Goal: Task Accomplishment & Management: Complete application form

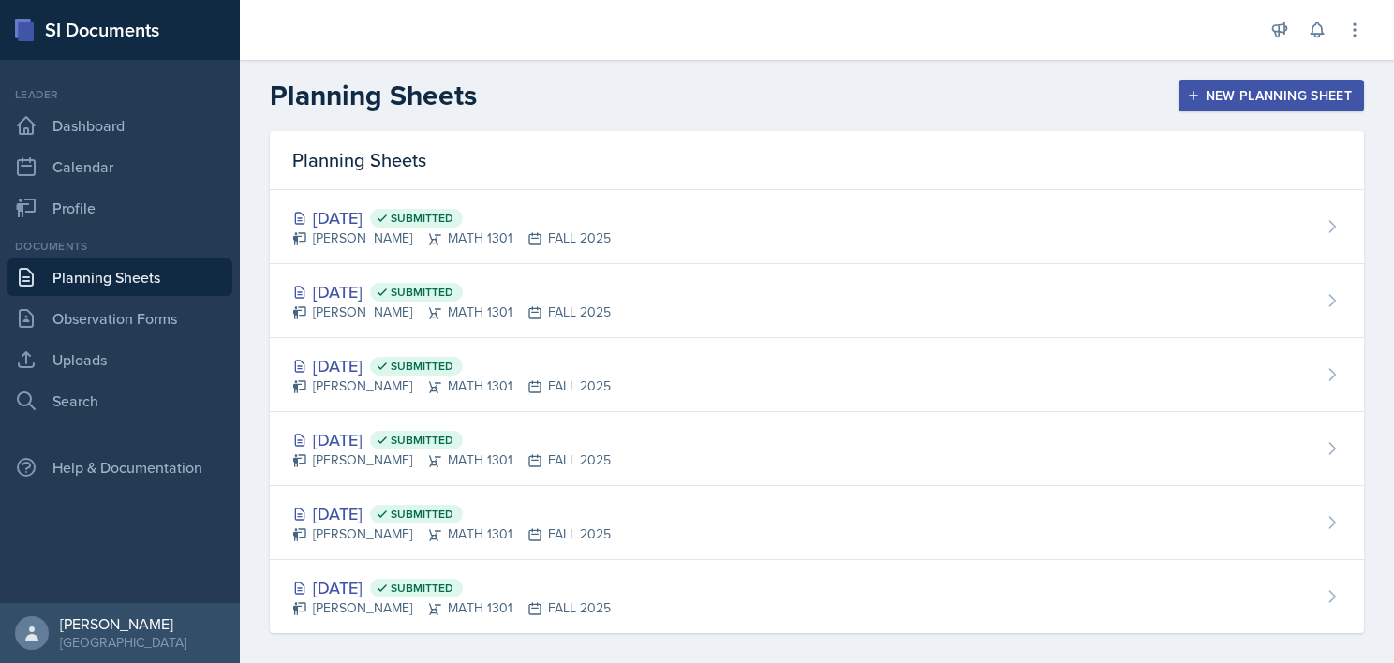
click at [1232, 96] on div "New Planning Sheet" at bounding box center [1270, 95] width 161 height 15
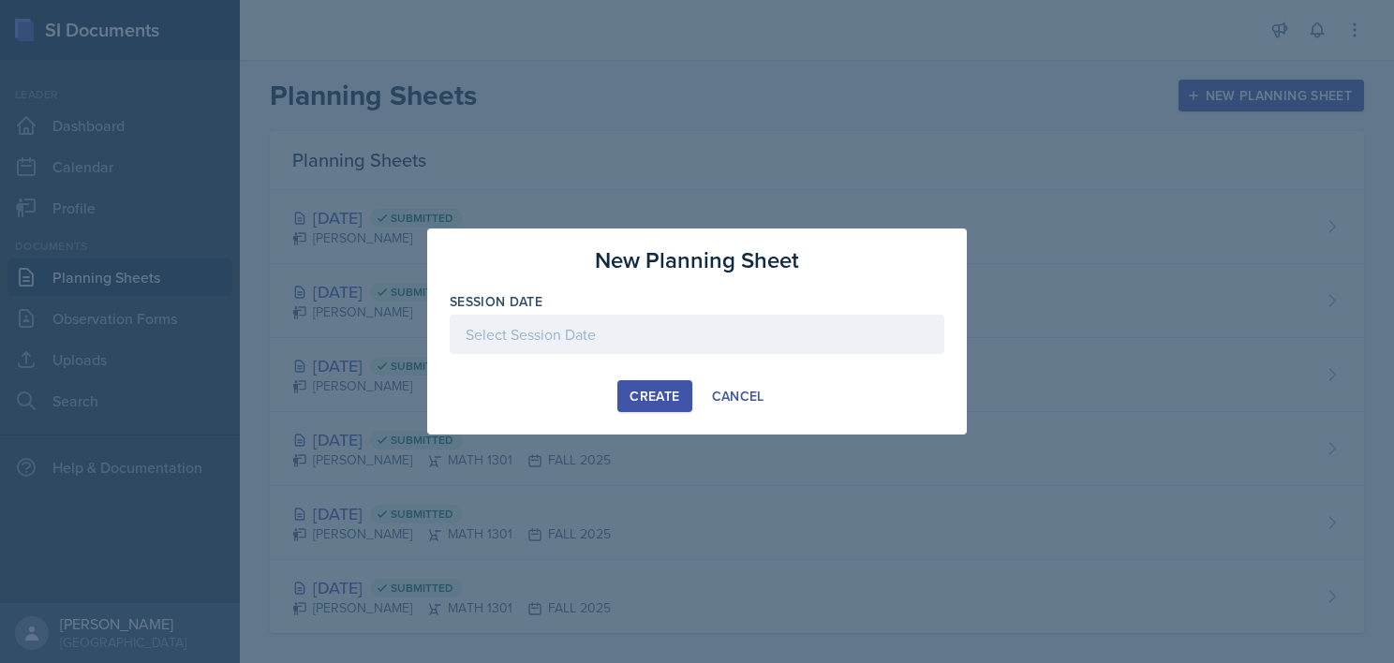
click at [592, 346] on div at bounding box center [697, 334] width 494 height 39
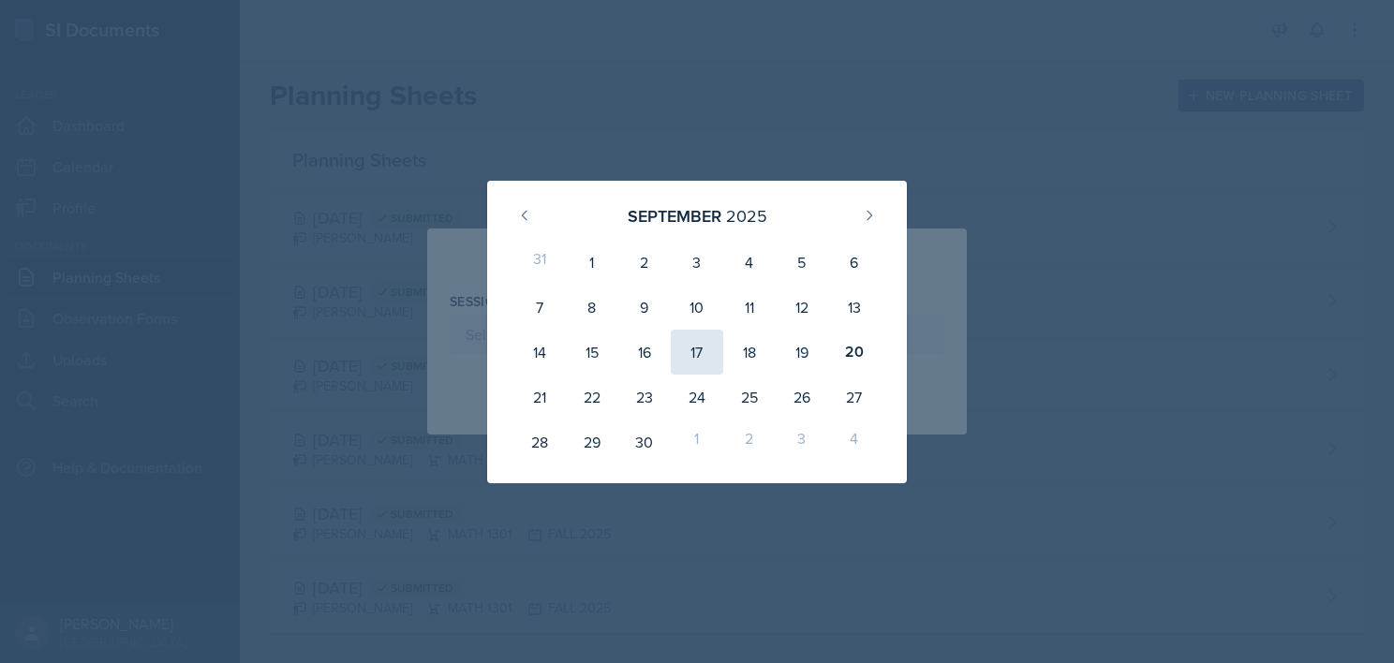
click at [703, 348] on div "17" at bounding box center [697, 352] width 52 height 45
type input "[DATE]"
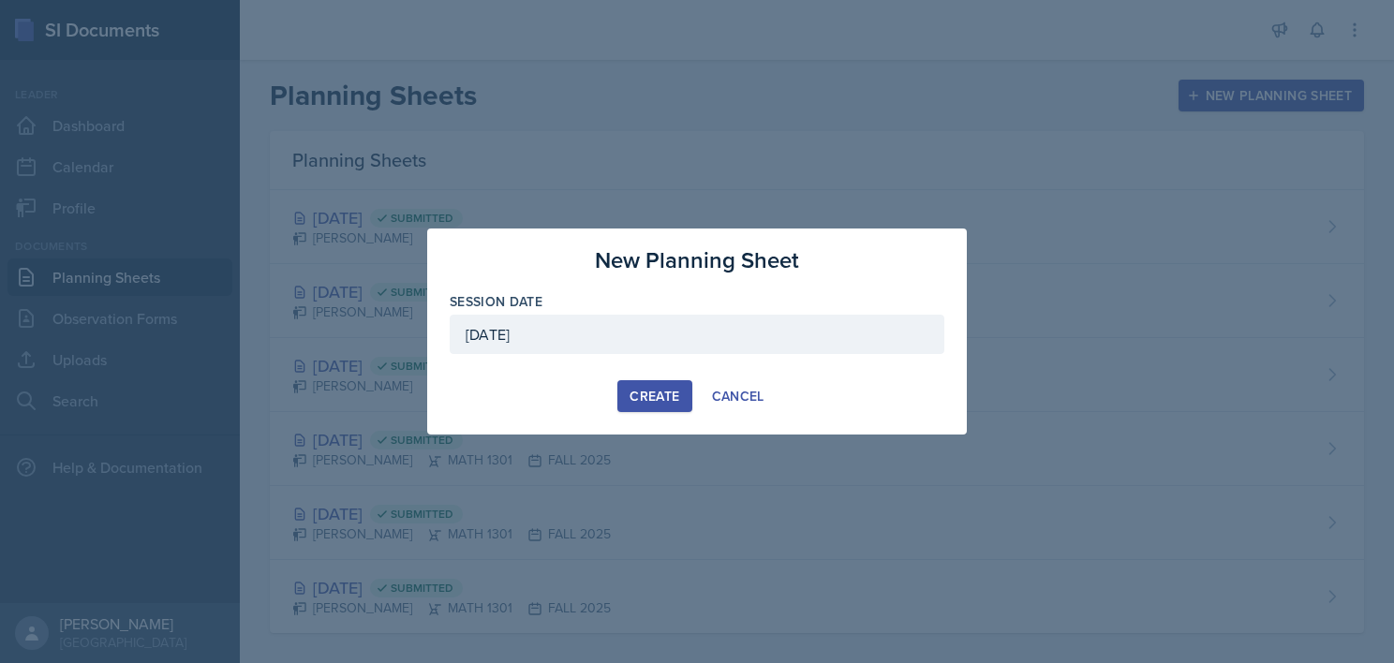
click at [638, 405] on button "Create" at bounding box center [654, 396] width 74 height 32
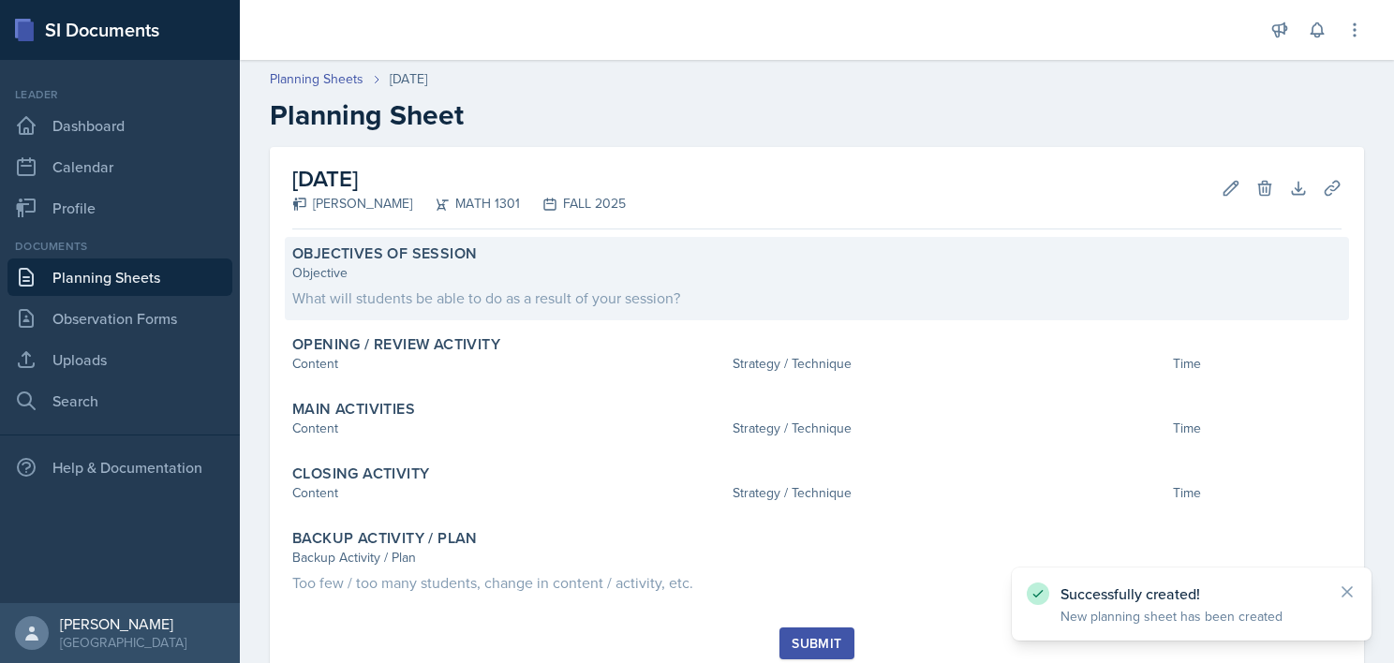
click at [393, 302] on div "What will students be able to do as a result of your session?" at bounding box center [816, 298] width 1049 height 22
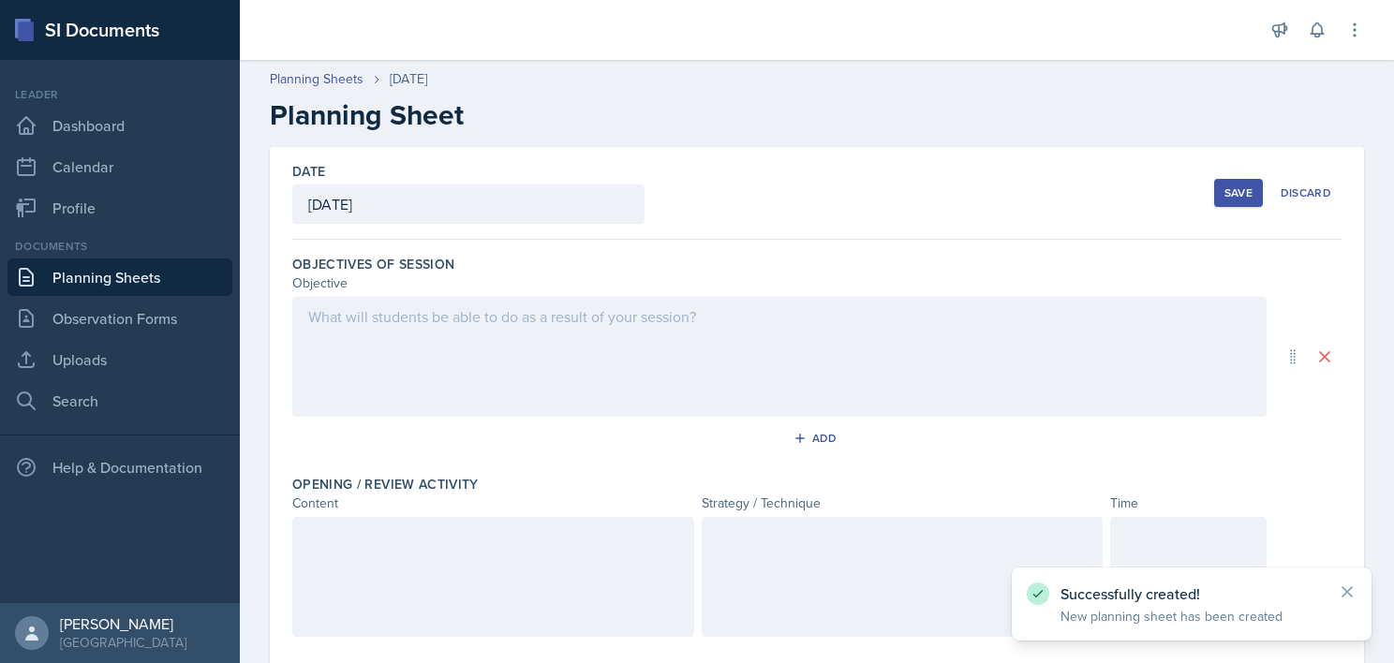
click at [427, 375] on div at bounding box center [779, 357] width 974 height 120
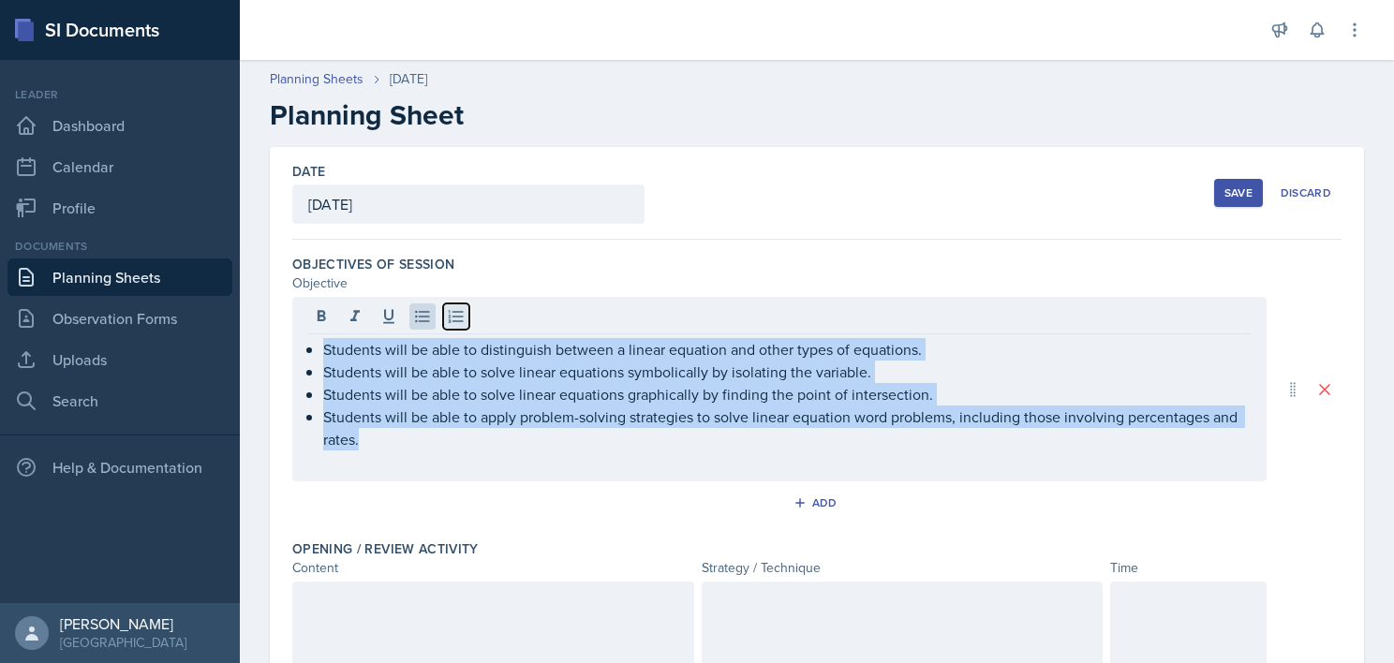
click at [448, 322] on icon at bounding box center [456, 316] width 19 height 19
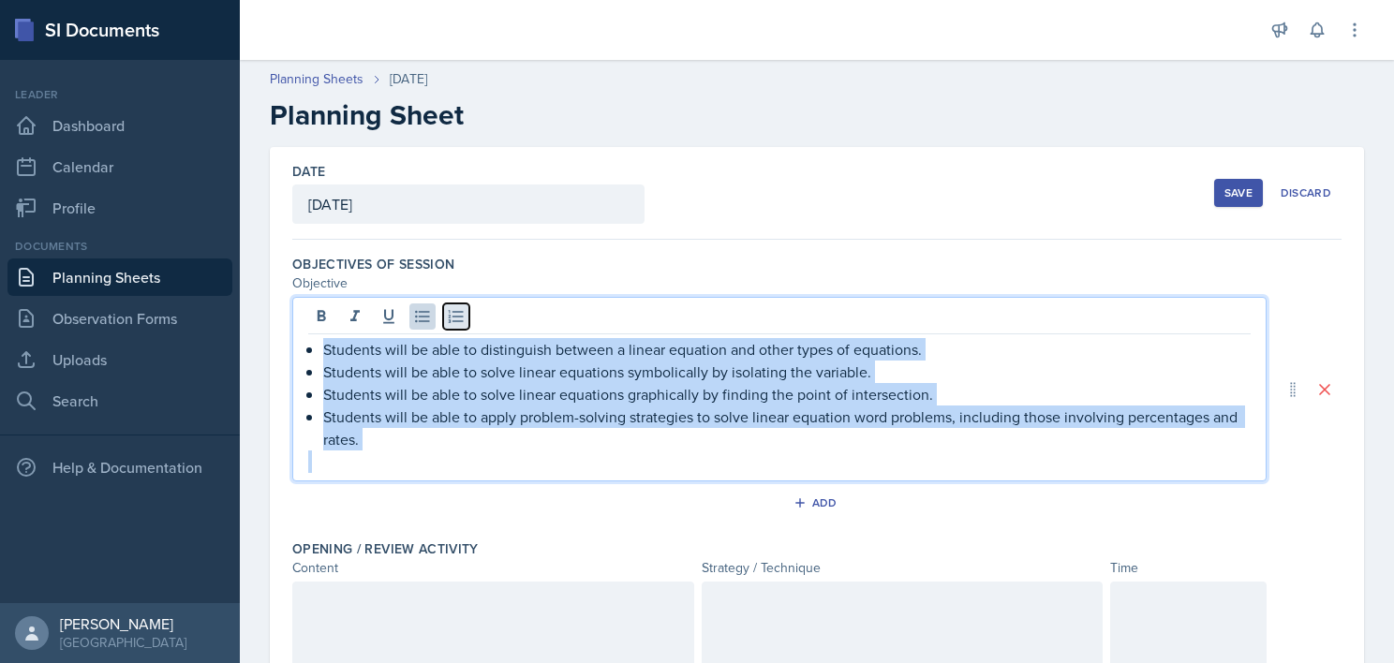
click at [448, 322] on icon at bounding box center [456, 316] width 19 height 19
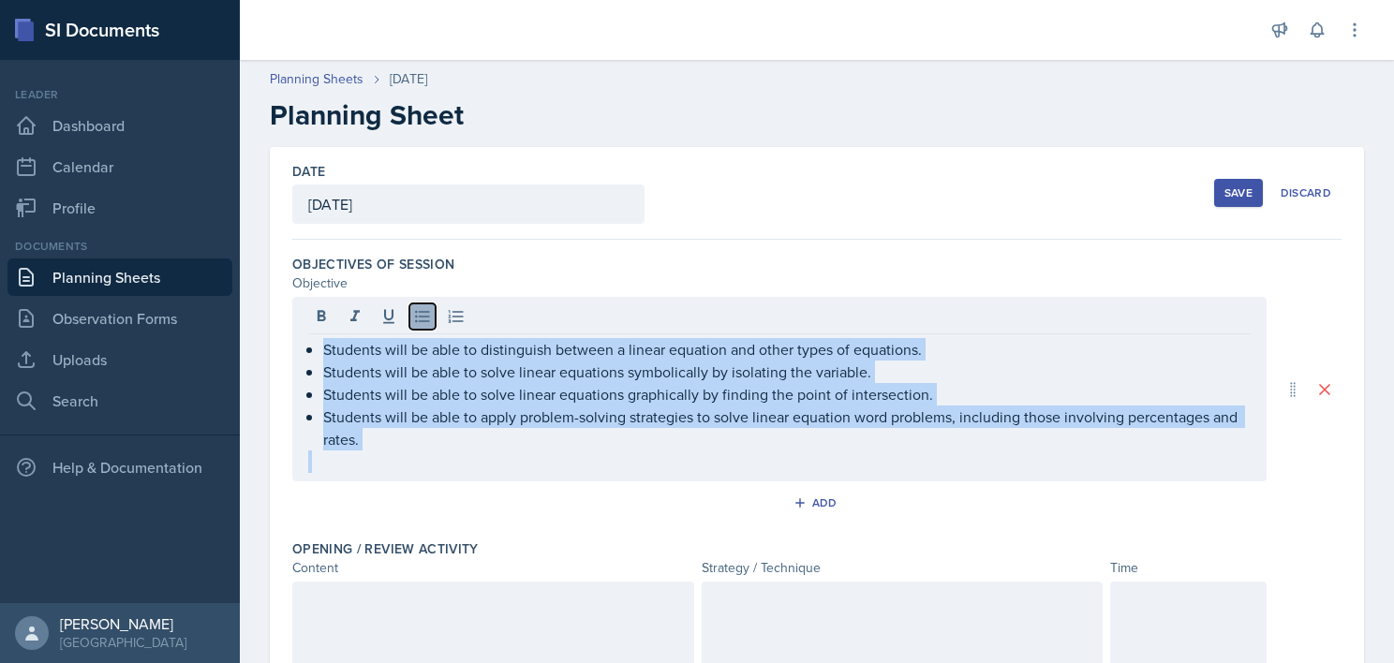
click at [411, 311] on button at bounding box center [422, 316] width 26 height 26
click at [433, 314] on button at bounding box center [422, 316] width 26 height 26
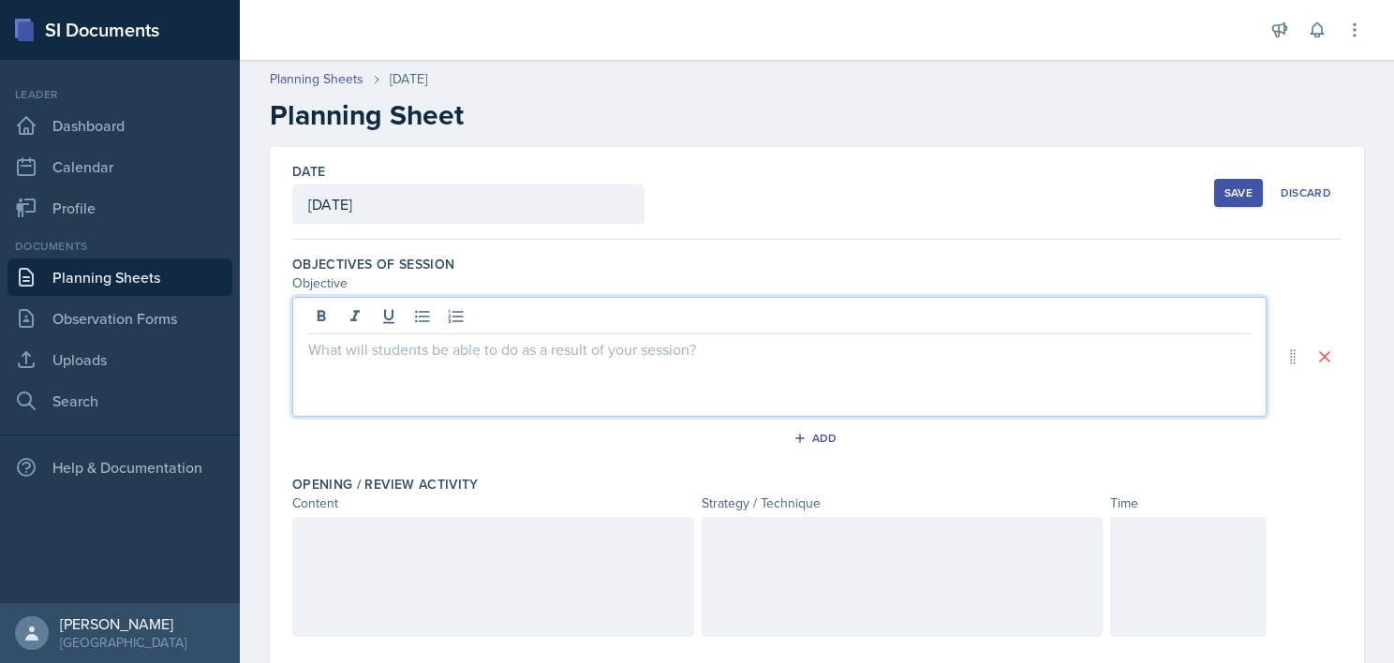
drag, startPoint x: 377, startPoint y: 364, endPoint x: 341, endPoint y: 344, distance: 41.9
click at [341, 344] on p at bounding box center [779, 349] width 942 height 22
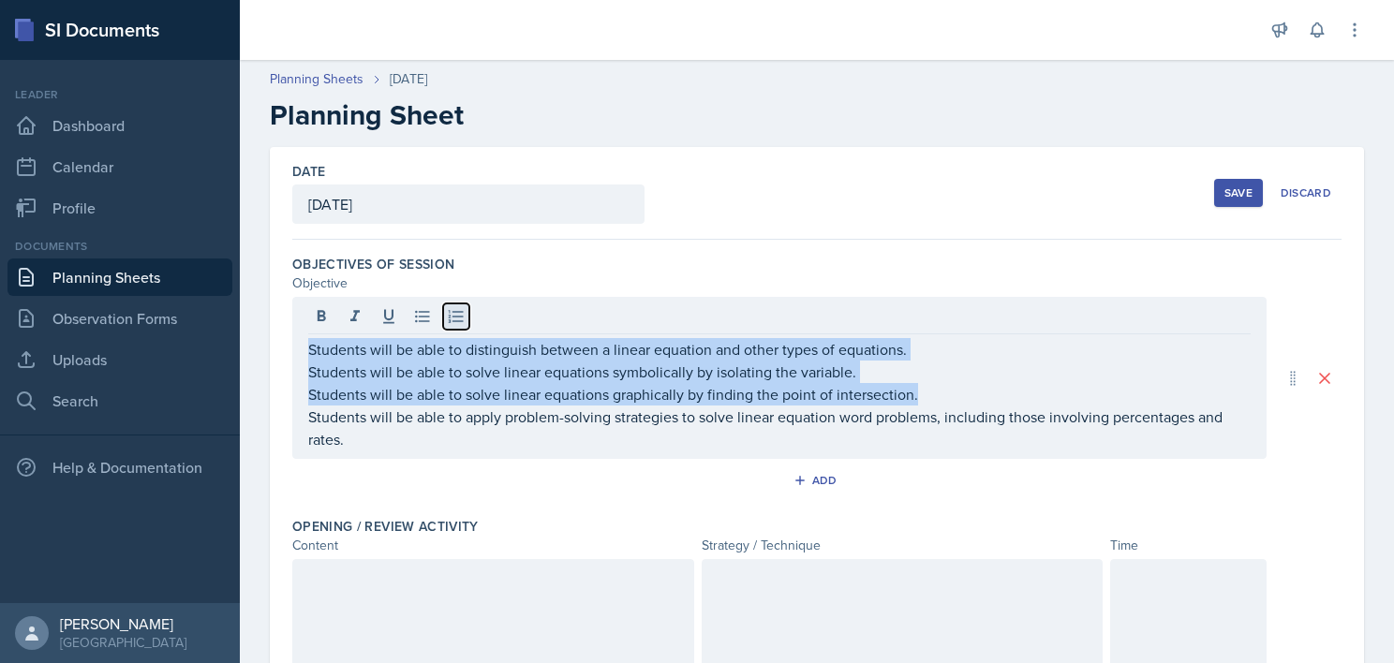
click at [453, 317] on icon at bounding box center [456, 316] width 19 height 19
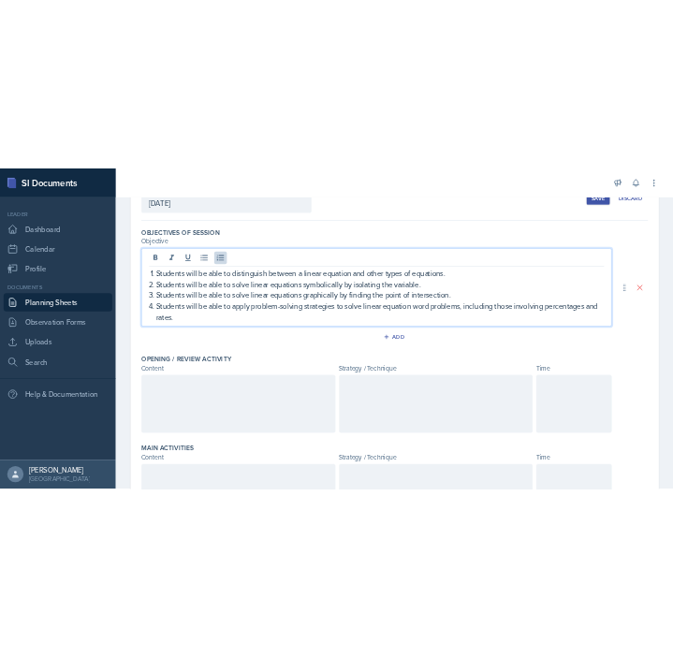
scroll to position [164, 0]
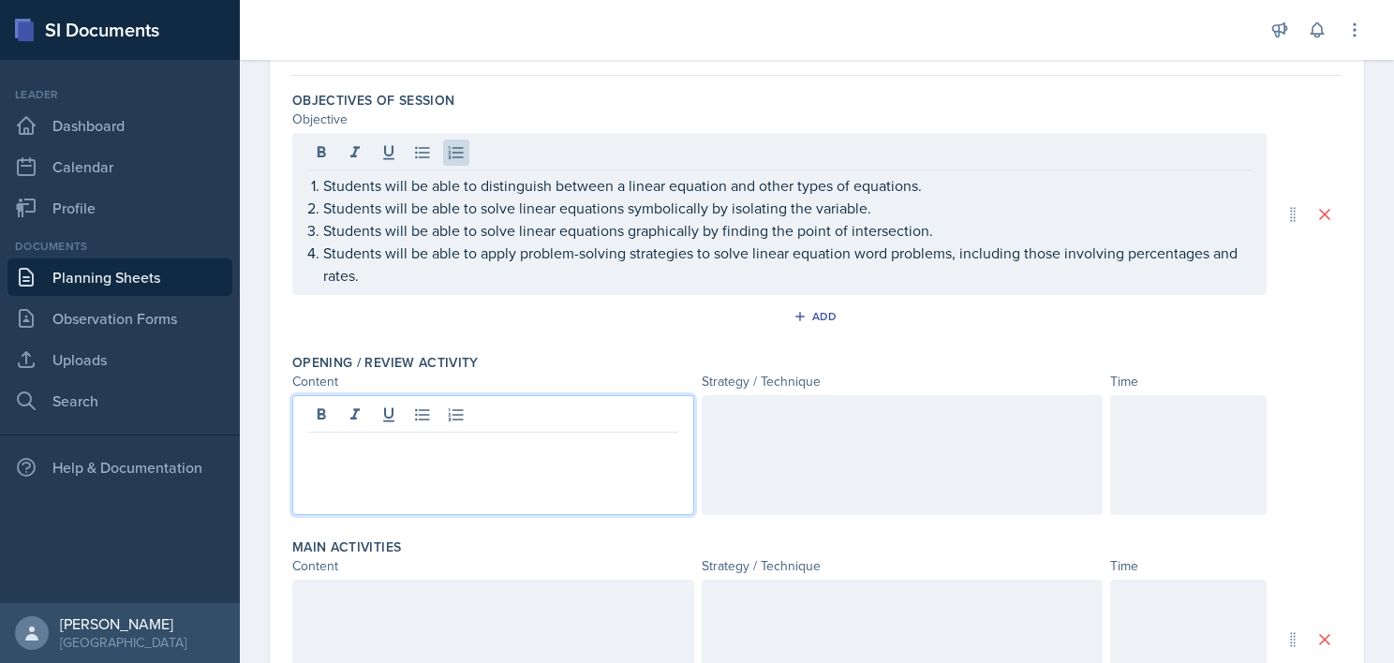
click at [489, 439] on p at bounding box center [493, 447] width 370 height 22
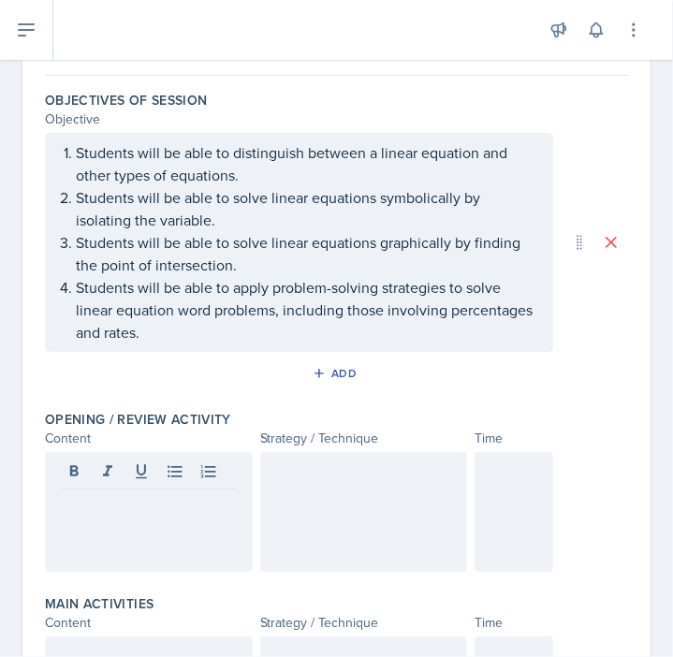
click at [124, 538] on div at bounding box center [149, 512] width 208 height 120
click at [324, 495] on div at bounding box center [364, 512] width 208 height 120
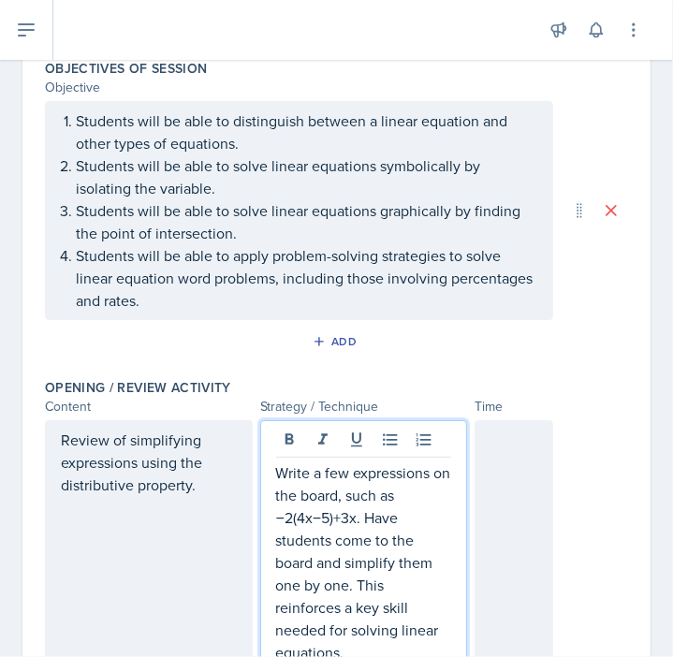
scroll to position [204, 0]
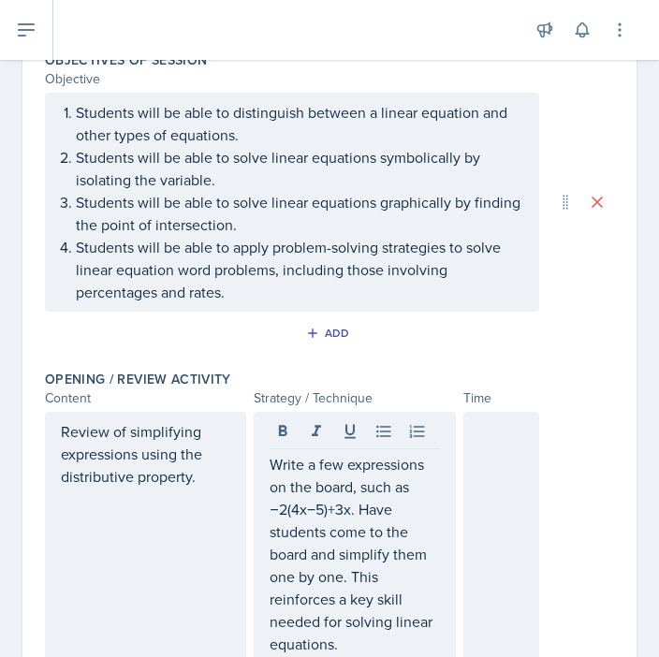
click at [117, 370] on label "Opening / Review Activity" at bounding box center [138, 379] width 186 height 19
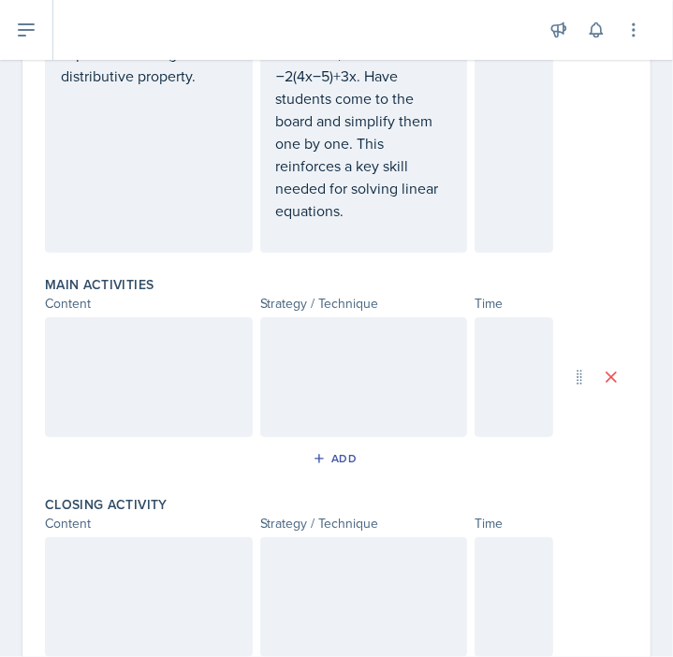
click at [134, 362] on div at bounding box center [149, 377] width 208 height 120
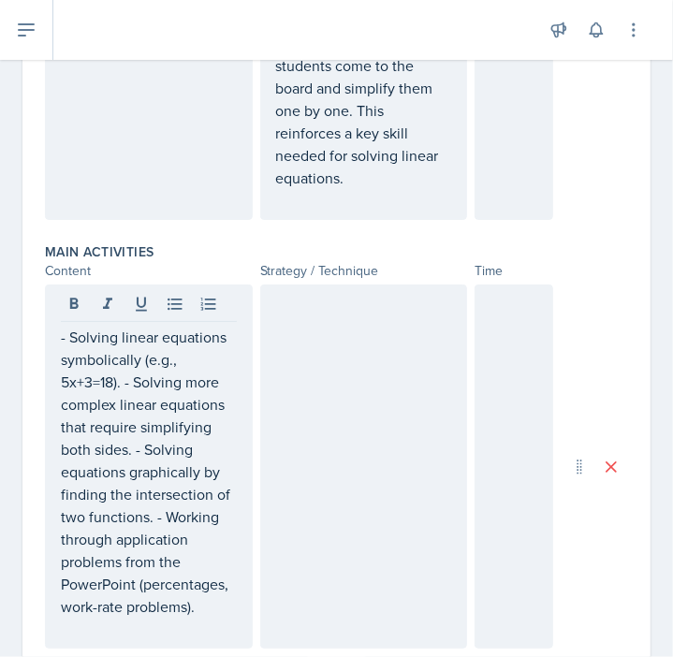
click at [310, 446] on div at bounding box center [364, 467] width 208 height 364
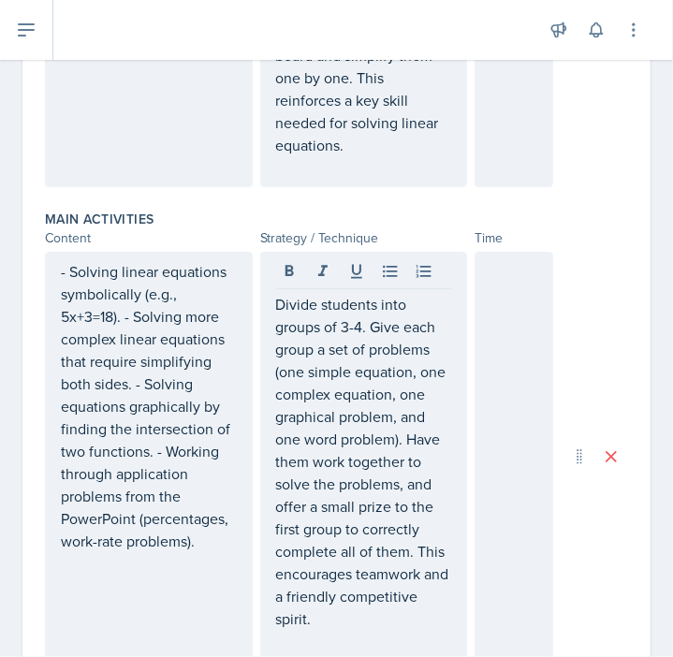
scroll to position [1054, 0]
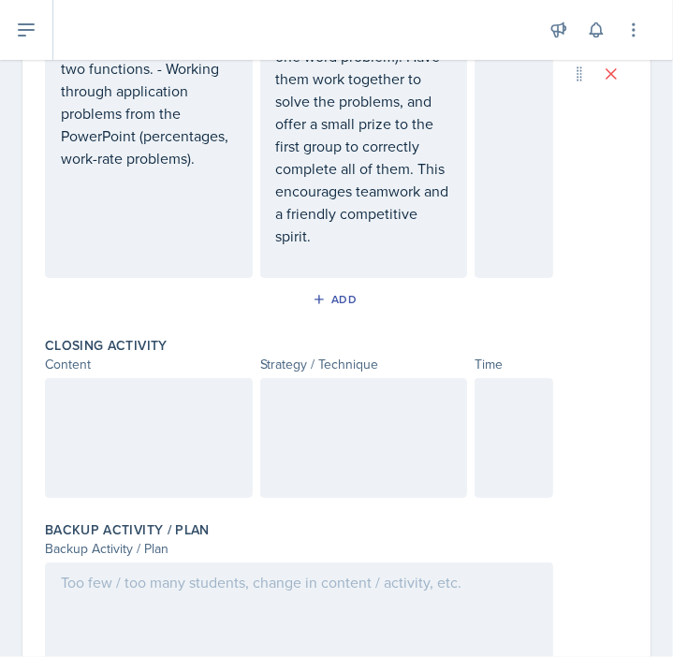
click at [101, 435] on div at bounding box center [149, 438] width 208 height 120
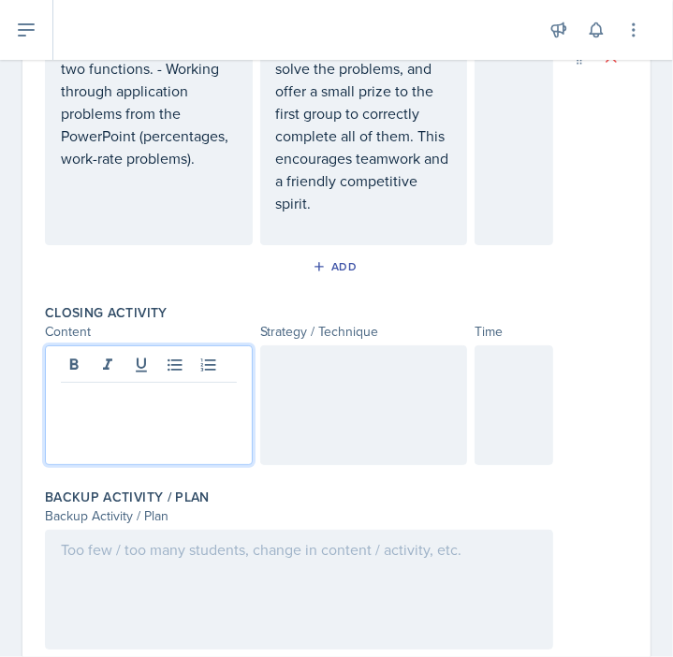
scroll to position [1086, 0]
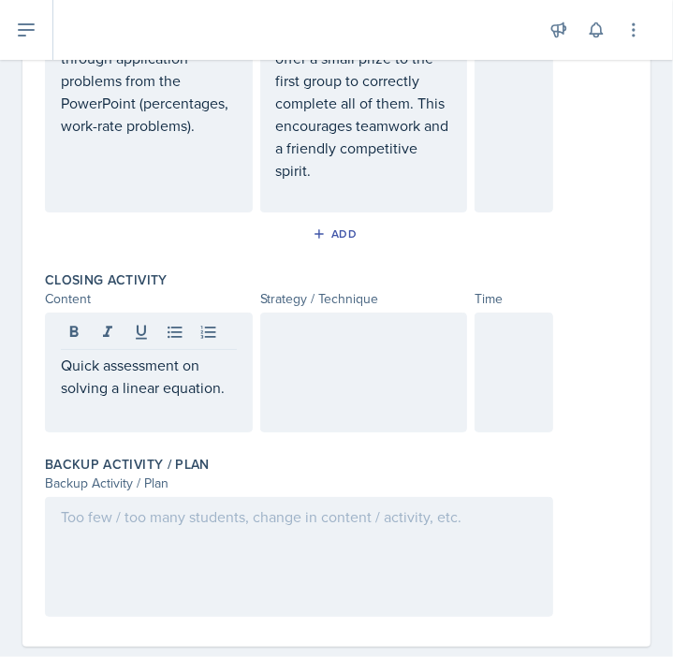
click at [360, 394] on div at bounding box center [364, 373] width 208 height 120
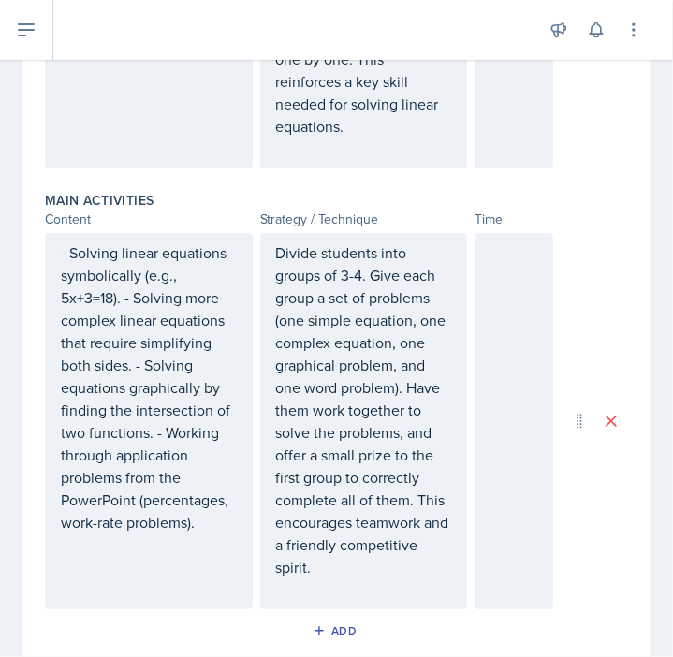
scroll to position [515, 0]
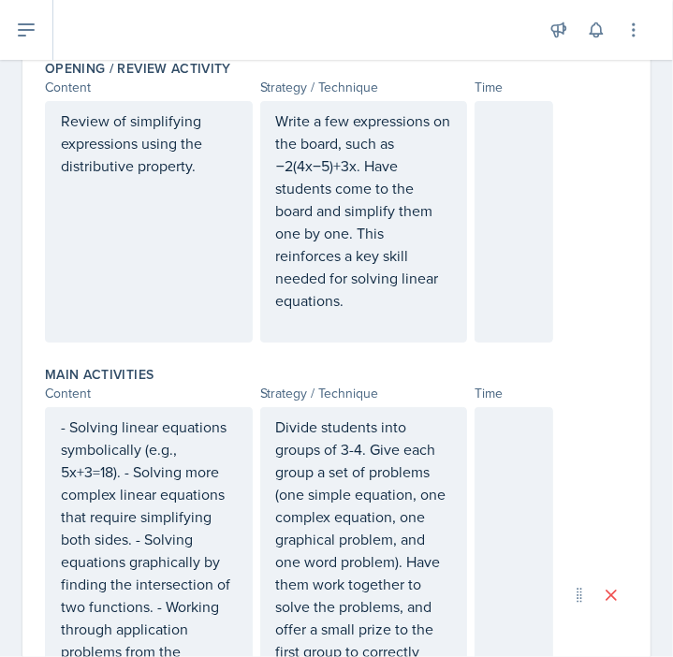
click at [517, 195] on div at bounding box center [514, 222] width 79 height 242
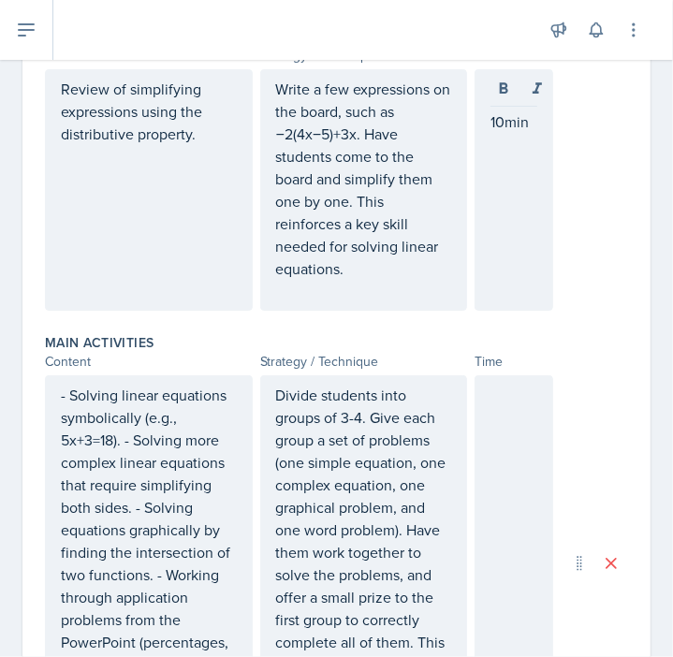
click at [475, 467] on div at bounding box center [514, 564] width 79 height 376
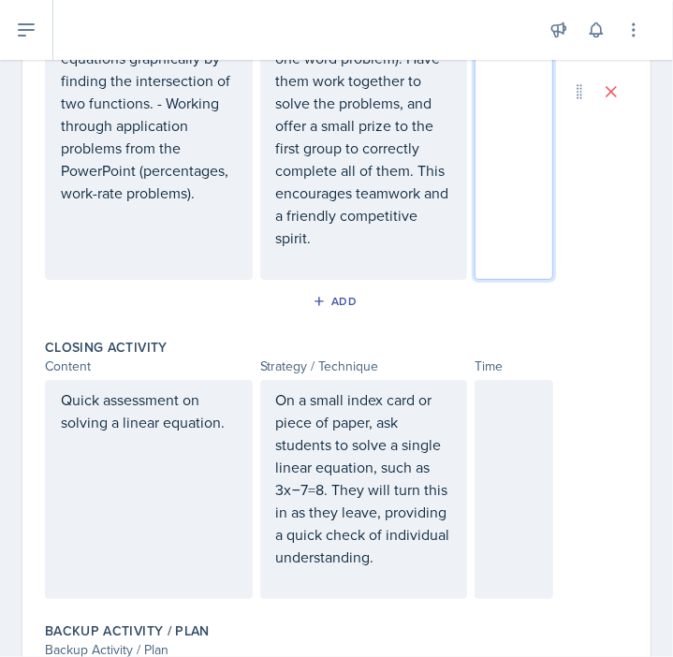
scroll to position [1026, 0]
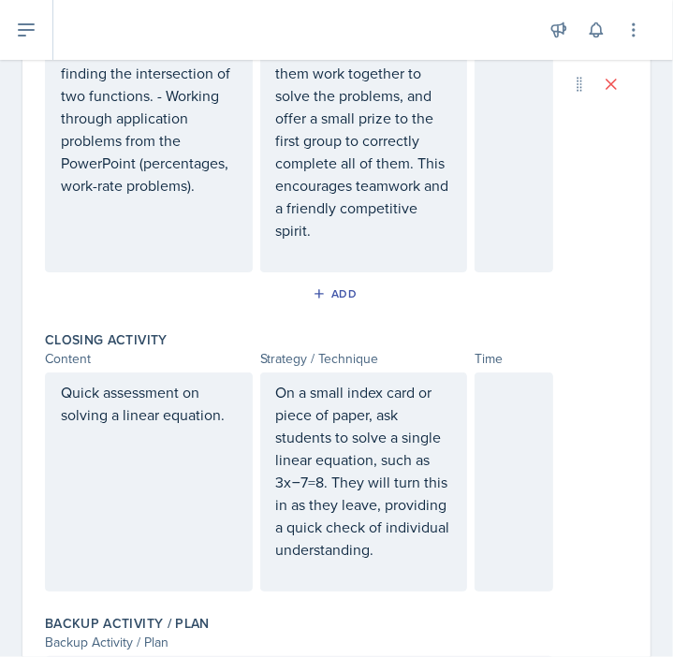
click at [491, 473] on div at bounding box center [514, 482] width 79 height 219
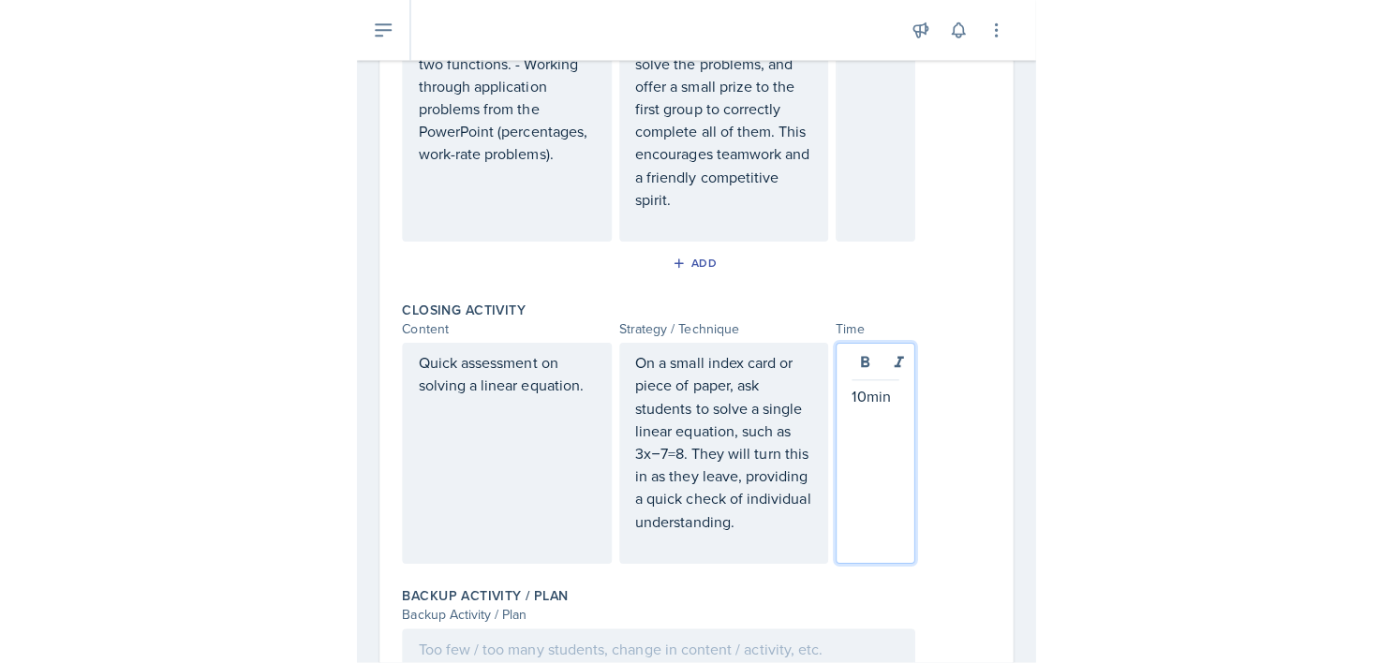
scroll to position [1240, 0]
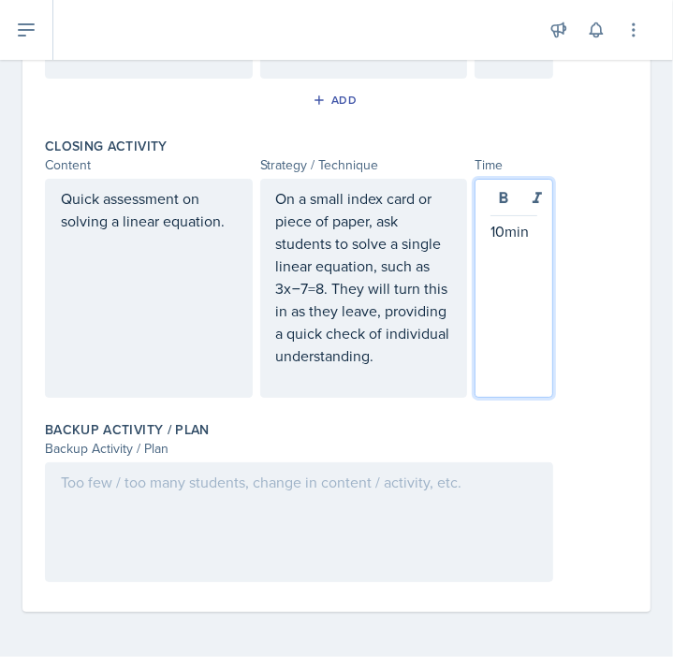
click at [131, 518] on div at bounding box center [299, 523] width 509 height 120
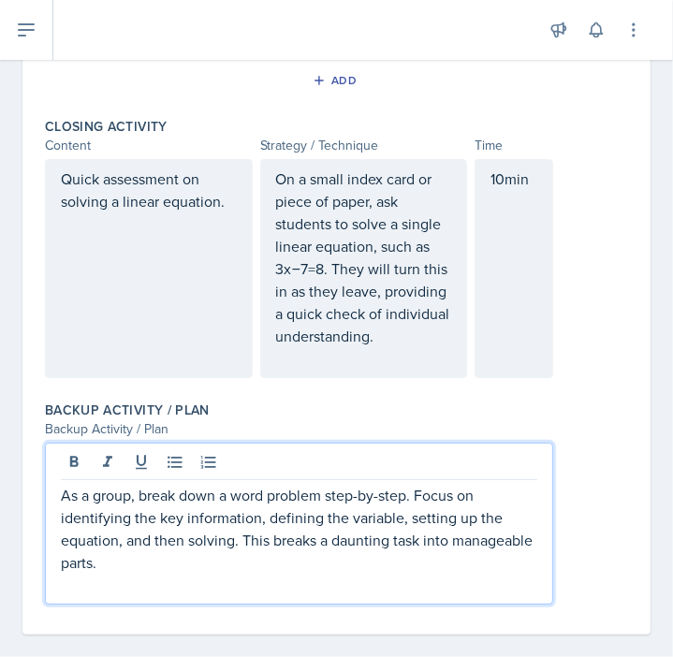
drag, startPoint x: 315, startPoint y: 553, endPoint x: 243, endPoint y: 555, distance: 71.2
click at [243, 555] on p "As a group, break down a word problem step-by-step. Focus on identifying the ke…" at bounding box center [299, 529] width 477 height 90
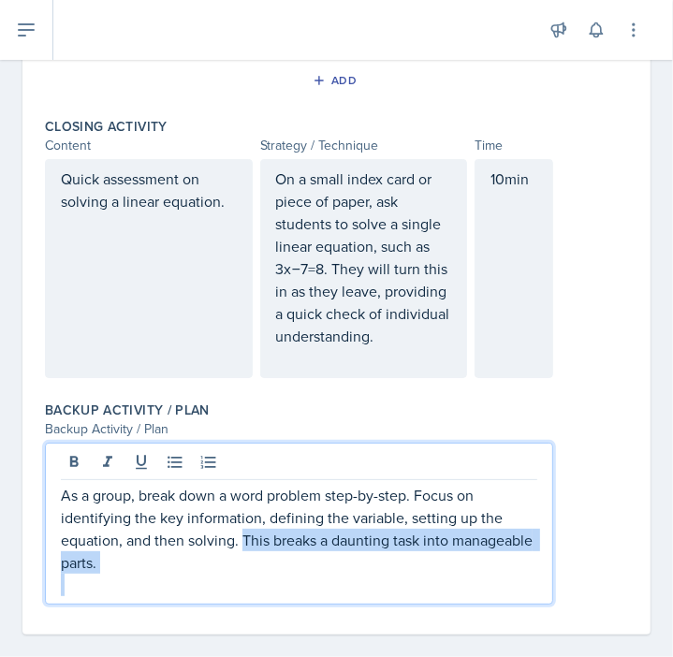
drag, startPoint x: 243, startPoint y: 555, endPoint x: 288, endPoint y: 599, distance: 62.9
click at [288, 597] on div "As a group, break down a word problem step-by-step. Focus on identifying the ke…" at bounding box center [299, 540] width 477 height 112
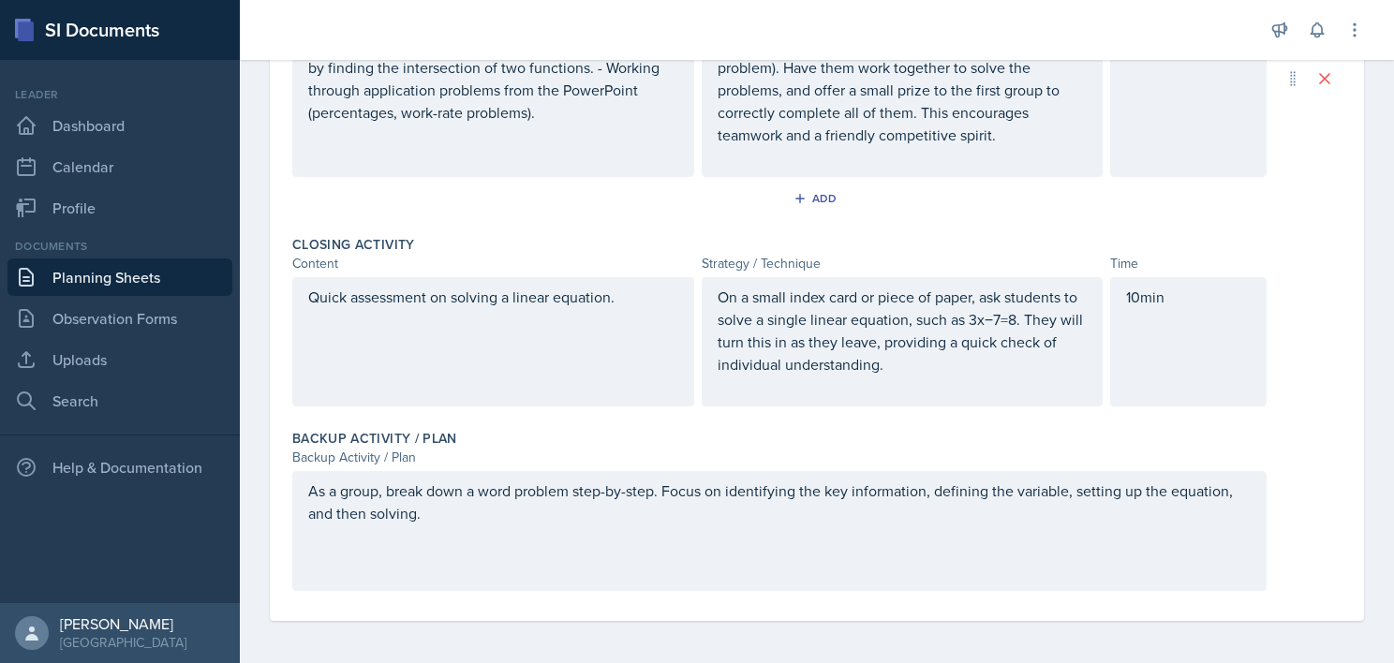
scroll to position [0, 0]
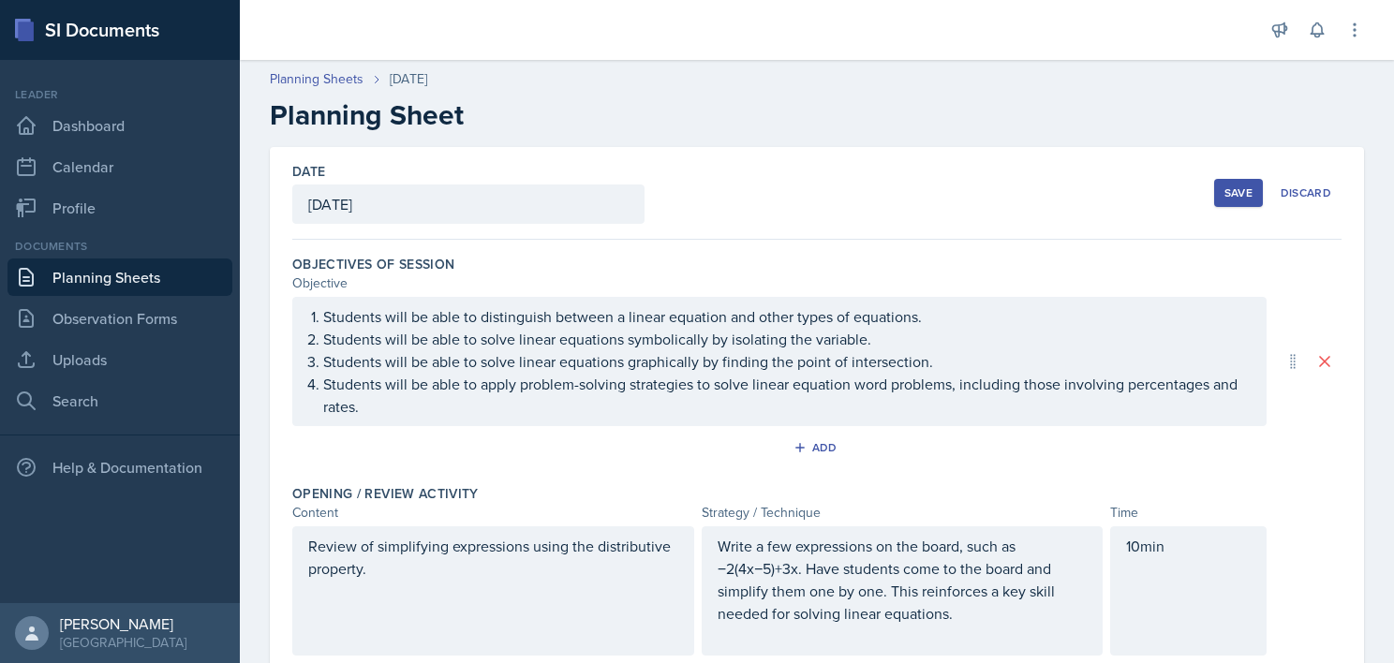
click at [1224, 199] on div "Save" at bounding box center [1238, 192] width 28 height 15
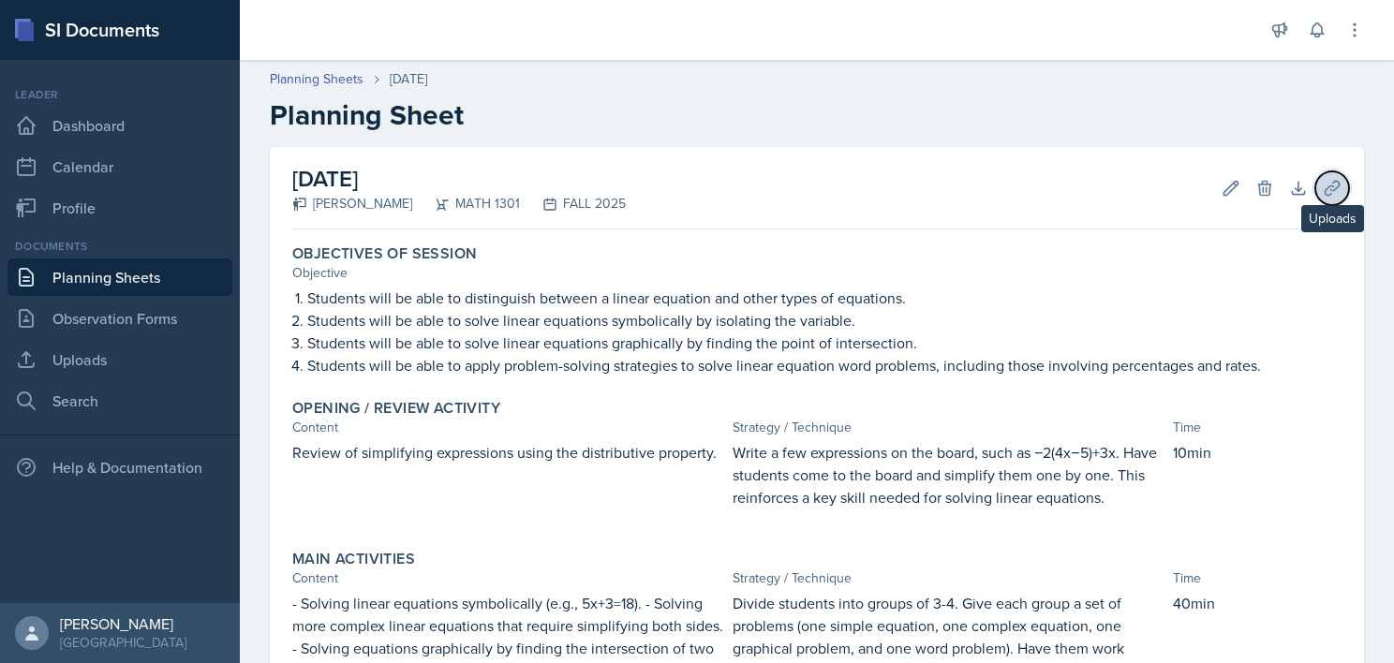
click at [1315, 199] on button "Uploads" at bounding box center [1332, 188] width 34 height 34
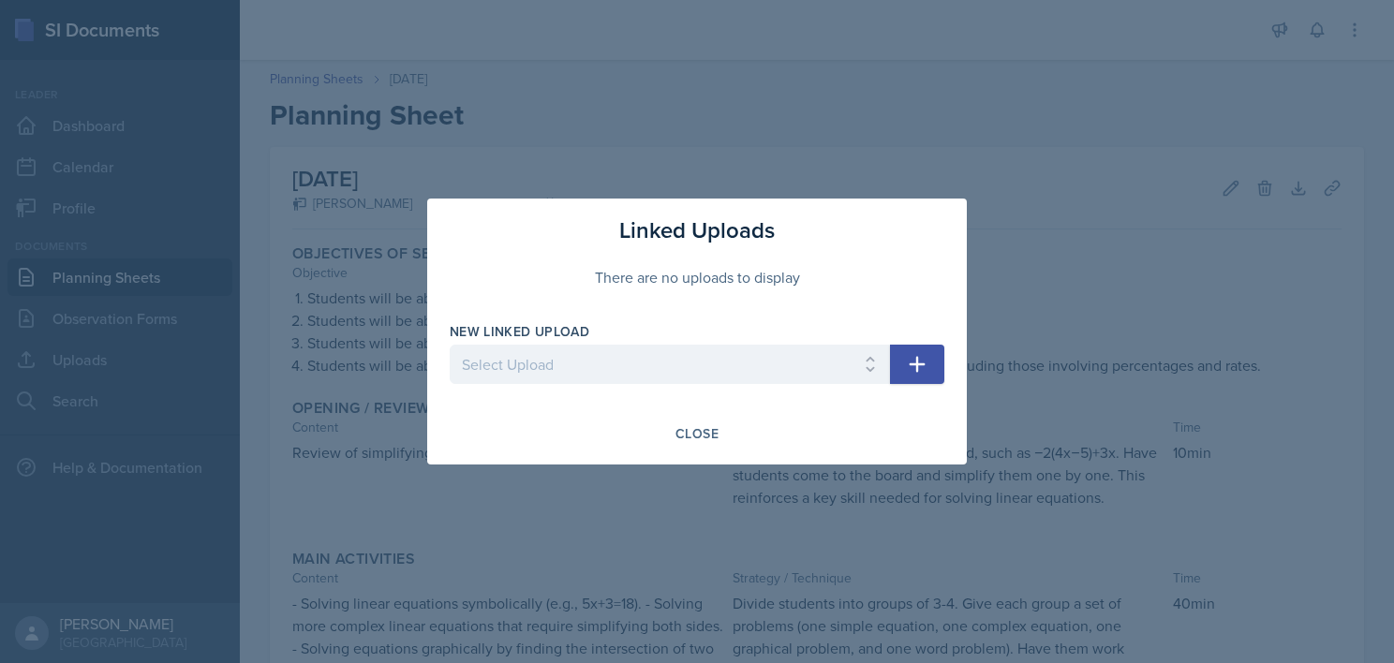
click at [912, 373] on icon "button" at bounding box center [917, 364] width 22 height 22
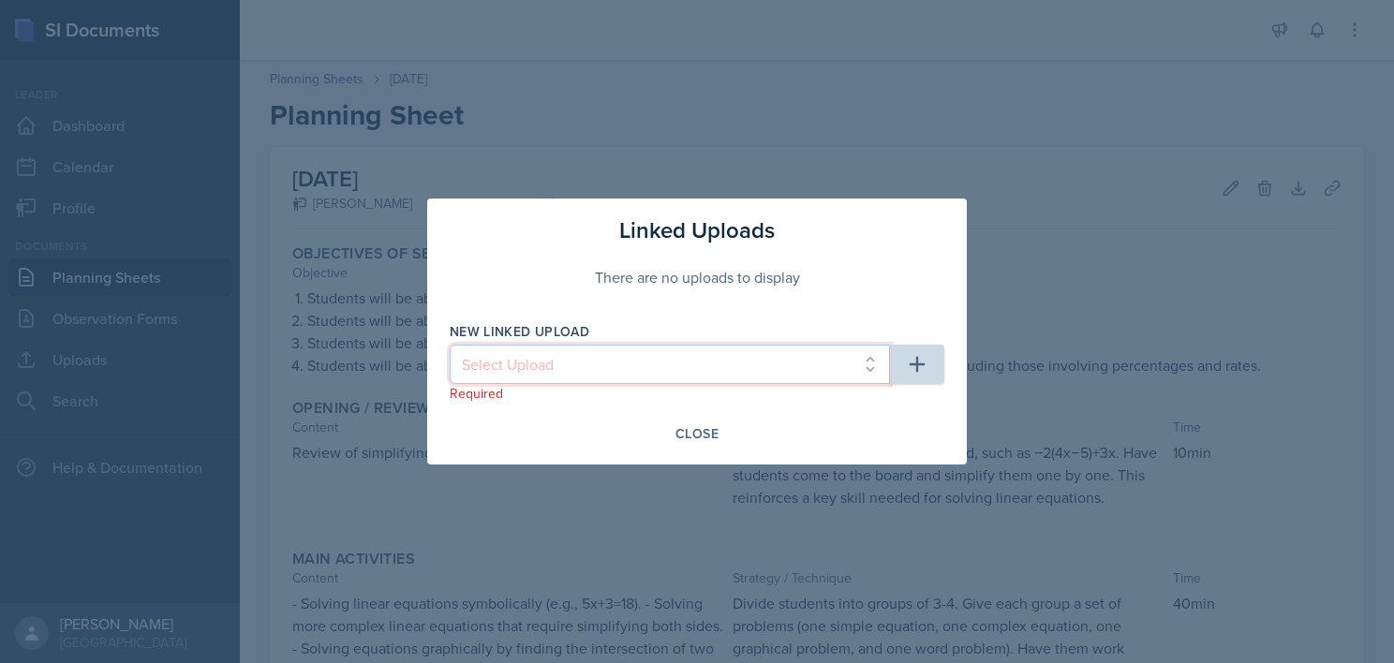
click at [830, 371] on select "Select Upload College Algebra Ch. 1: Introduction to Functions and Graphs Colle…" at bounding box center [670, 364] width 440 height 39
select select "ea66950a-cd16-4288-b6ab-6fb8d42728e8"
click at [450, 345] on select "Select Upload College Algebra Ch. 1: Introduction to Functions and Graphs Colle…" at bounding box center [670, 364] width 440 height 39
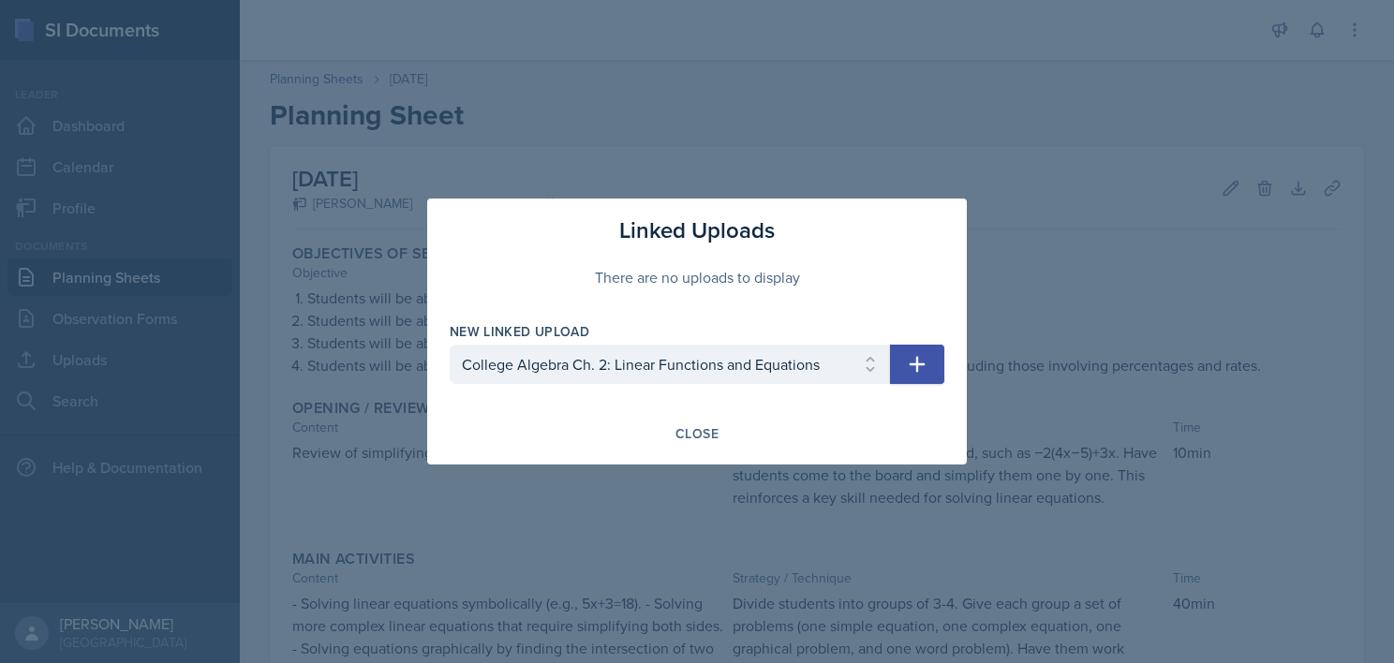
click at [910, 371] on icon "button" at bounding box center [917, 364] width 22 height 22
select select
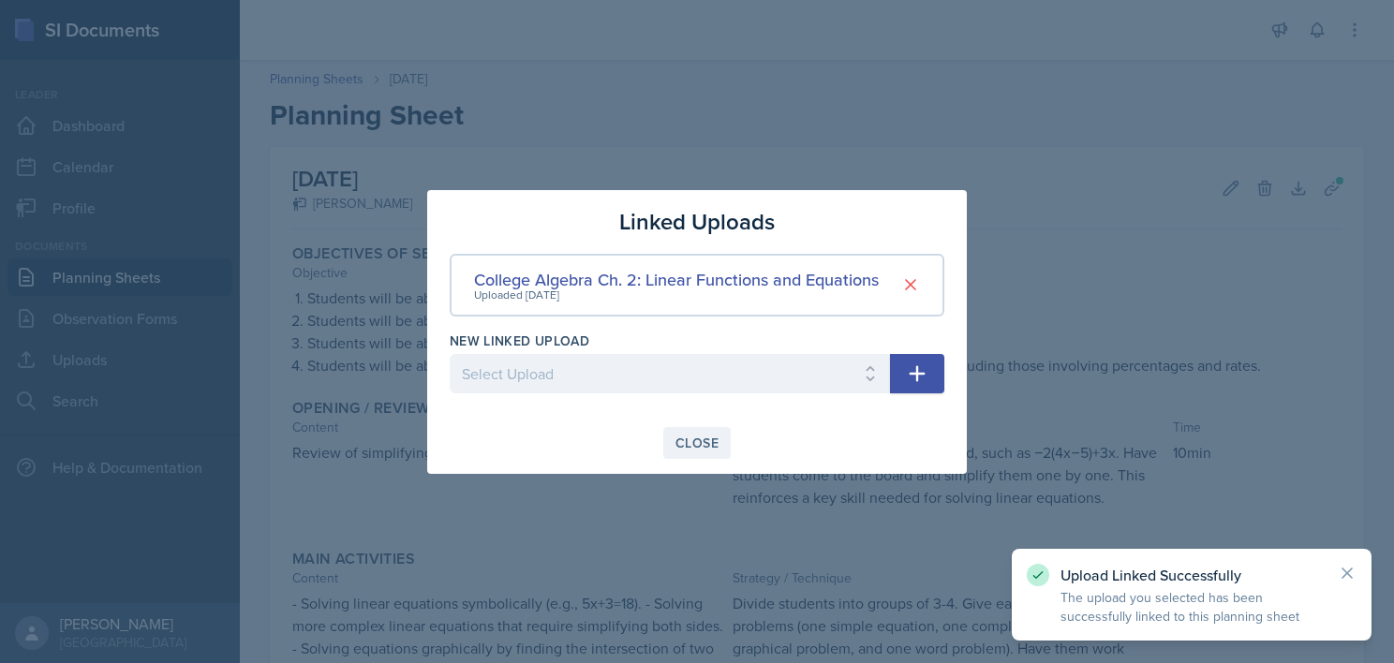
click at [698, 427] on button "Close" at bounding box center [696, 443] width 67 height 32
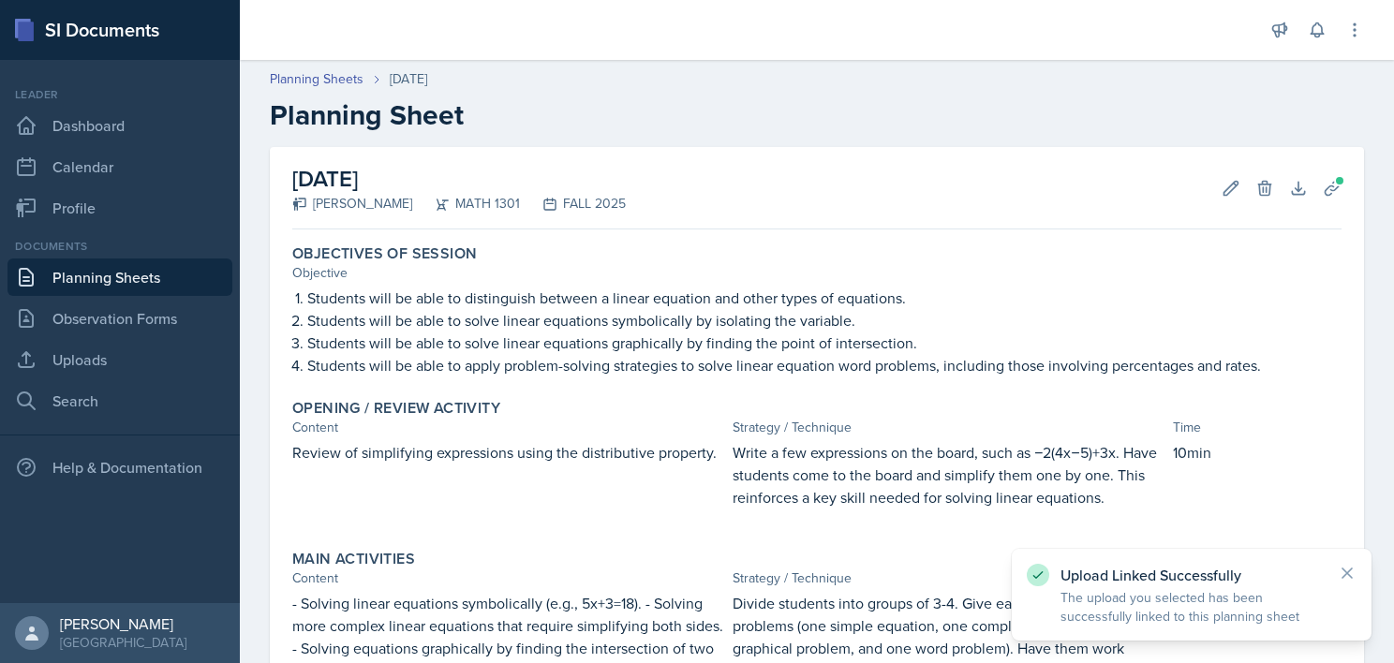
scroll to position [471, 0]
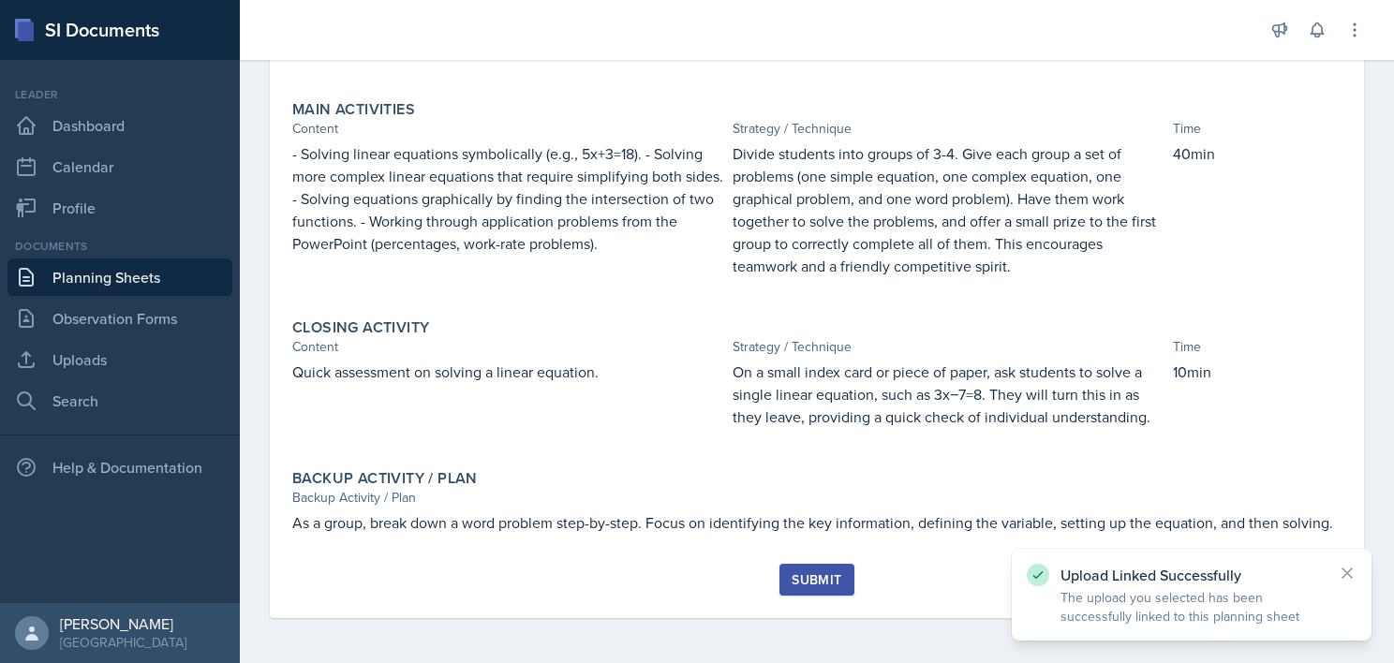
click at [791, 578] on div "Submit" at bounding box center [816, 579] width 50 height 15
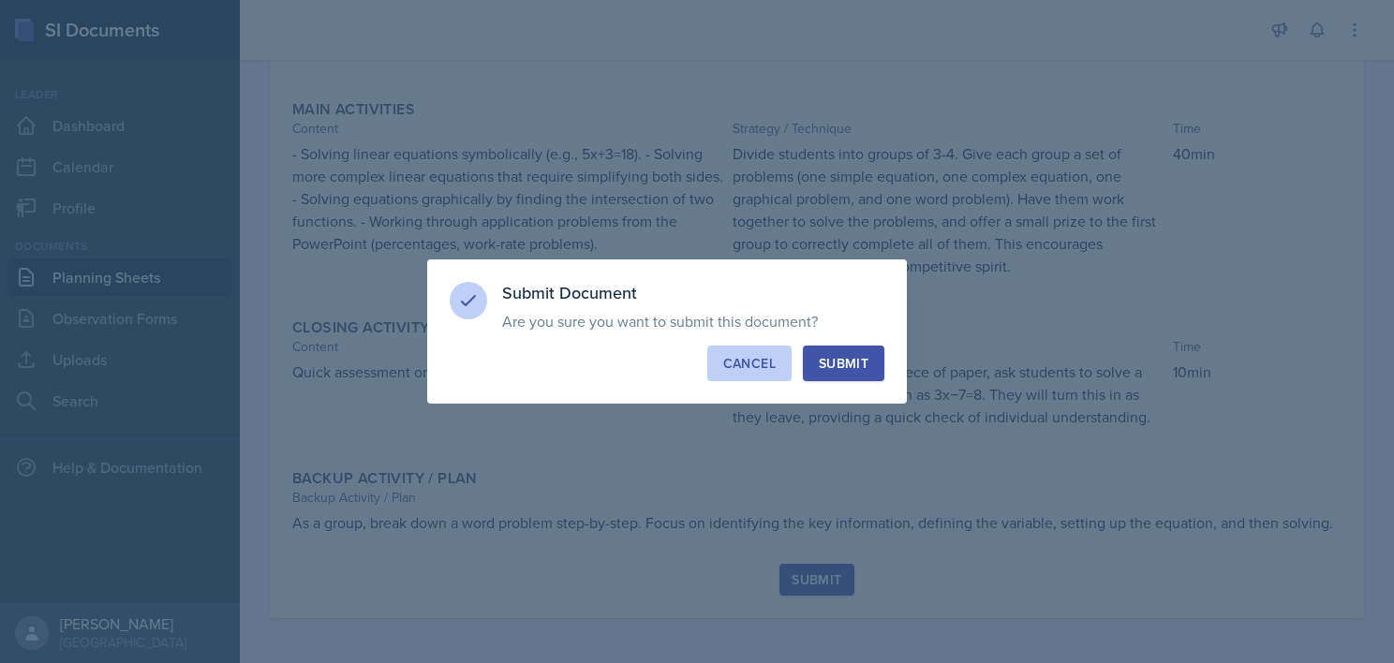
click at [761, 348] on button "Cancel" at bounding box center [749, 364] width 84 height 36
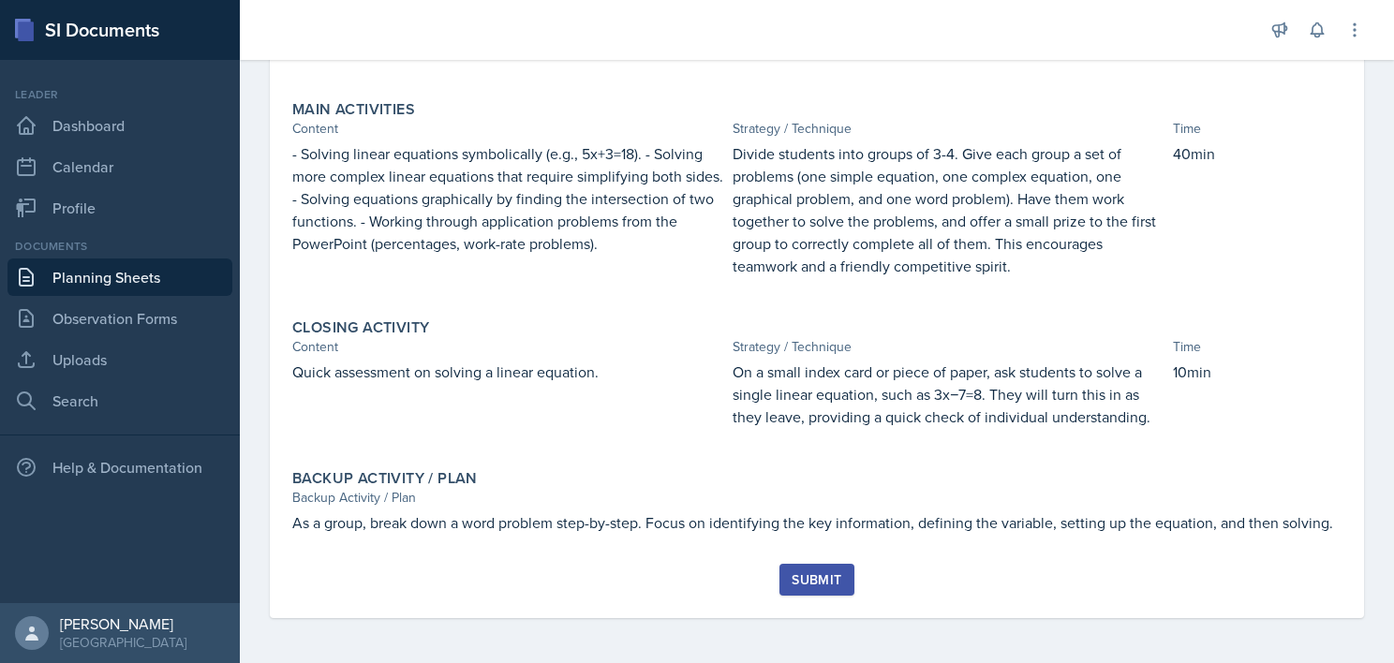
scroll to position [469, 0]
click at [791, 572] on div "Submit" at bounding box center [816, 579] width 50 height 15
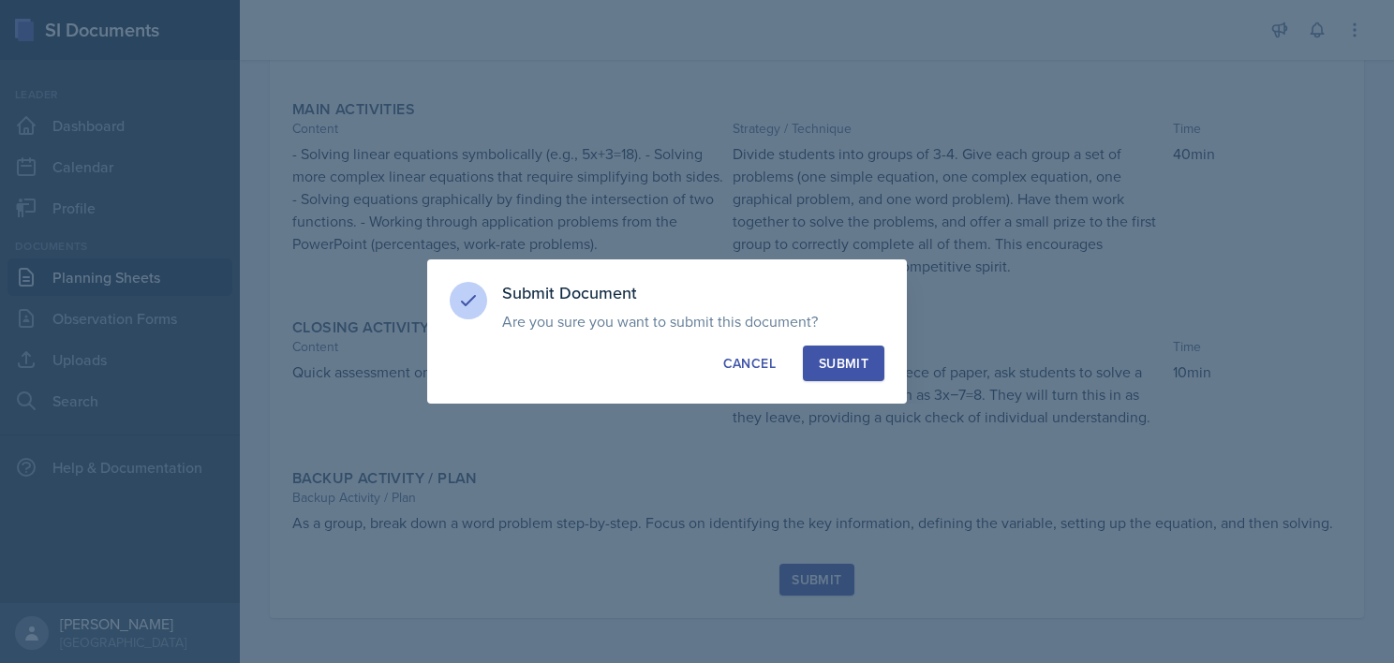
click at [852, 355] on div "Submit" at bounding box center [844, 363] width 50 height 19
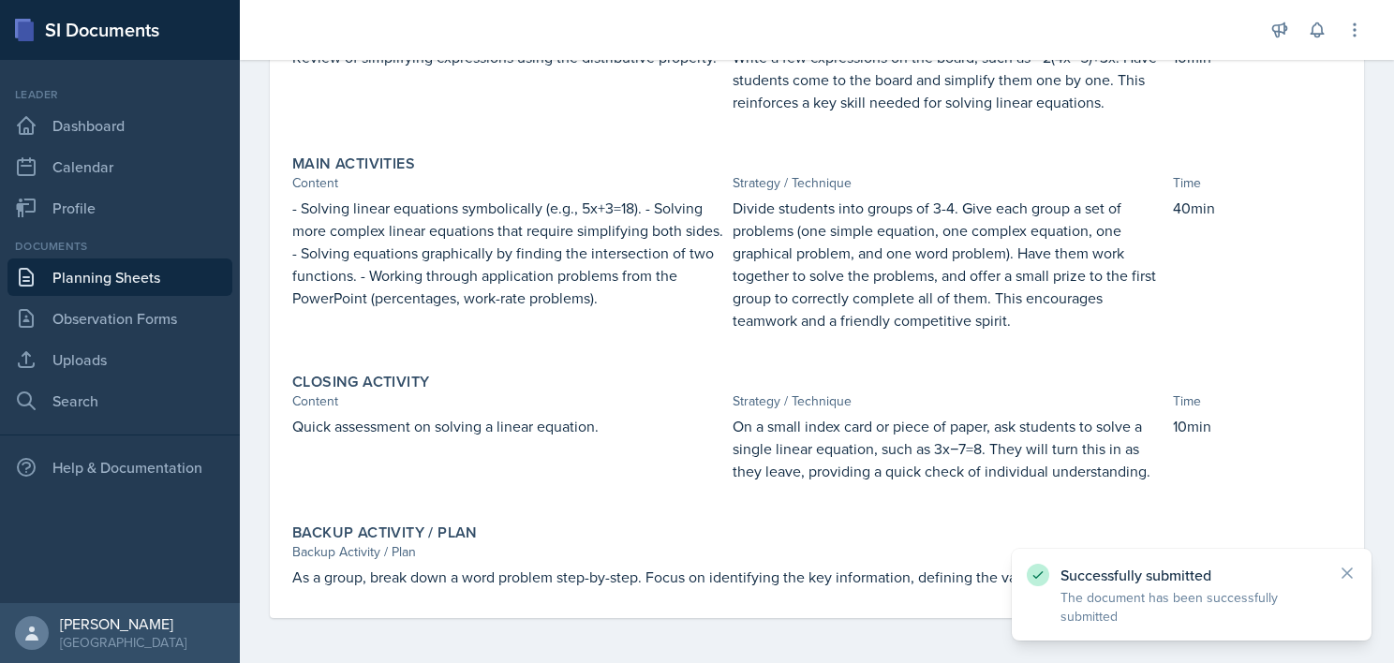
click at [153, 273] on link "Planning Sheets" at bounding box center [119, 276] width 225 height 37
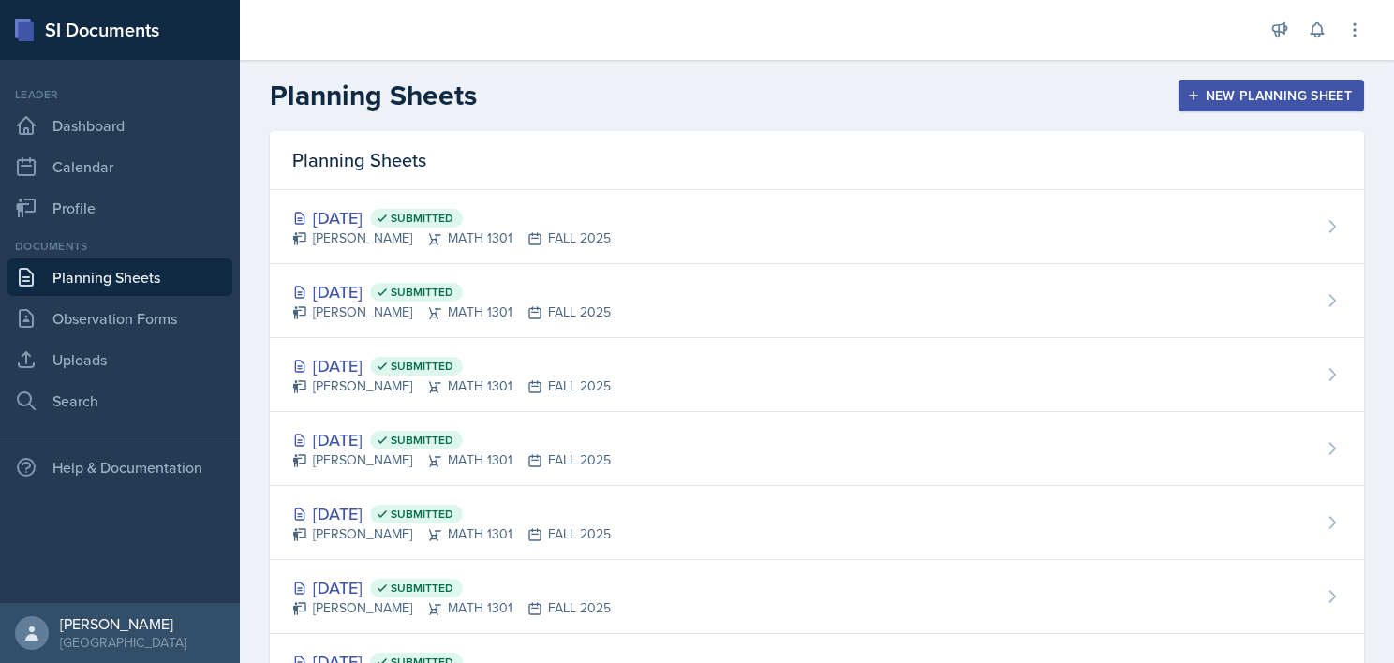
click at [1238, 90] on div "New Planning Sheet" at bounding box center [1270, 95] width 161 height 15
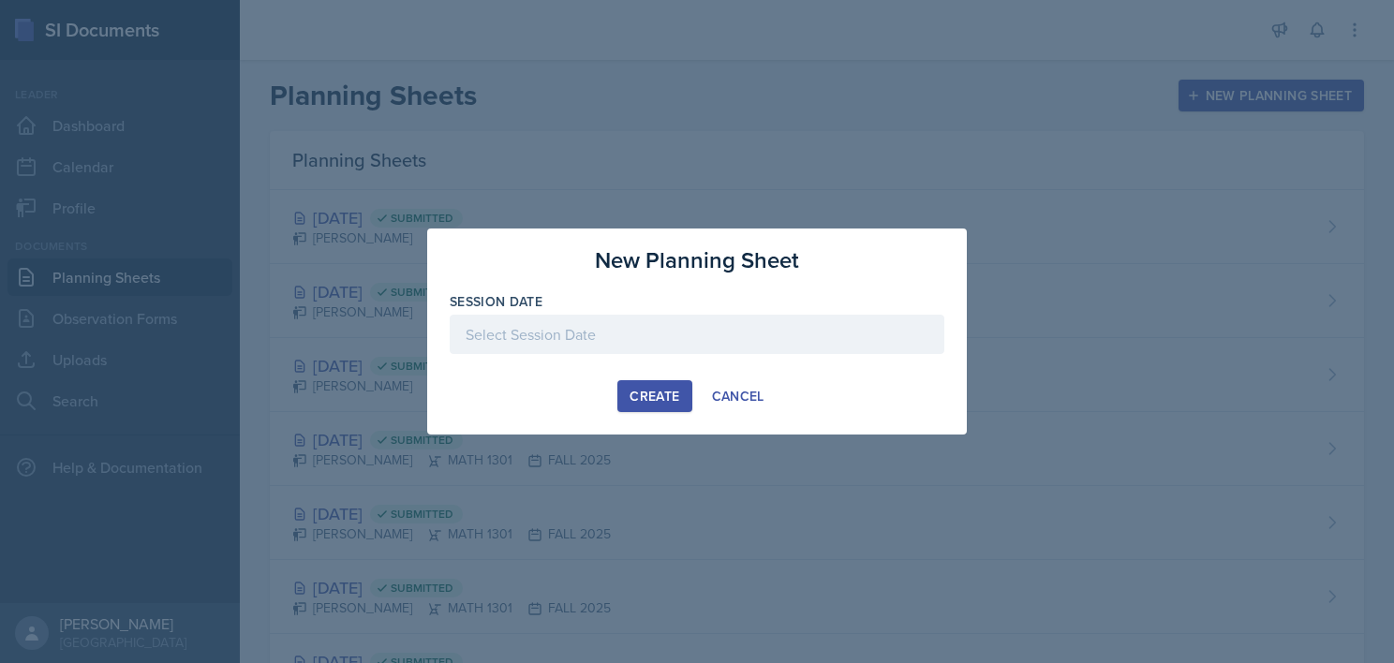
click at [771, 327] on div at bounding box center [697, 334] width 494 height 39
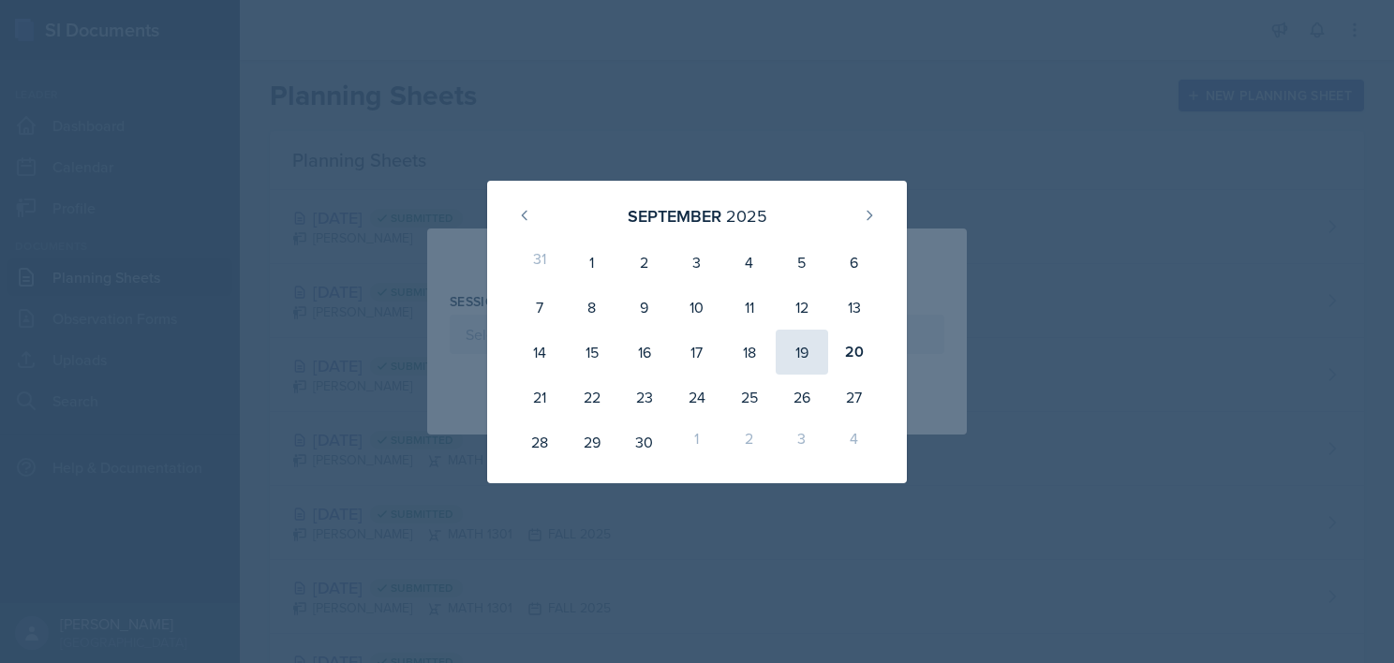
click at [802, 349] on div "19" at bounding box center [801, 352] width 52 height 45
type input "[DATE]"
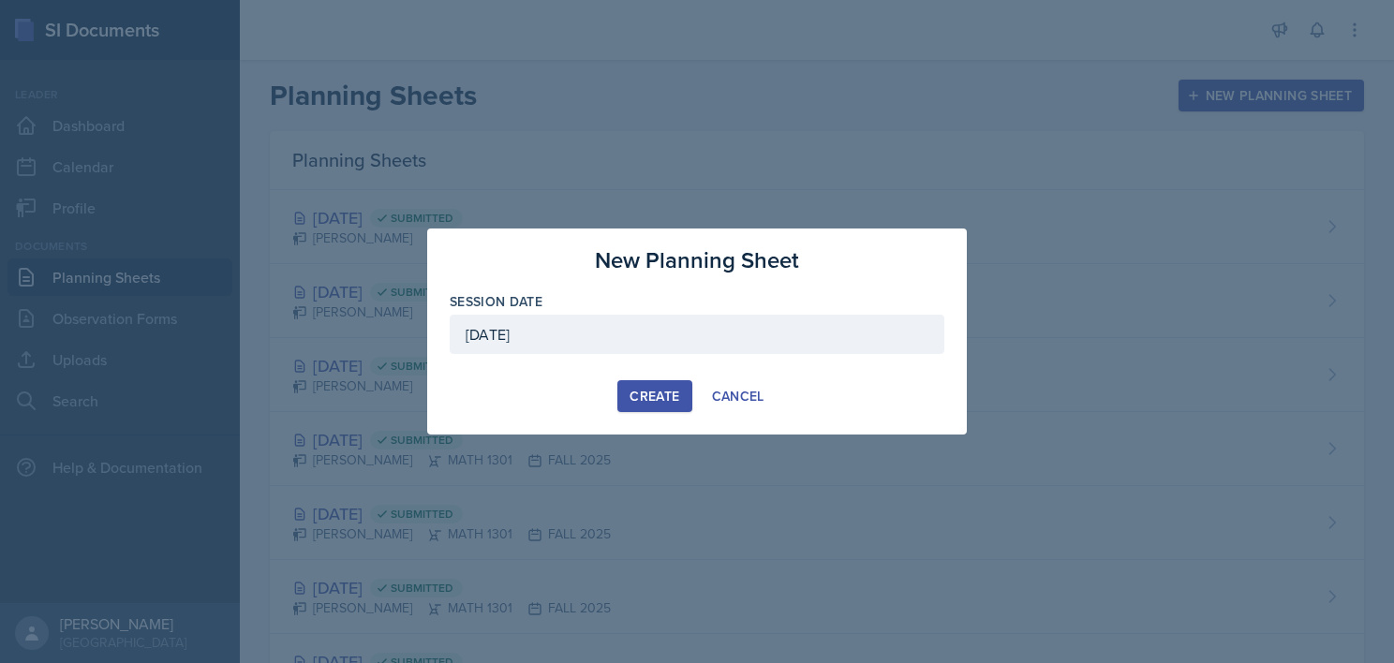
click at [650, 393] on div "Create" at bounding box center [654, 396] width 50 height 15
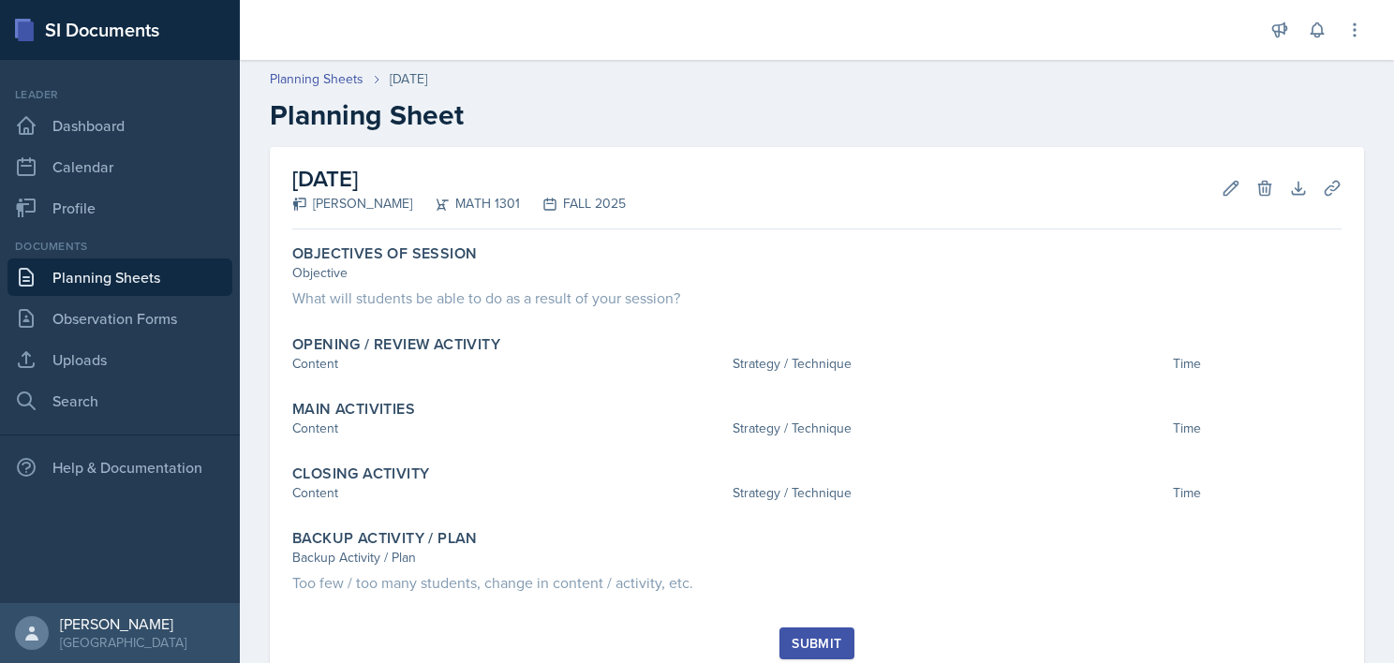
click at [87, 276] on link "Planning Sheets" at bounding box center [119, 276] width 225 height 37
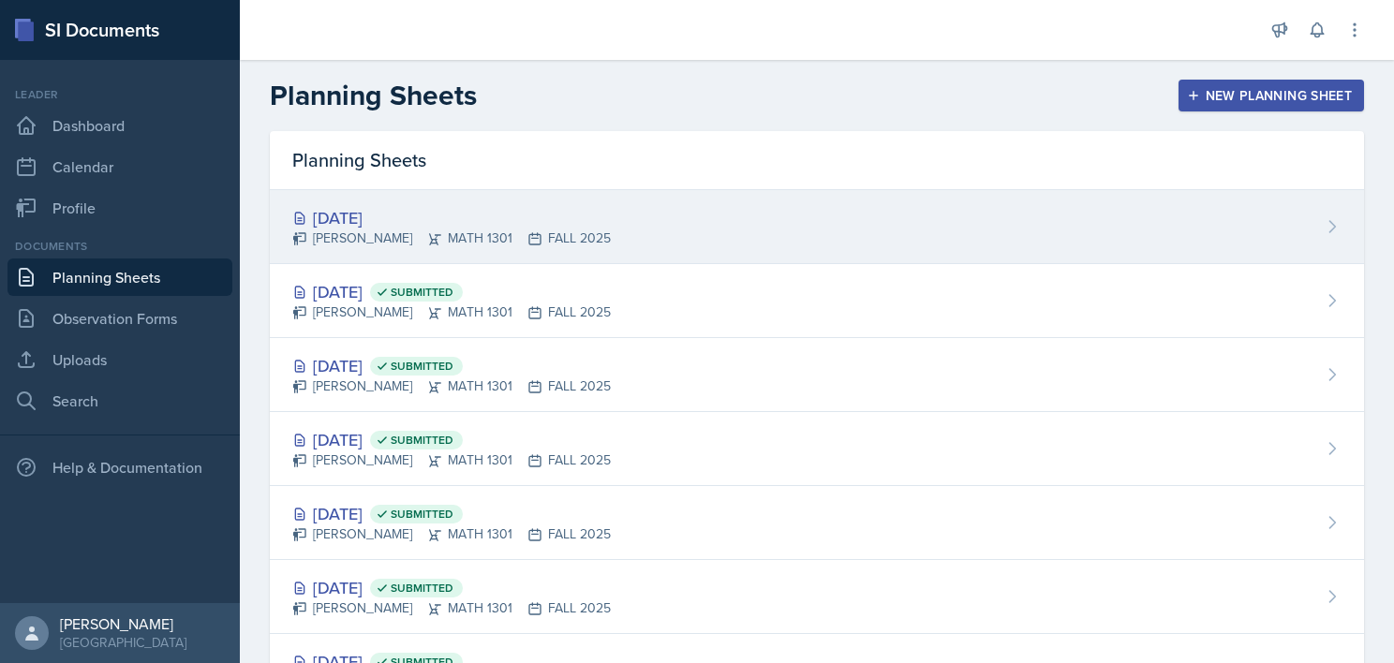
click at [414, 221] on div "[DATE]" at bounding box center [451, 217] width 318 height 25
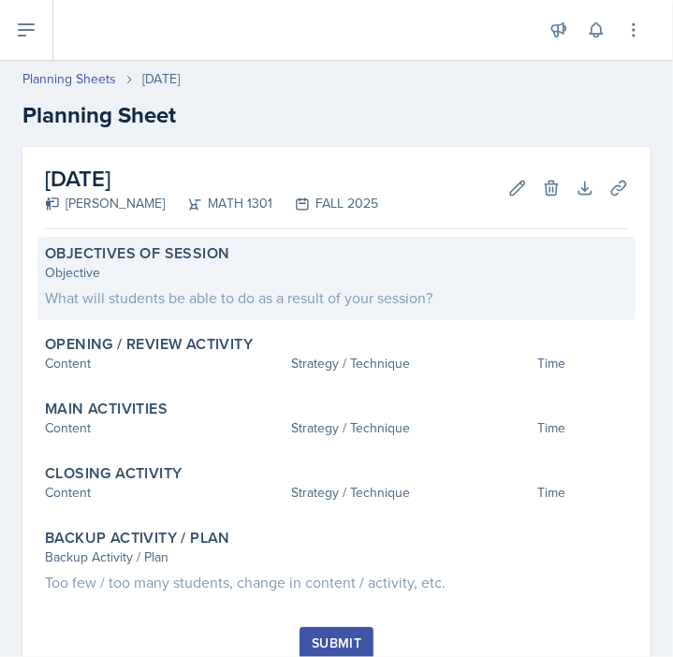
click at [183, 293] on div "What will students be able to do as a result of your session?" at bounding box center [336, 298] width 583 height 22
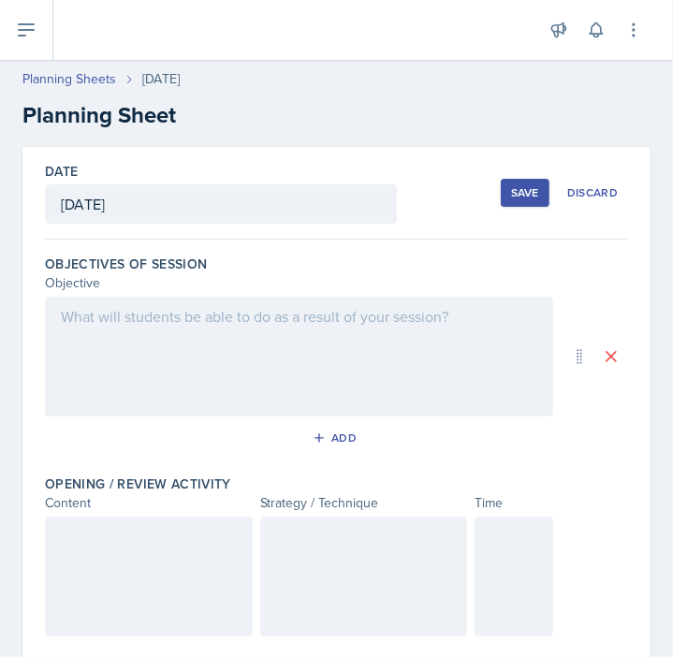
click at [96, 354] on div at bounding box center [299, 357] width 509 height 120
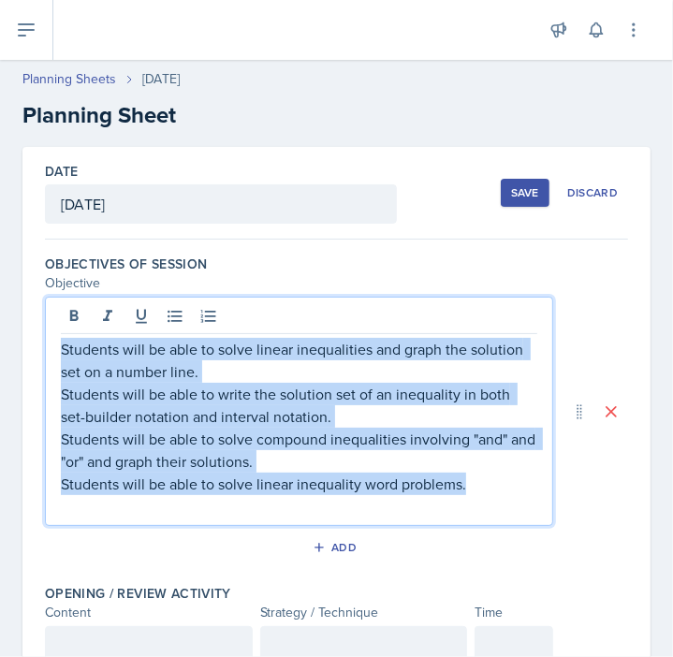
click at [116, 500] on p at bounding box center [299, 506] width 477 height 22
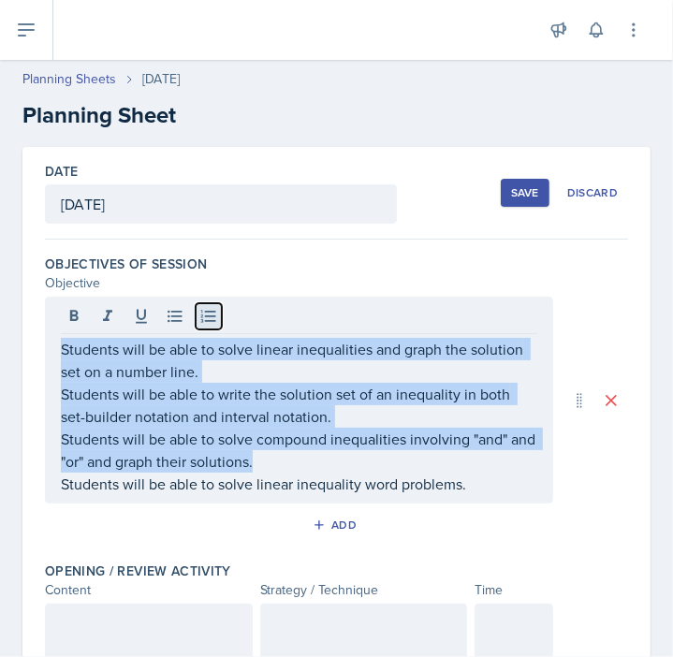
click at [205, 326] on button at bounding box center [209, 316] width 26 height 26
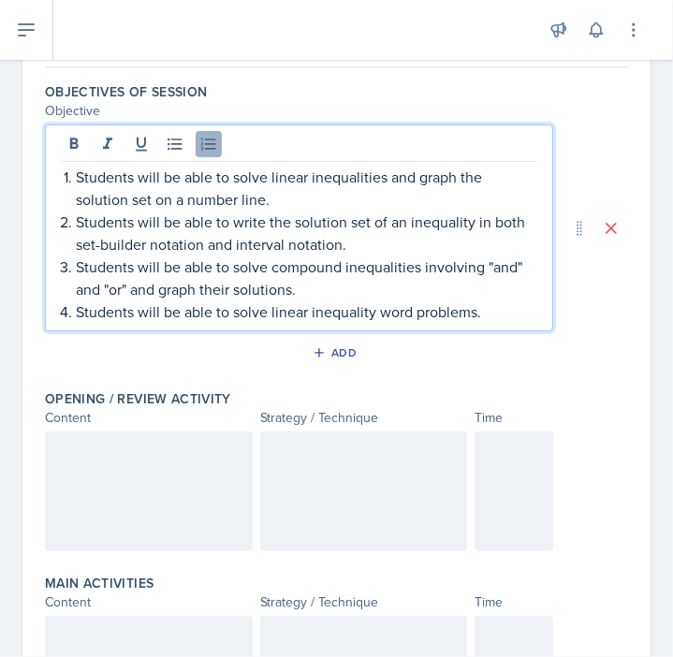
scroll to position [176, 0]
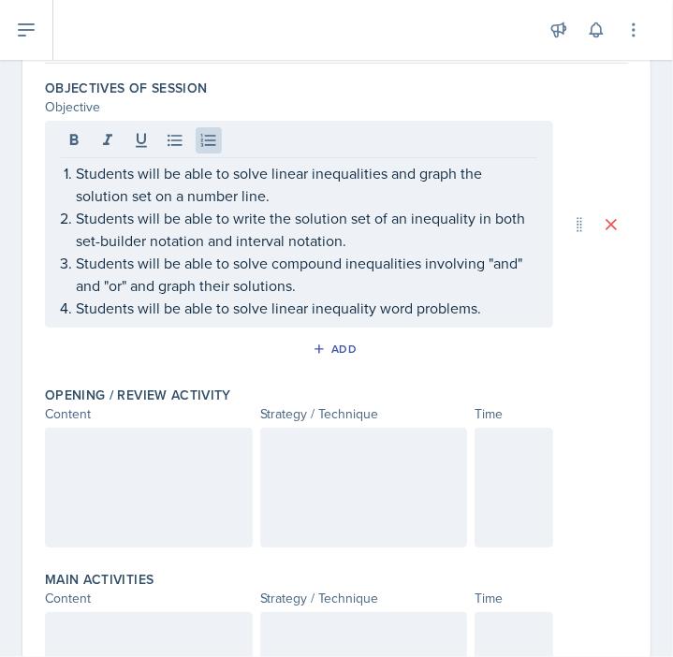
click at [84, 495] on div at bounding box center [149, 488] width 208 height 120
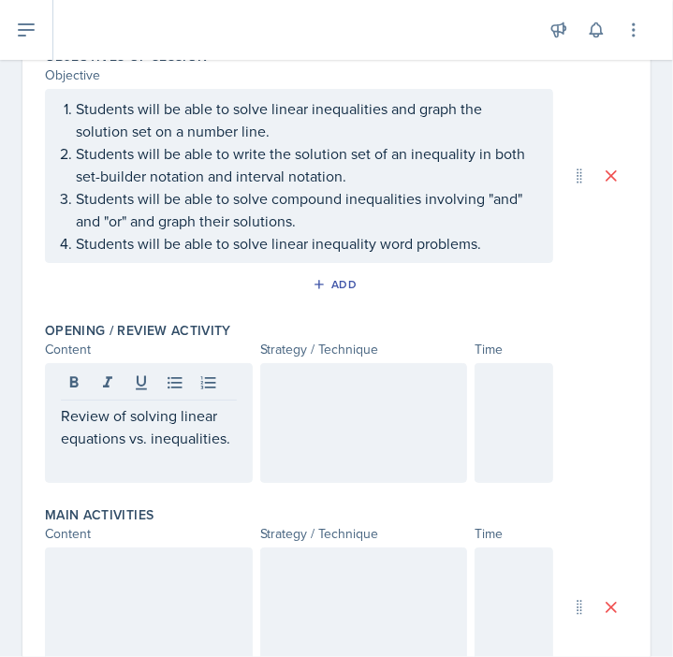
click at [334, 417] on div at bounding box center [364, 423] width 208 height 120
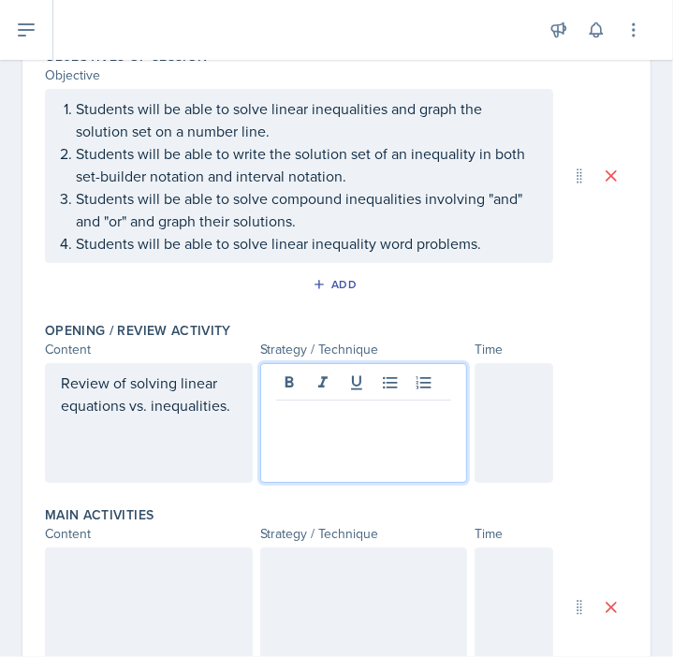
scroll to position [240, 0]
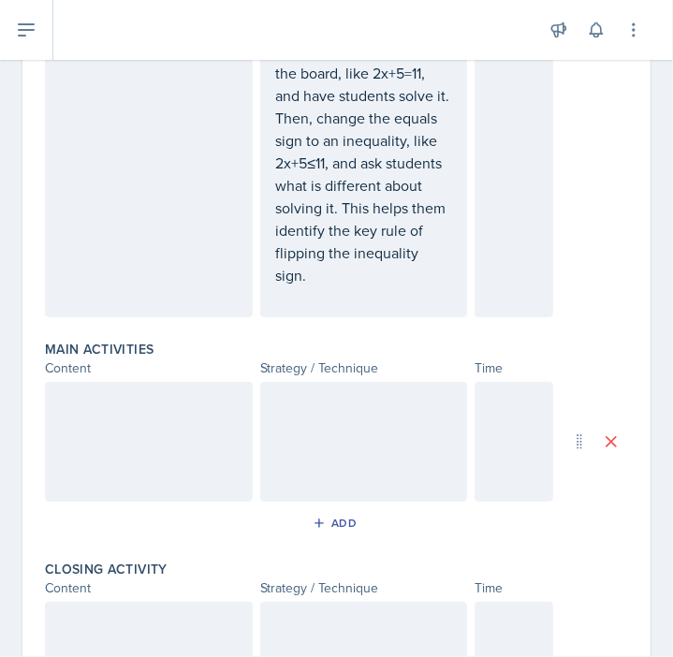
click at [107, 443] on div at bounding box center [149, 442] width 208 height 120
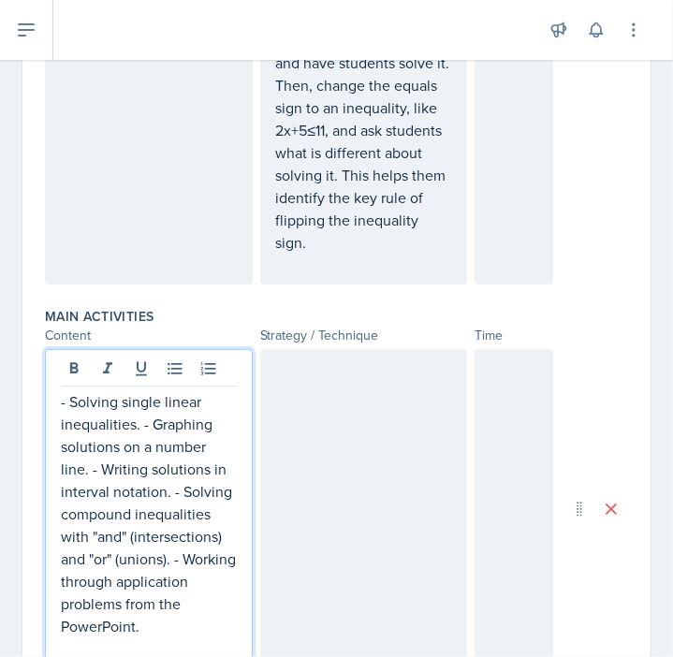
scroll to position [606, 0]
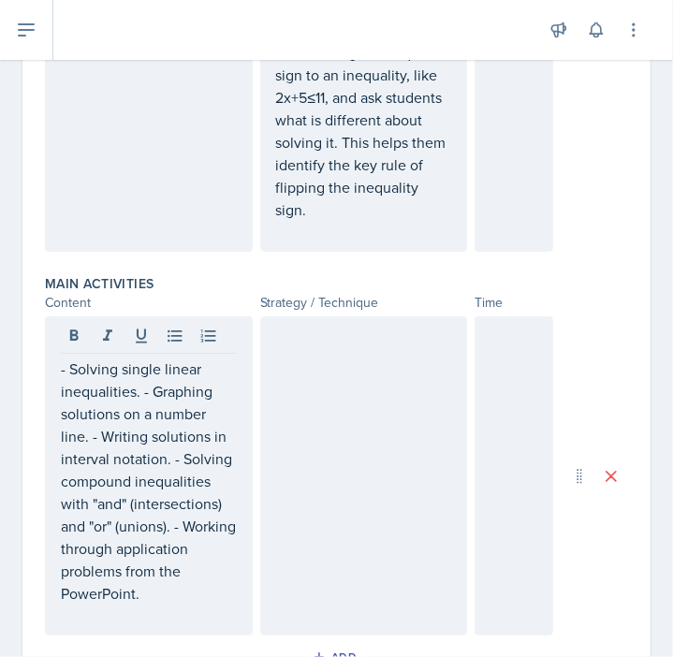
click at [307, 472] on div at bounding box center [364, 476] width 208 height 319
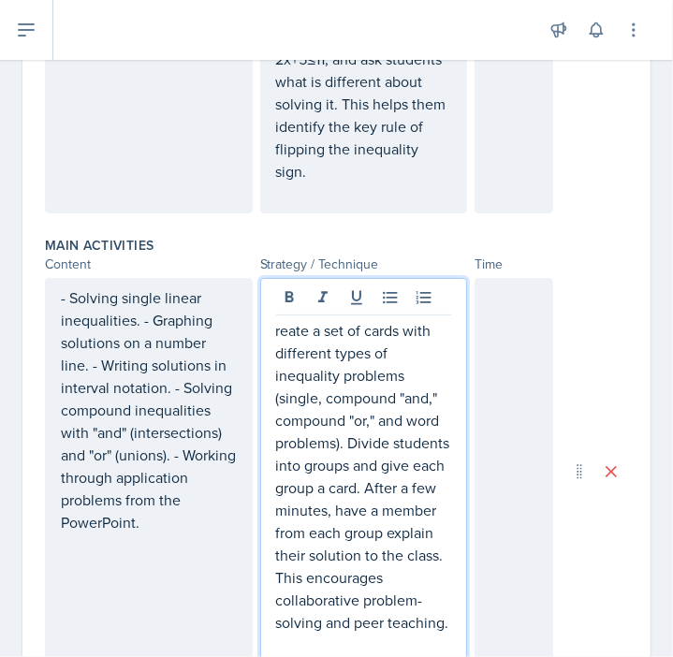
click at [0, 0] on qb-div "Correct the spelling error Create" at bounding box center [0, 0] width 0 height 0
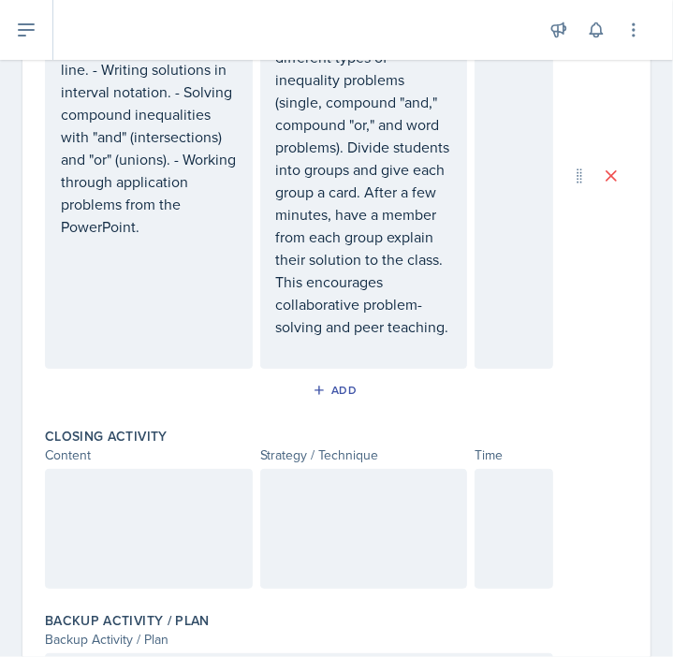
scroll to position [975, 0]
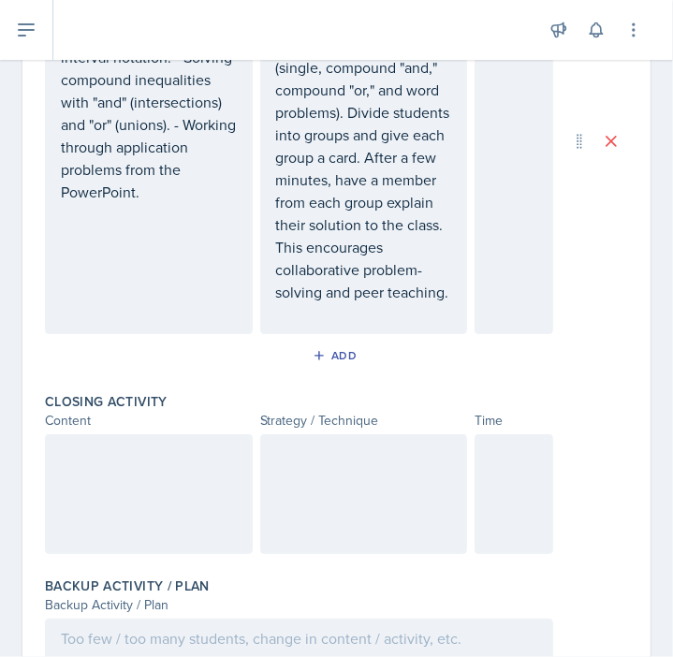
click at [151, 497] on div at bounding box center [149, 495] width 208 height 120
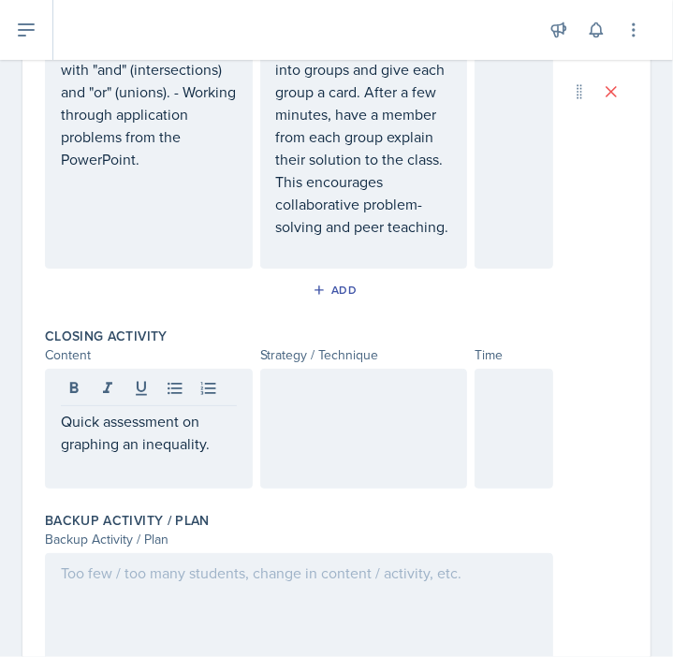
click at [312, 475] on div at bounding box center [364, 429] width 208 height 120
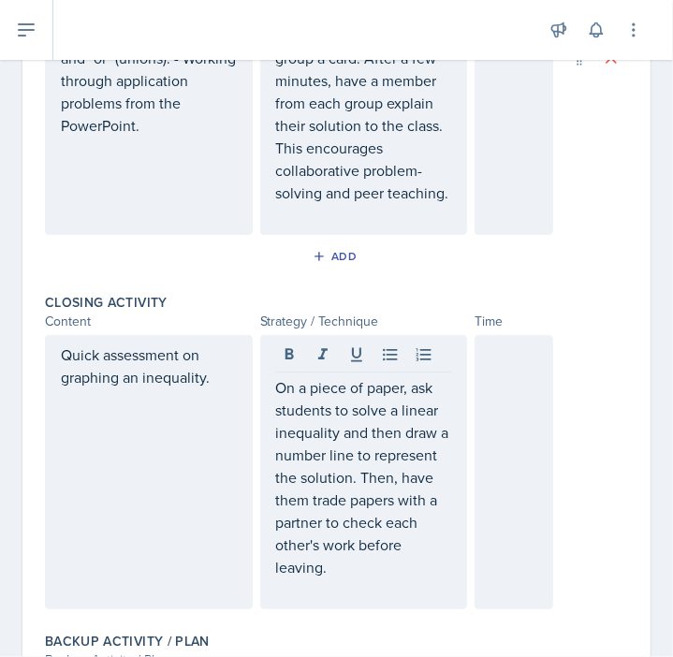
scroll to position [1273, 0]
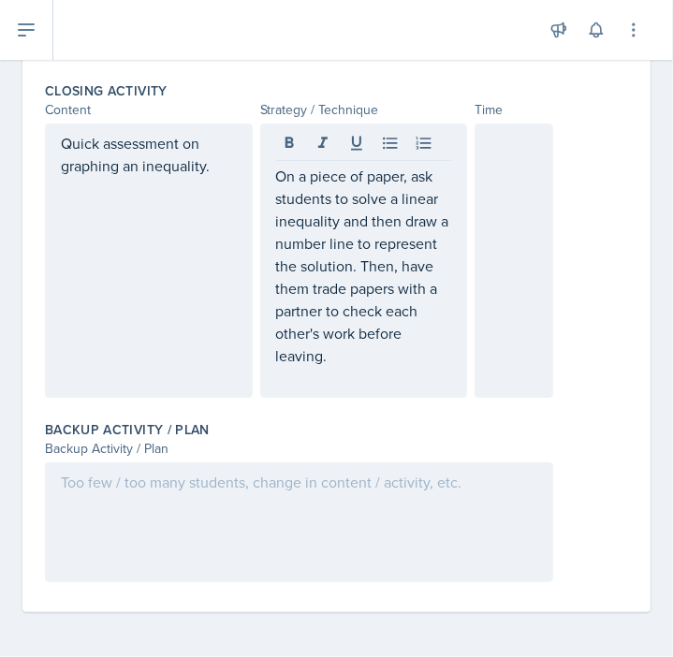
click at [231, 486] on div at bounding box center [299, 523] width 509 height 120
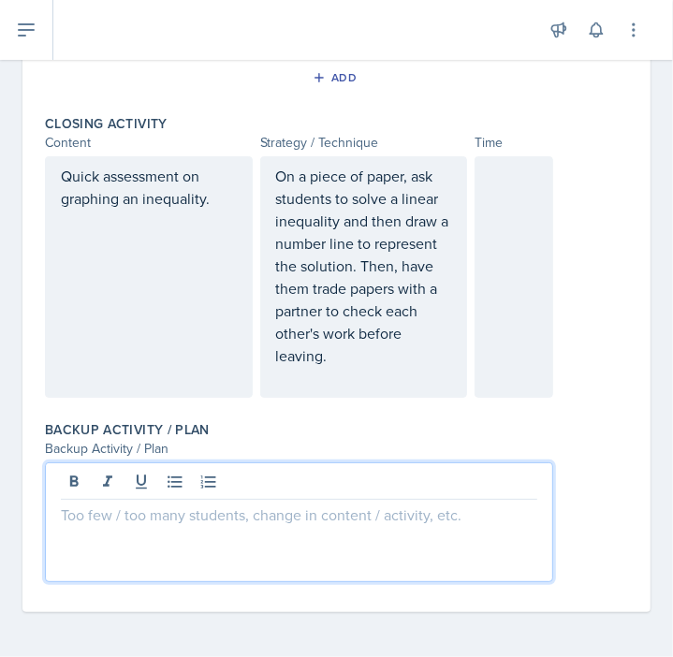
scroll to position [1240, 0]
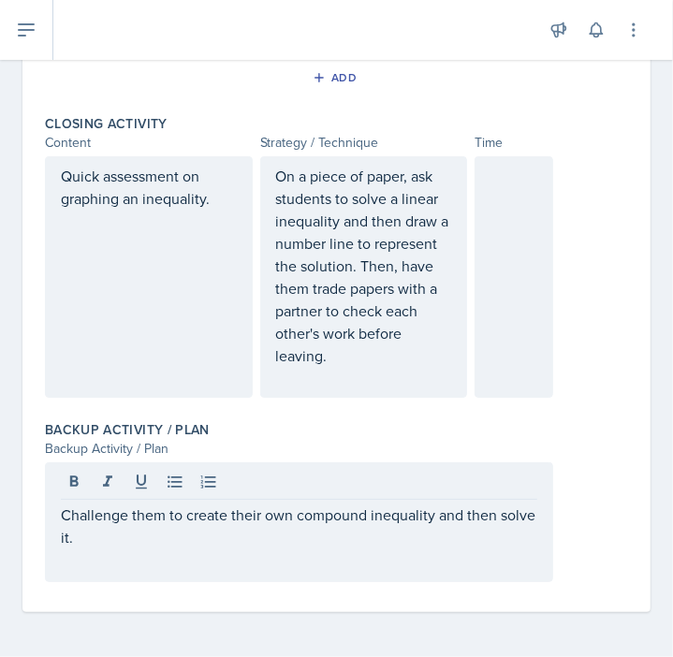
click at [489, 229] on div at bounding box center [514, 277] width 79 height 242
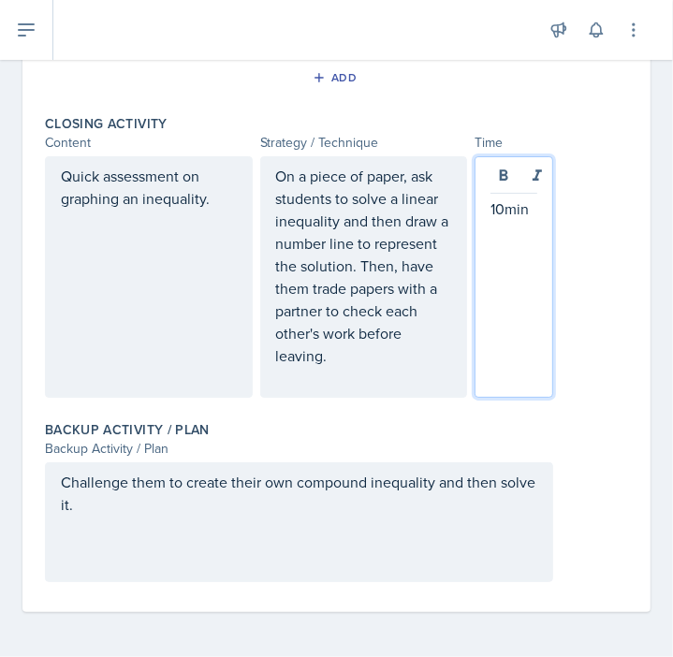
scroll to position [986, 0]
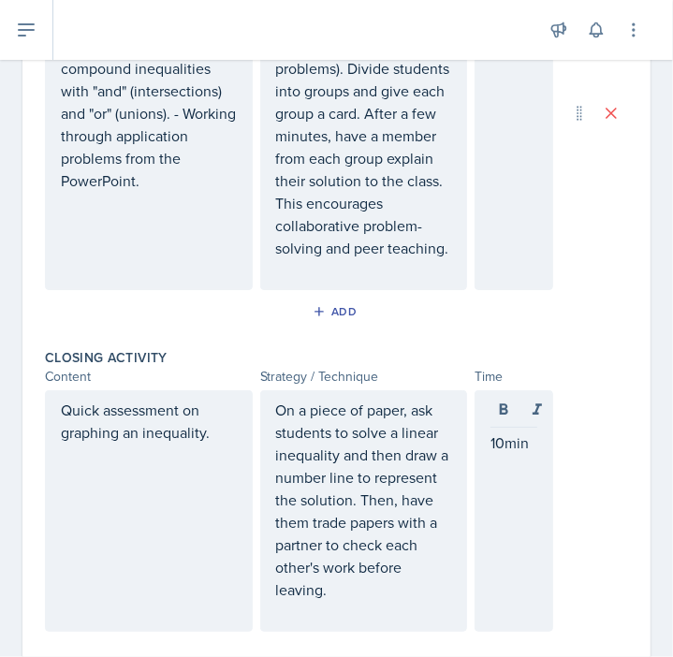
click at [483, 199] on div at bounding box center [514, 113] width 79 height 354
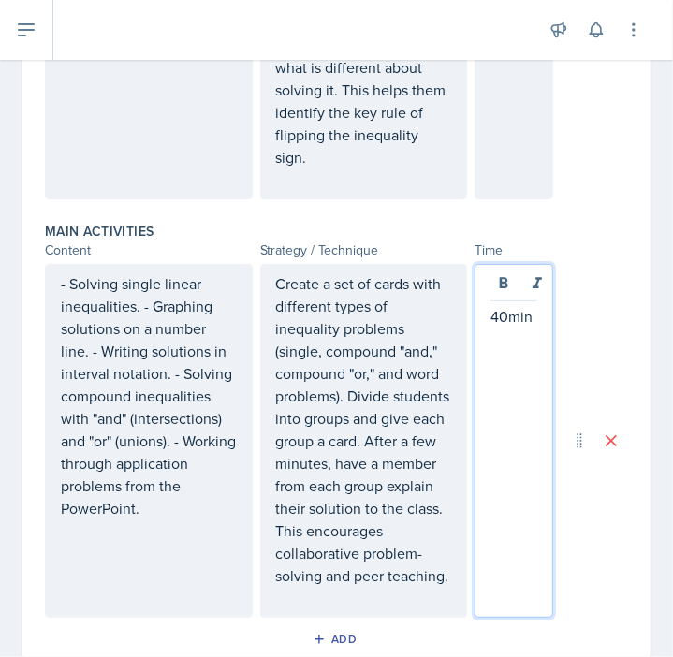
scroll to position [655, 0]
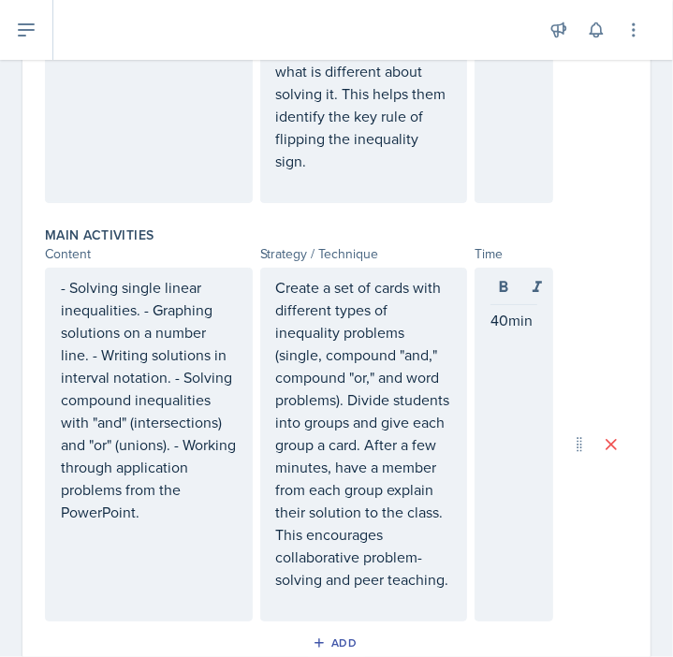
click at [487, 143] on div at bounding box center [514, 60] width 79 height 287
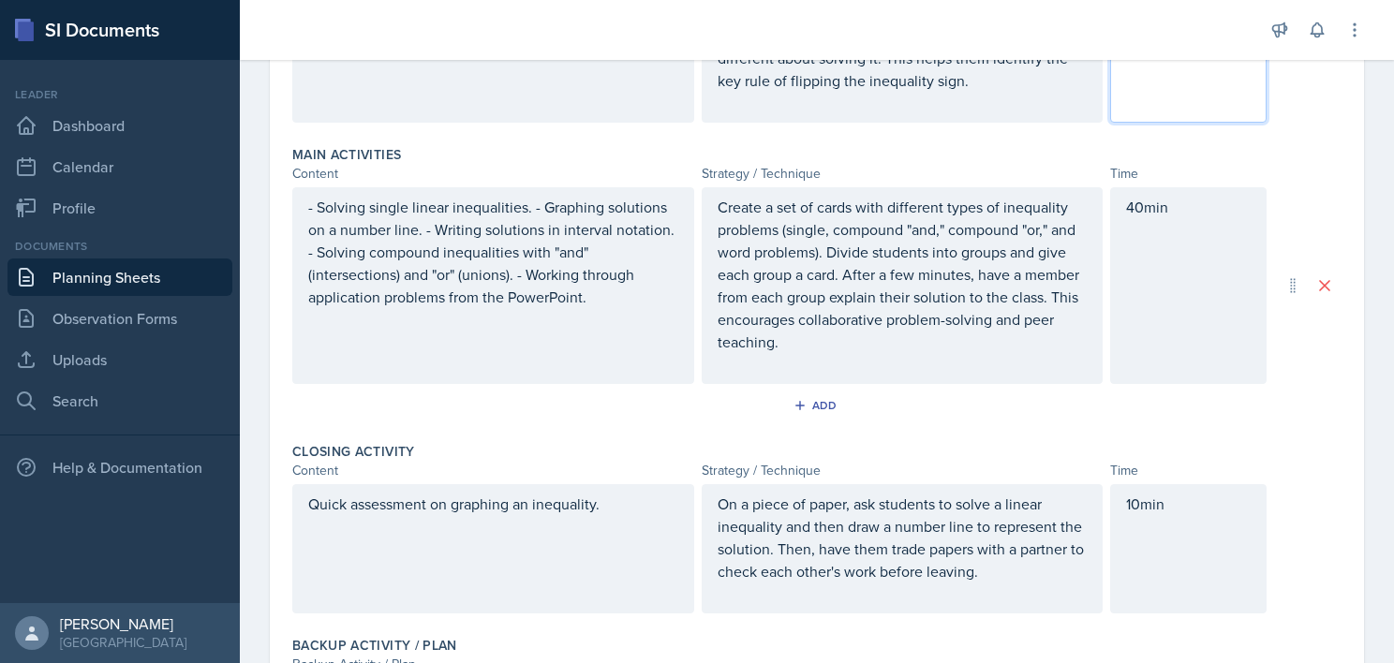
scroll to position [0, 0]
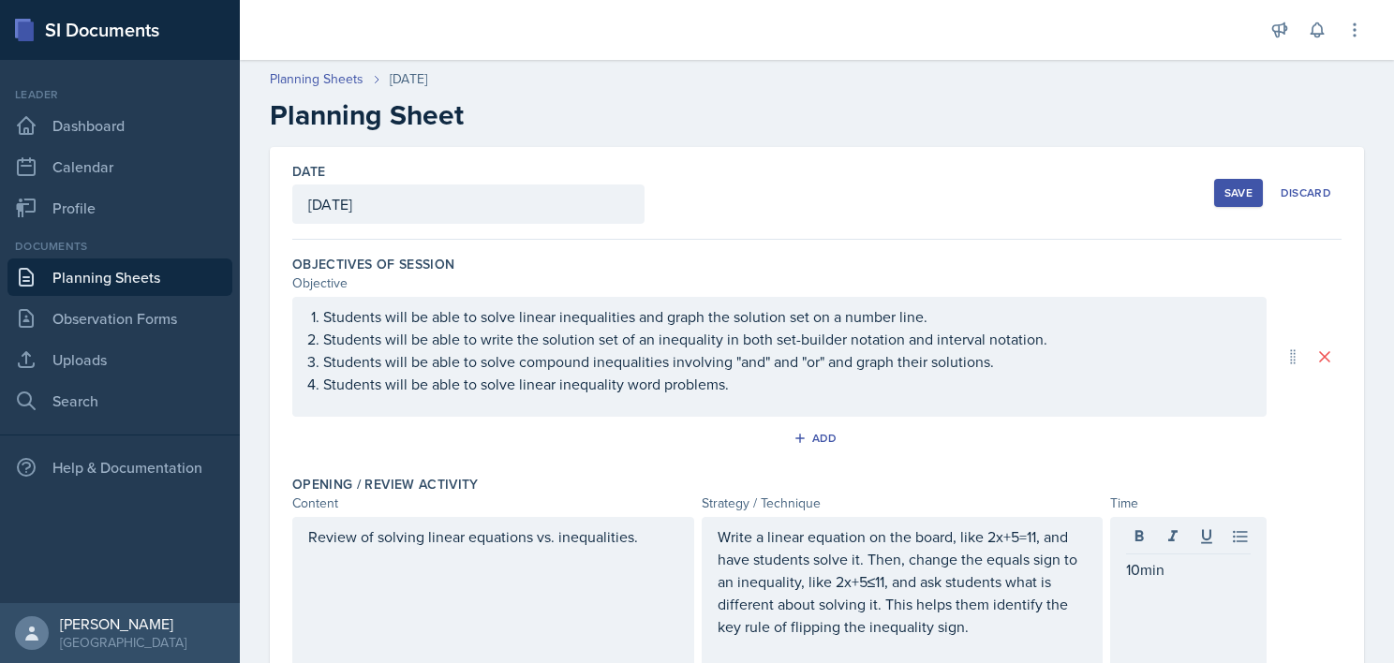
click at [1214, 183] on button "Save" at bounding box center [1238, 193] width 49 height 28
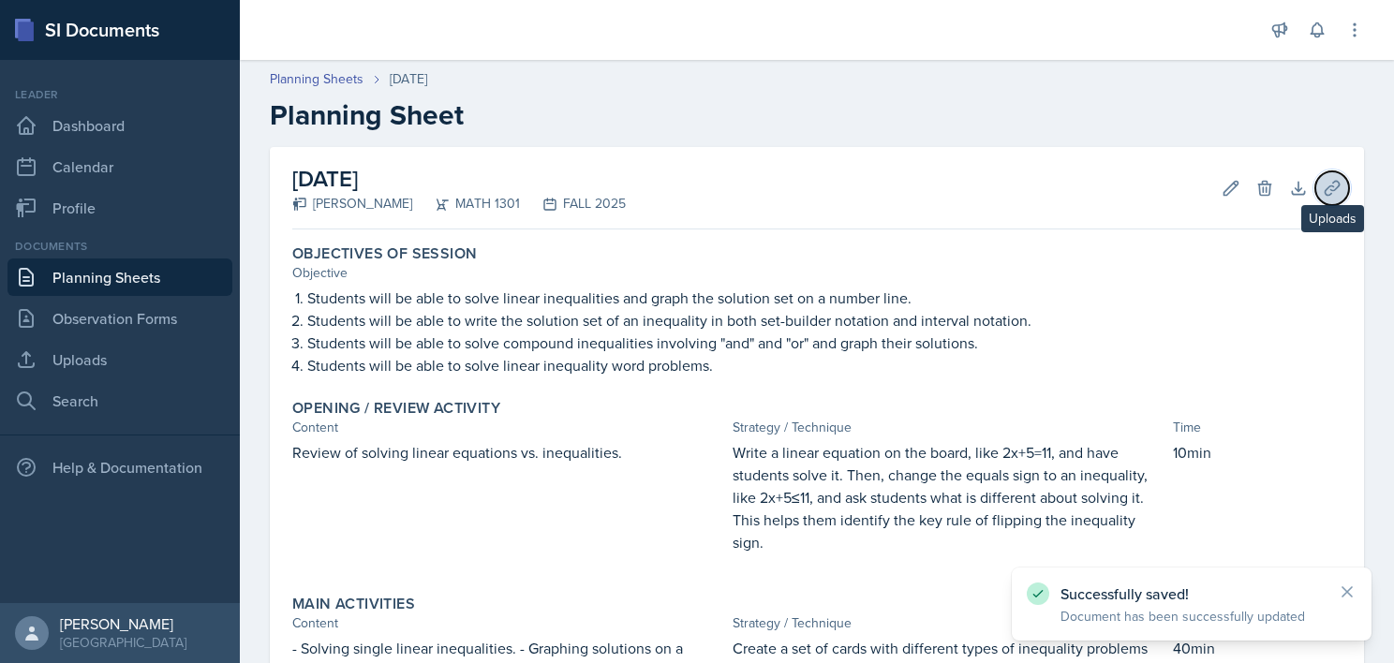
click at [1322, 195] on icon at bounding box center [1331, 188] width 19 height 19
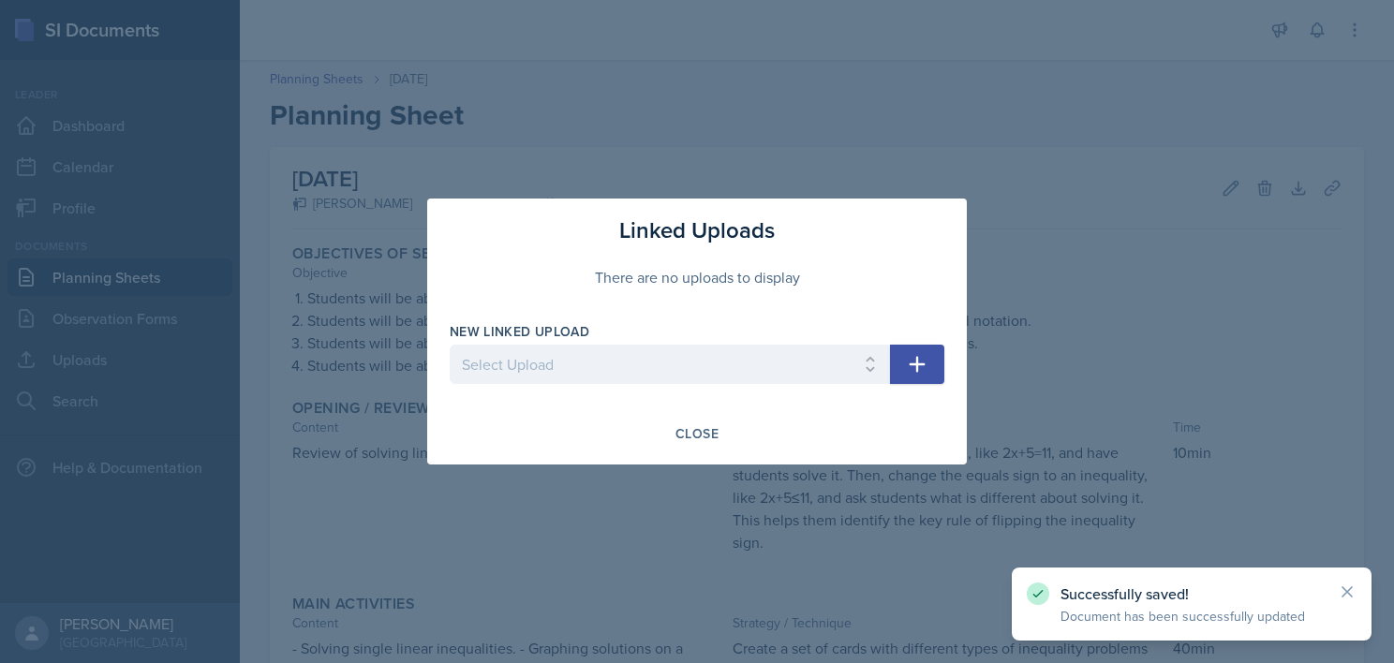
click at [913, 367] on icon "button" at bounding box center [917, 364] width 22 height 22
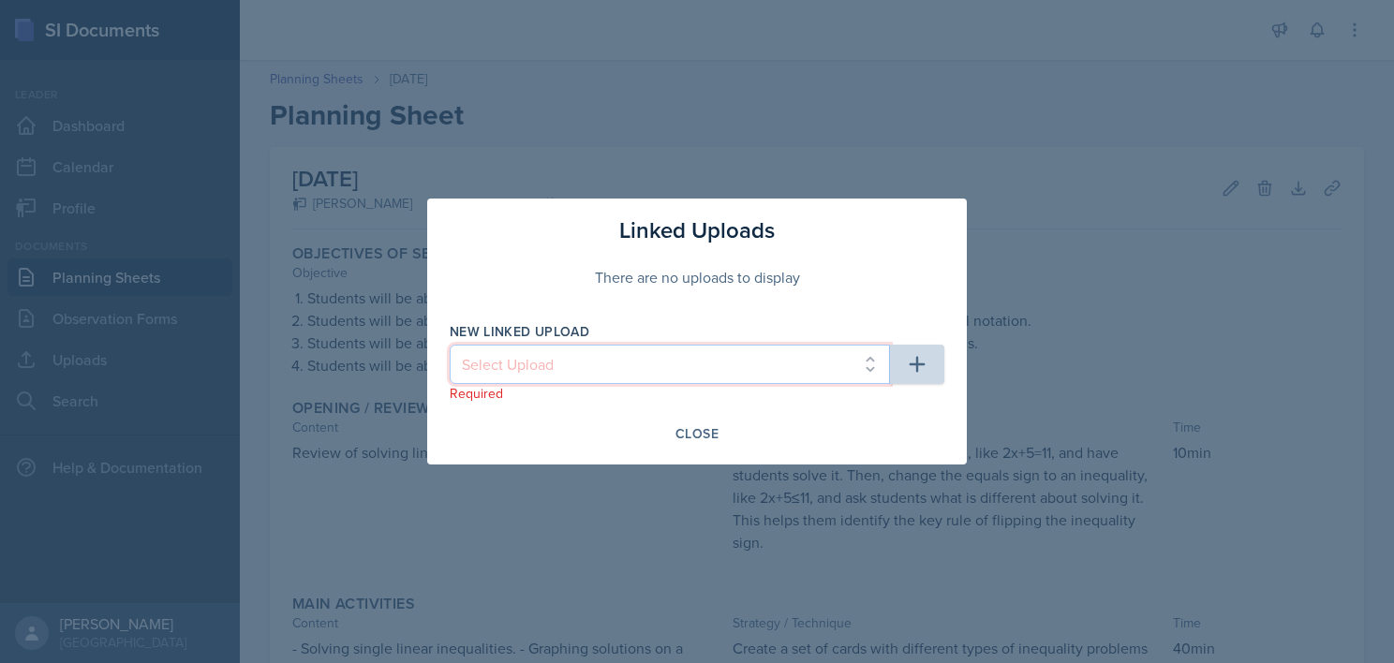
click at [786, 362] on select "Select Upload College Algebra Ch. 1: Introduction to Functions and Graphs Colle…" at bounding box center [670, 364] width 440 height 39
select select "ea66950a-cd16-4288-b6ab-6fb8d42728e8"
click at [450, 345] on select "Select Upload College Algebra Ch. 1: Introduction to Functions and Graphs Colle…" at bounding box center [670, 364] width 440 height 39
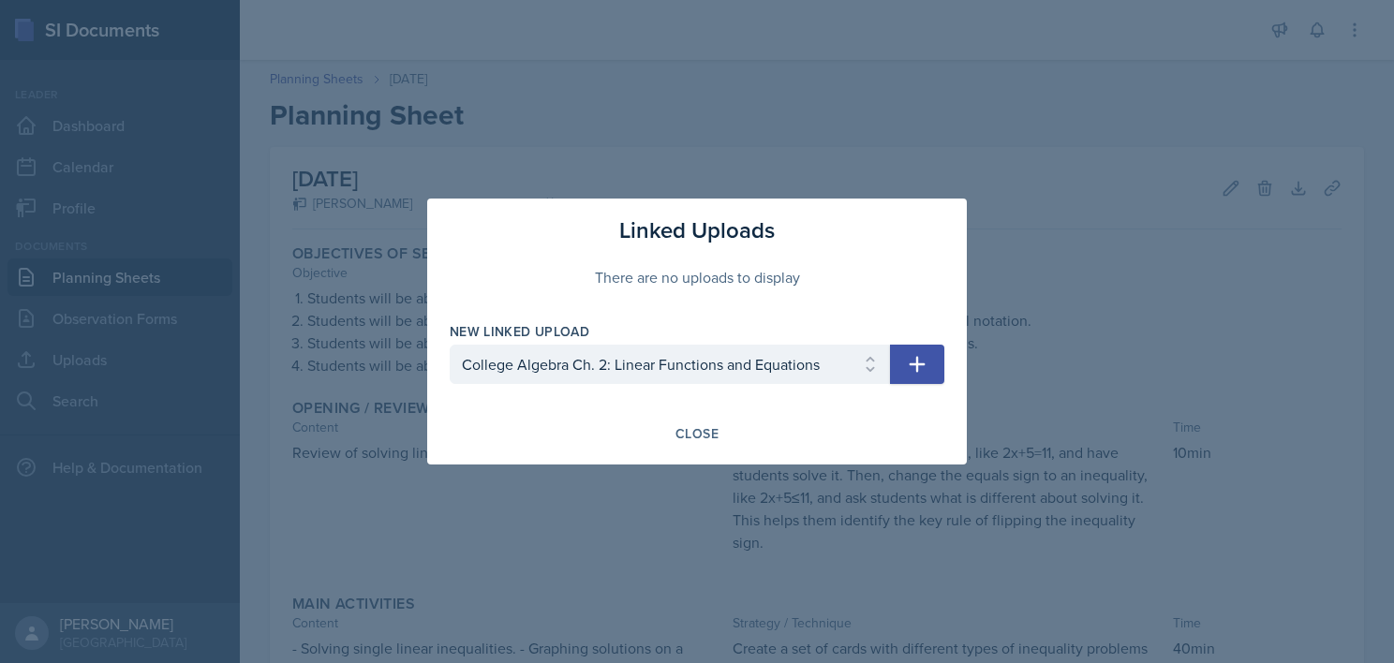
click at [904, 361] on button "button" at bounding box center [917, 364] width 54 height 39
select select
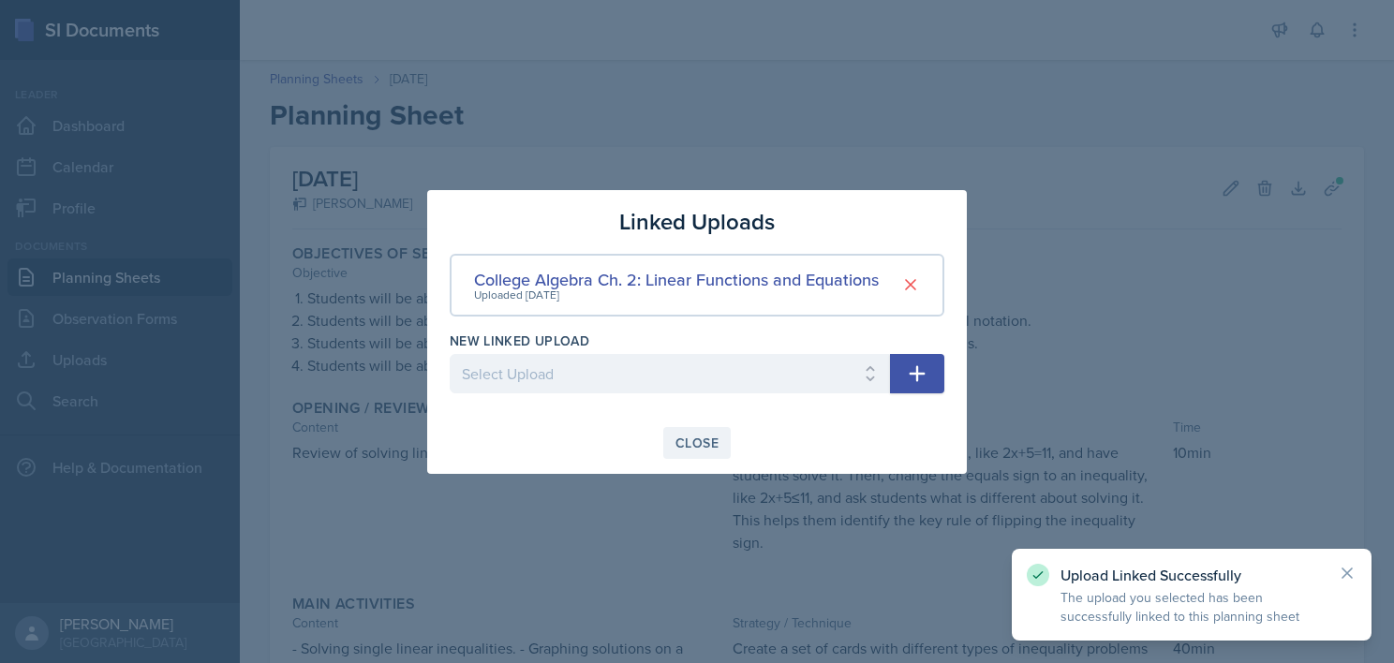
click at [677, 431] on button "Close" at bounding box center [696, 443] width 67 height 32
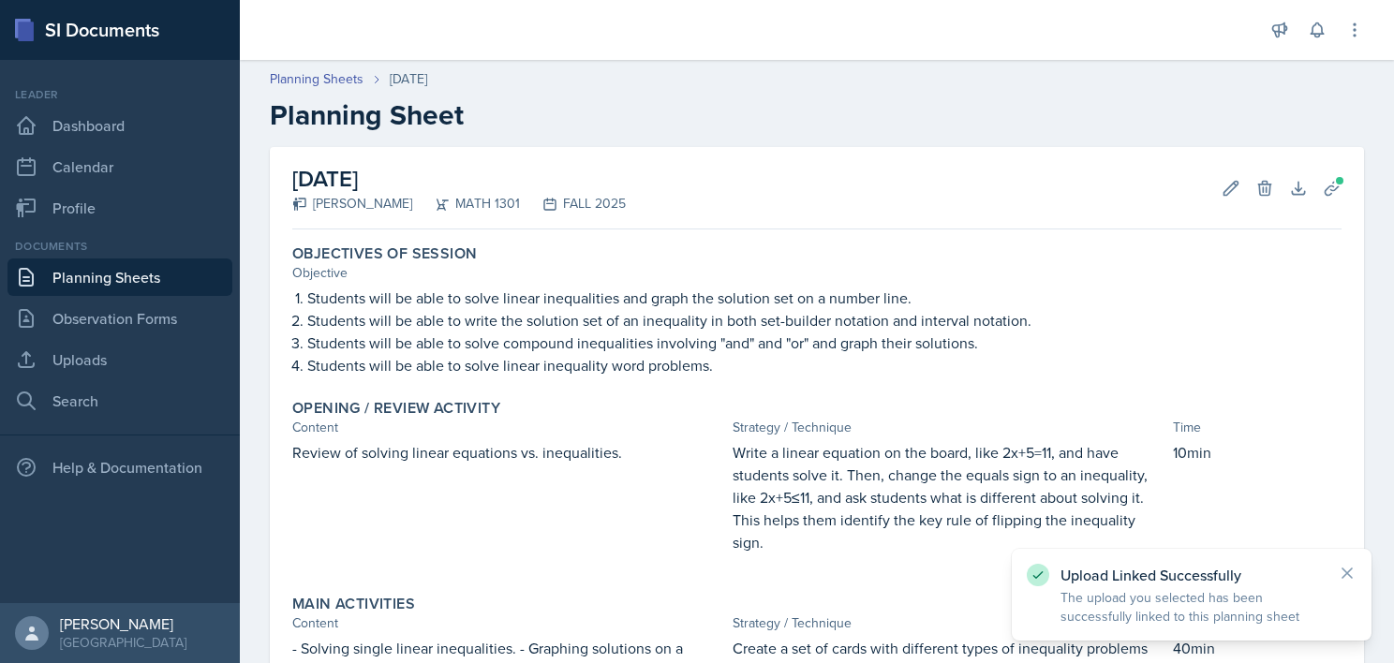
scroll to position [516, 0]
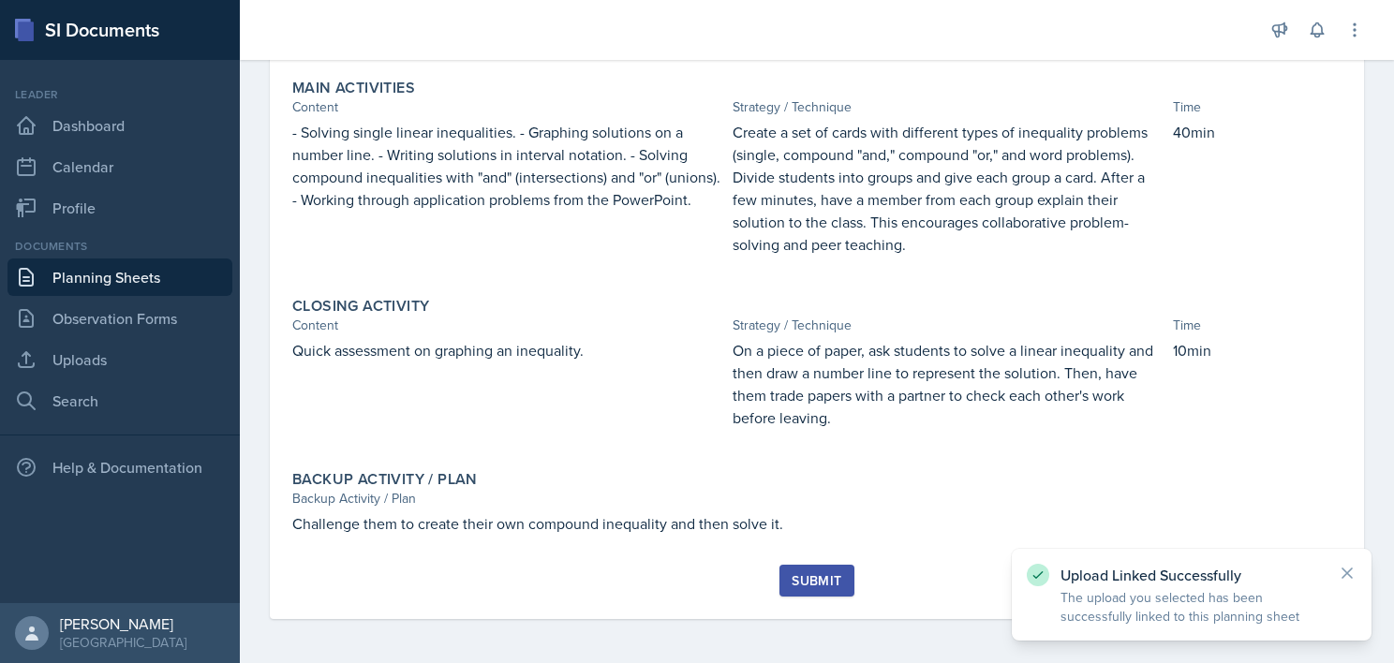
click at [802, 582] on div "Submit" at bounding box center [816, 580] width 50 height 15
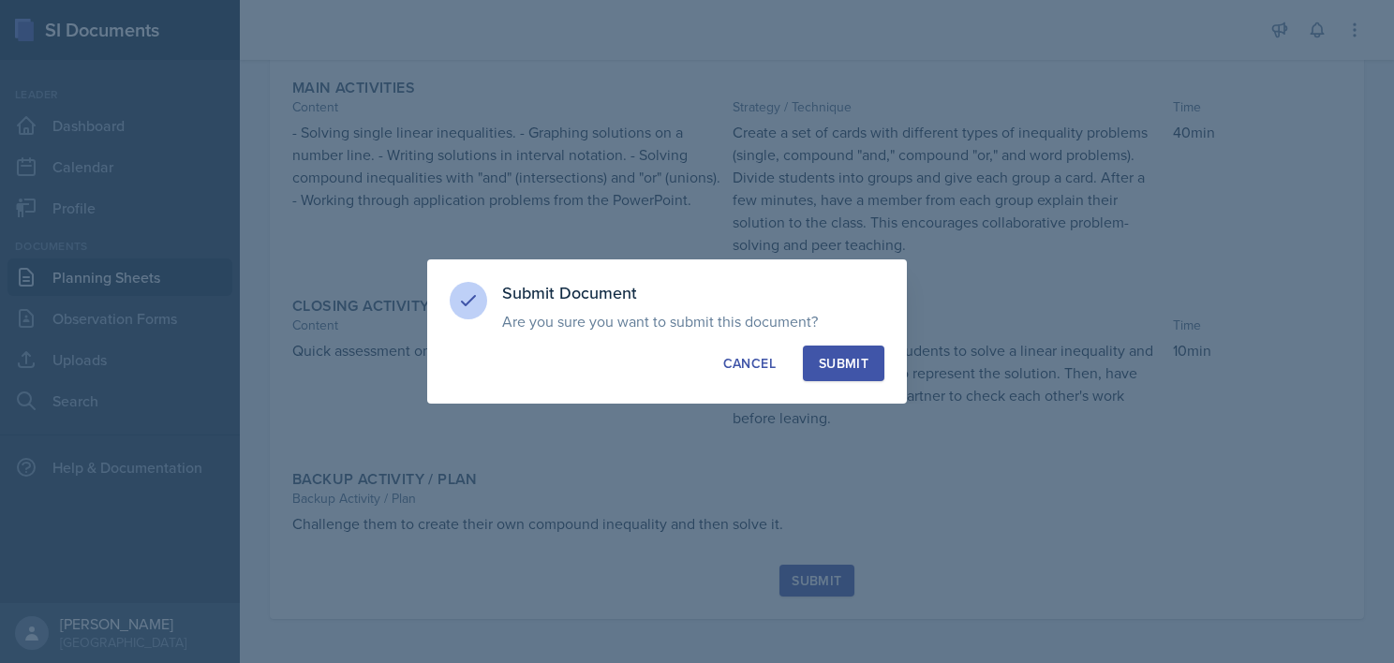
click at [859, 356] on div "Submit" at bounding box center [844, 363] width 50 height 19
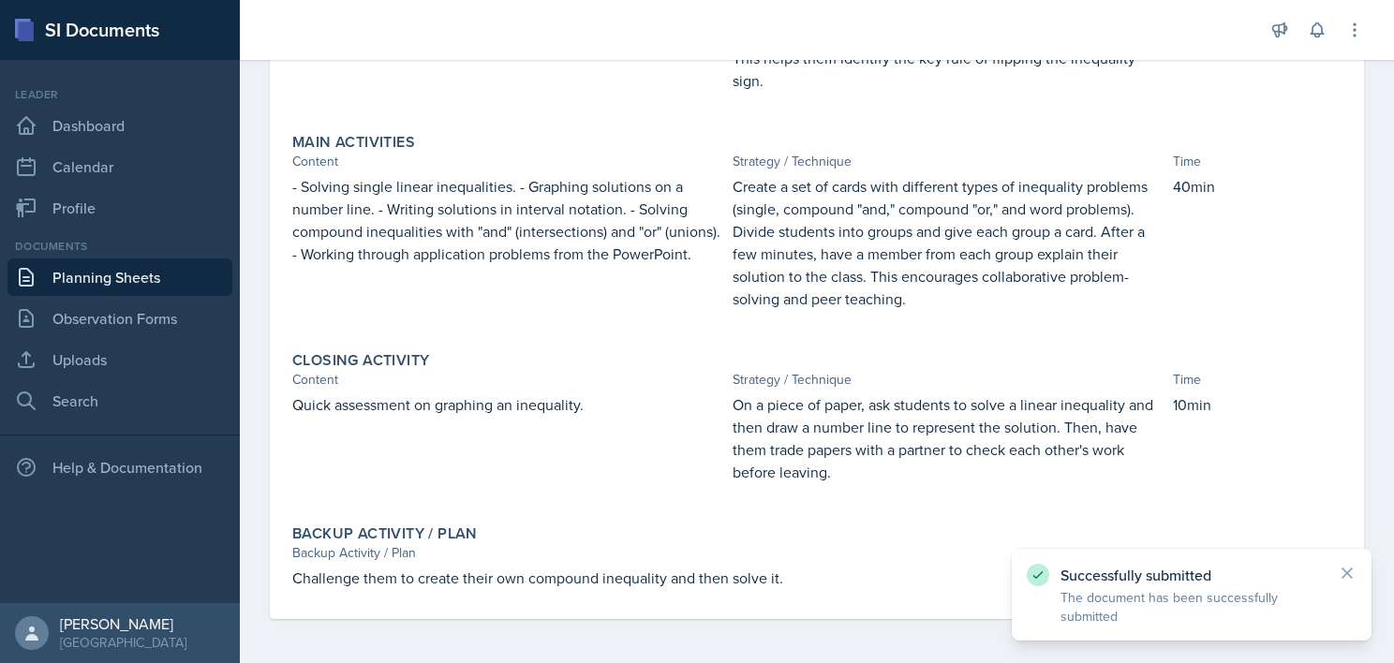
click at [102, 273] on link "Planning Sheets" at bounding box center [119, 276] width 225 height 37
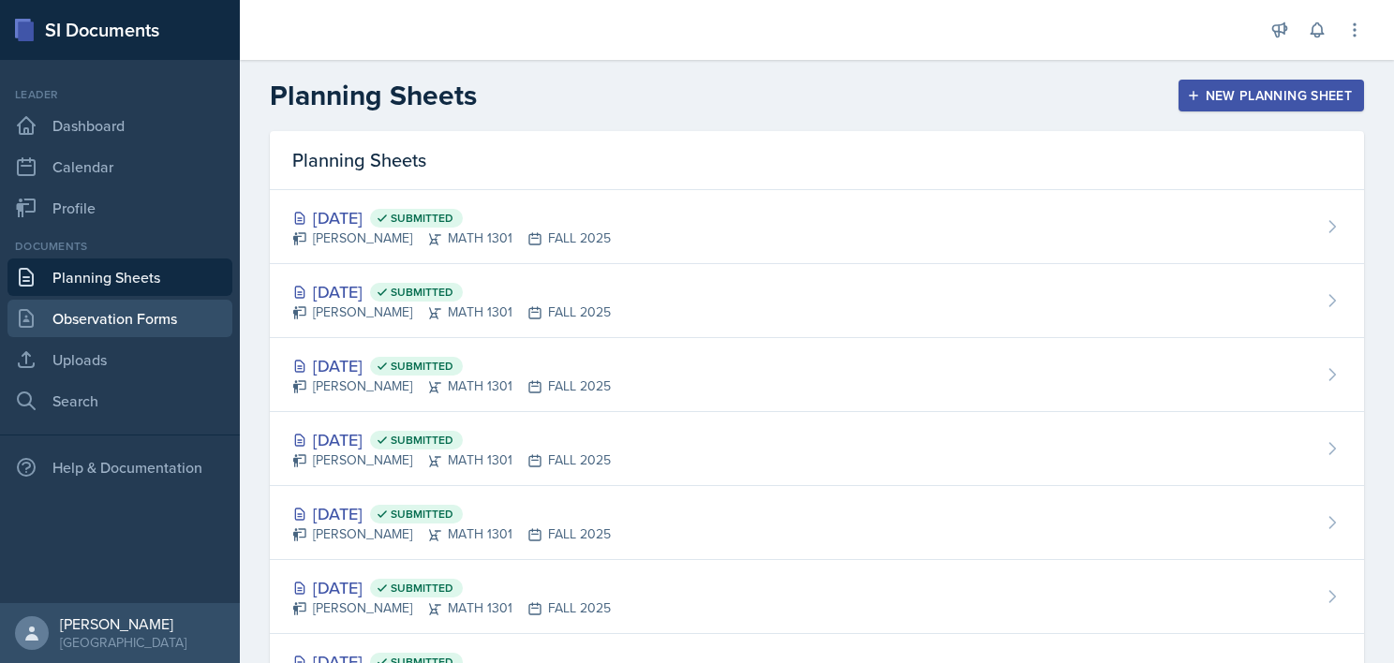
click at [80, 333] on link "Observation Forms" at bounding box center [119, 318] width 225 height 37
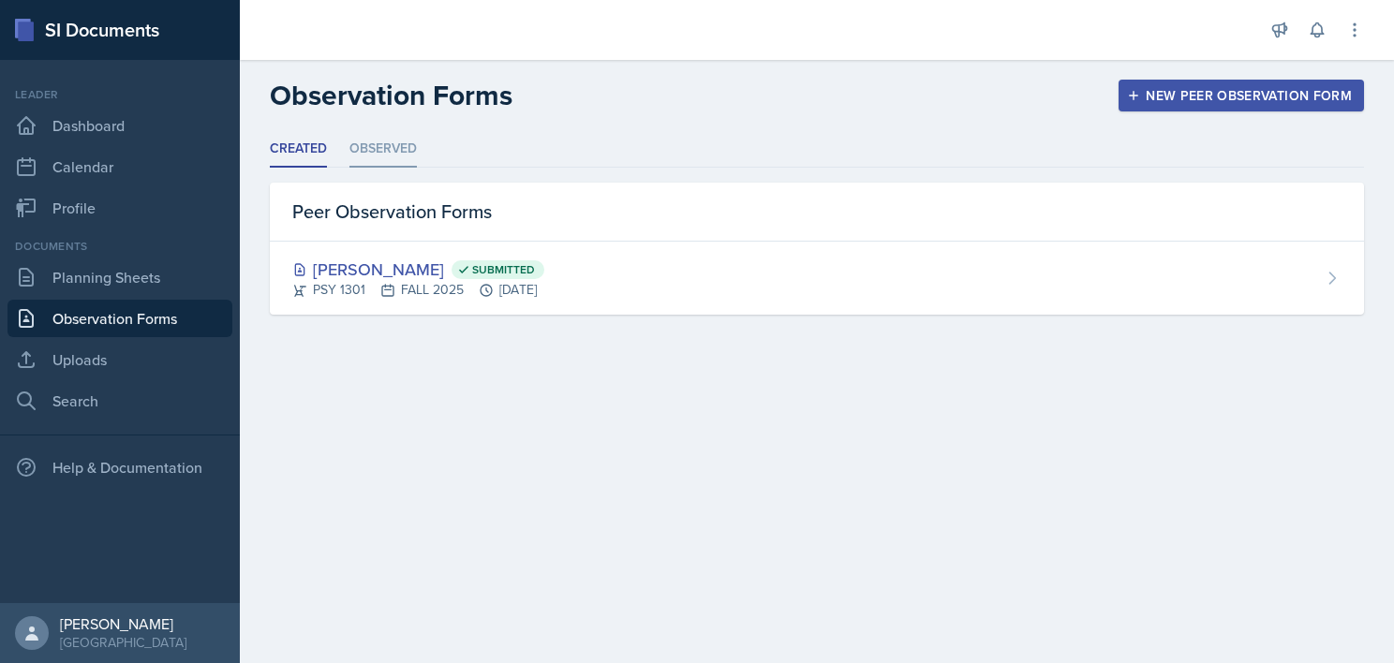
click at [380, 141] on li "Observed" at bounding box center [382, 149] width 67 height 37
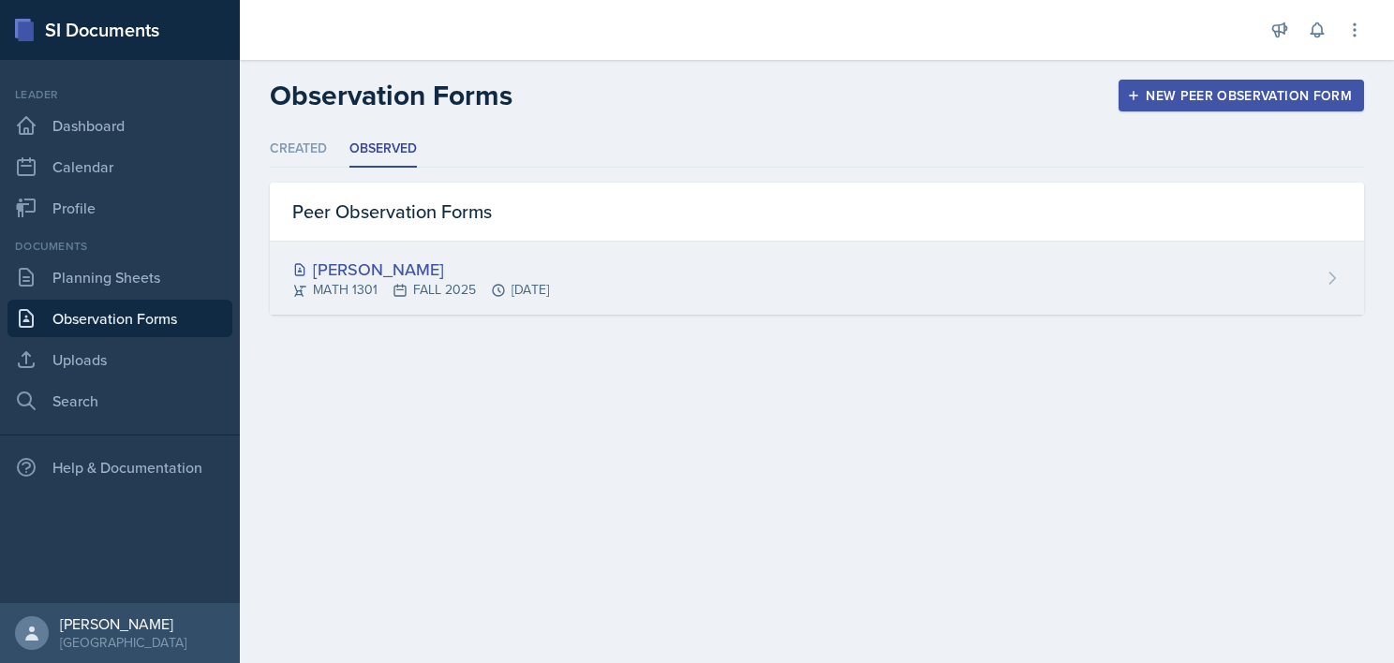
click at [413, 273] on div "[PERSON_NAME]" at bounding box center [420, 269] width 257 height 25
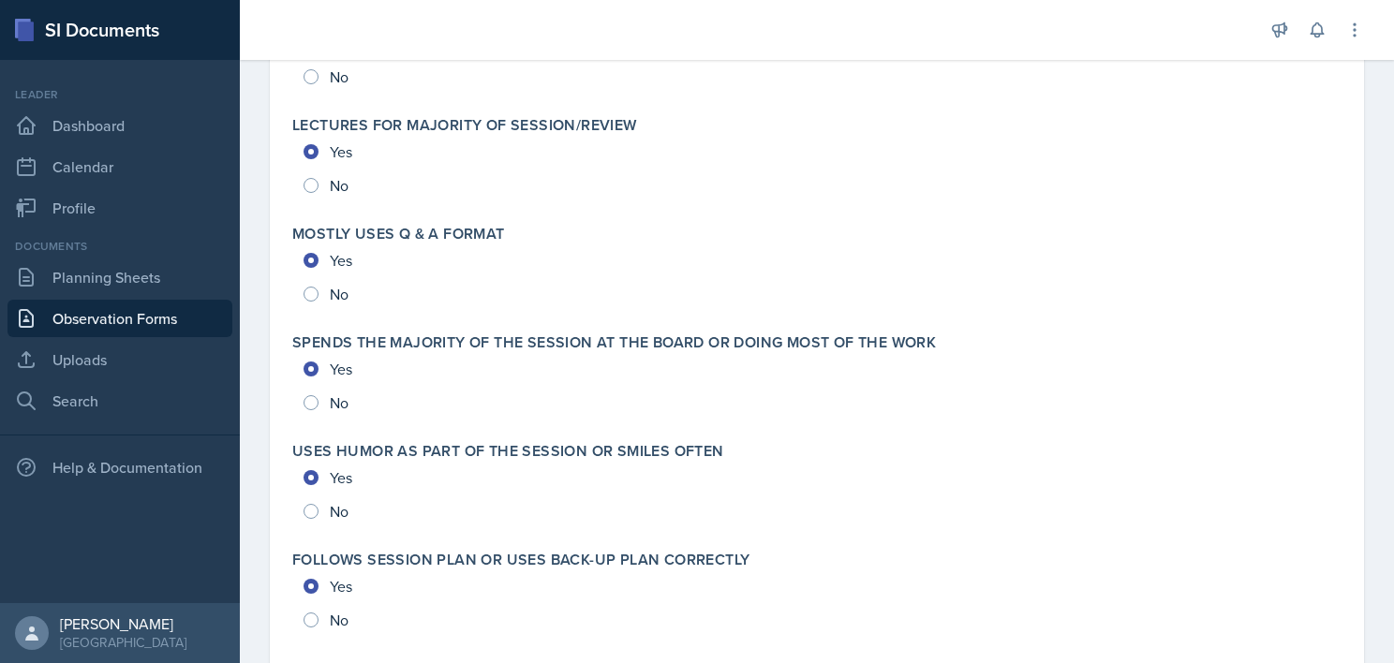
scroll to position [4013, 0]
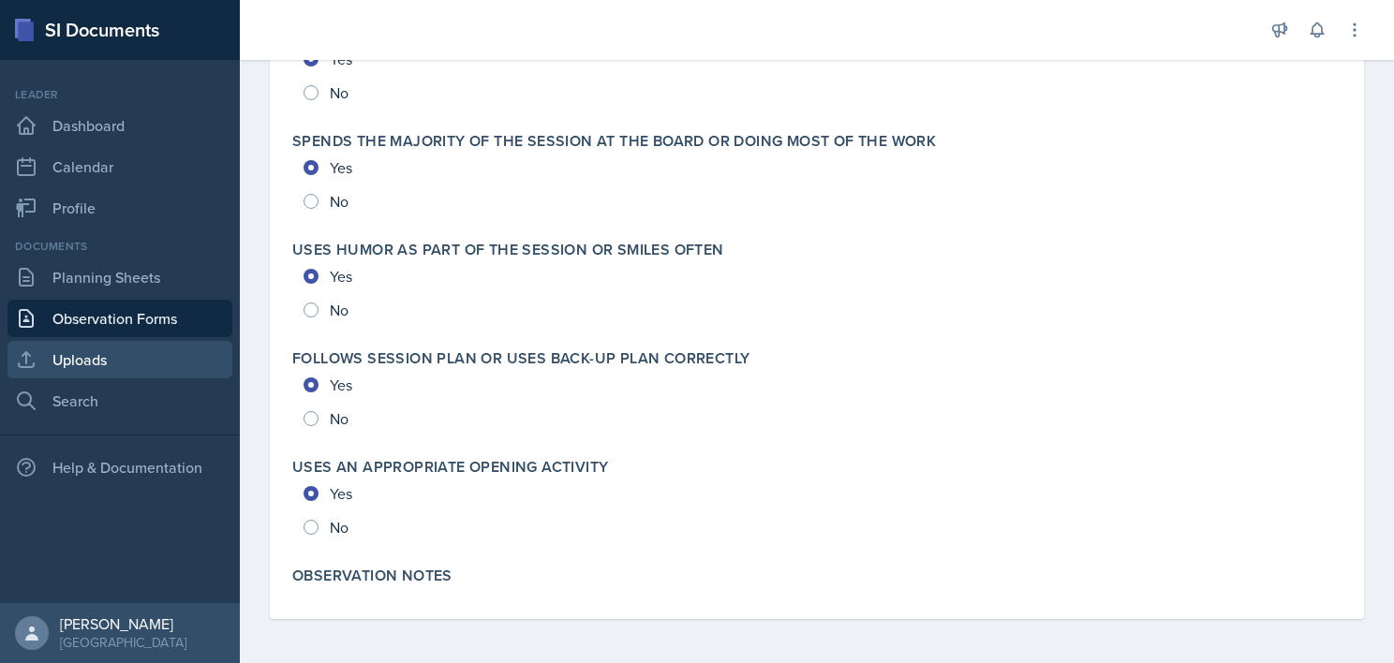
click at [124, 361] on link "Uploads" at bounding box center [119, 359] width 225 height 37
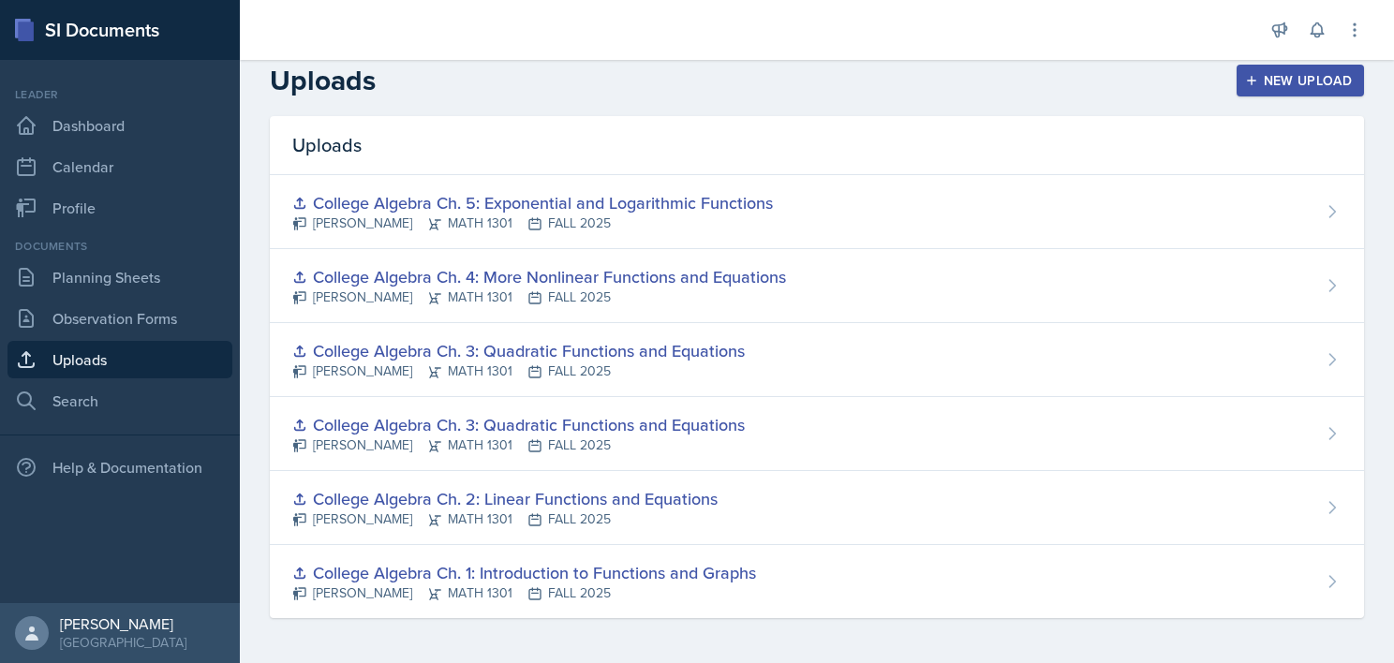
scroll to position [14, 0]
click at [131, 406] on link "Search" at bounding box center [119, 400] width 225 height 37
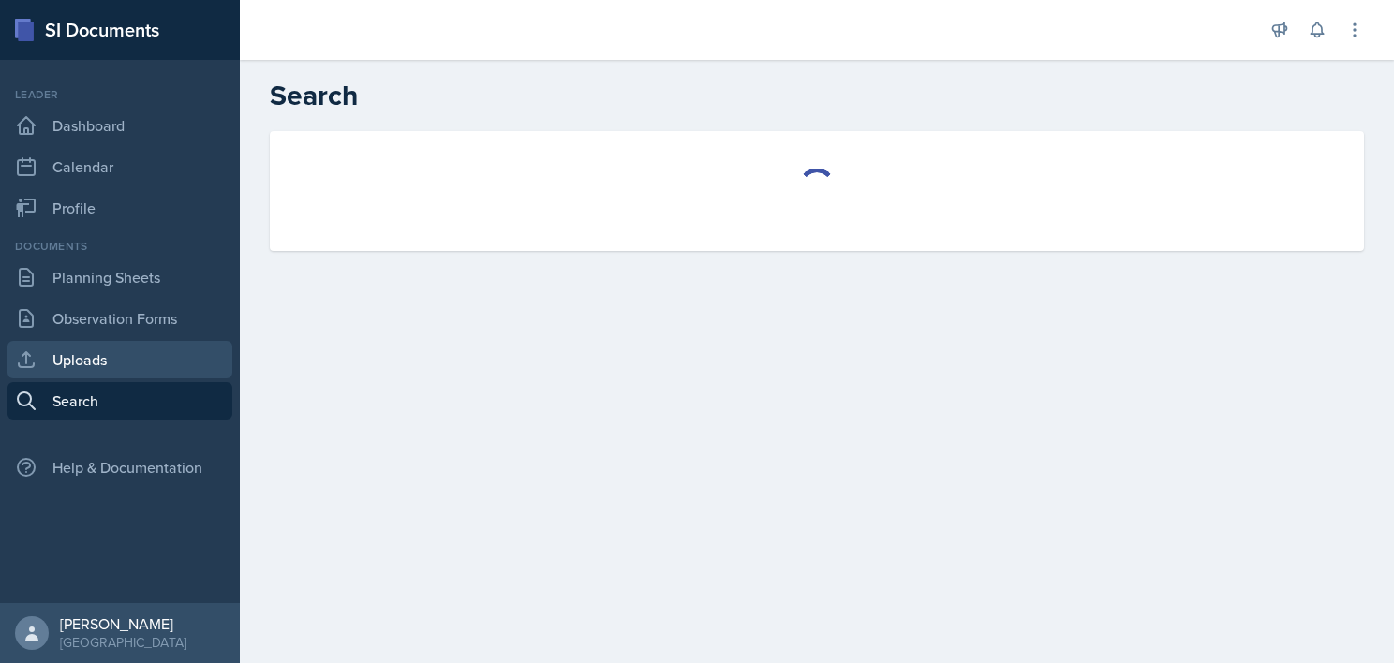
select select "all"
select select "1"
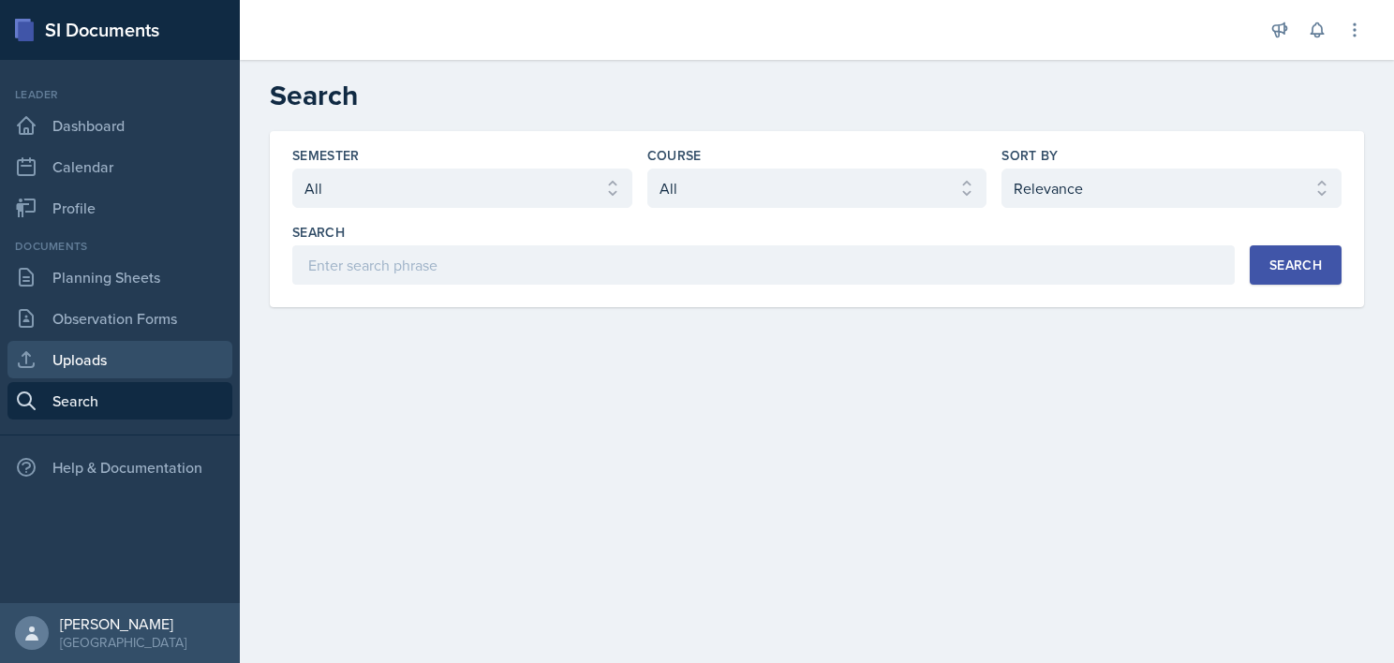
click at [118, 367] on link "Uploads" at bounding box center [119, 359] width 225 height 37
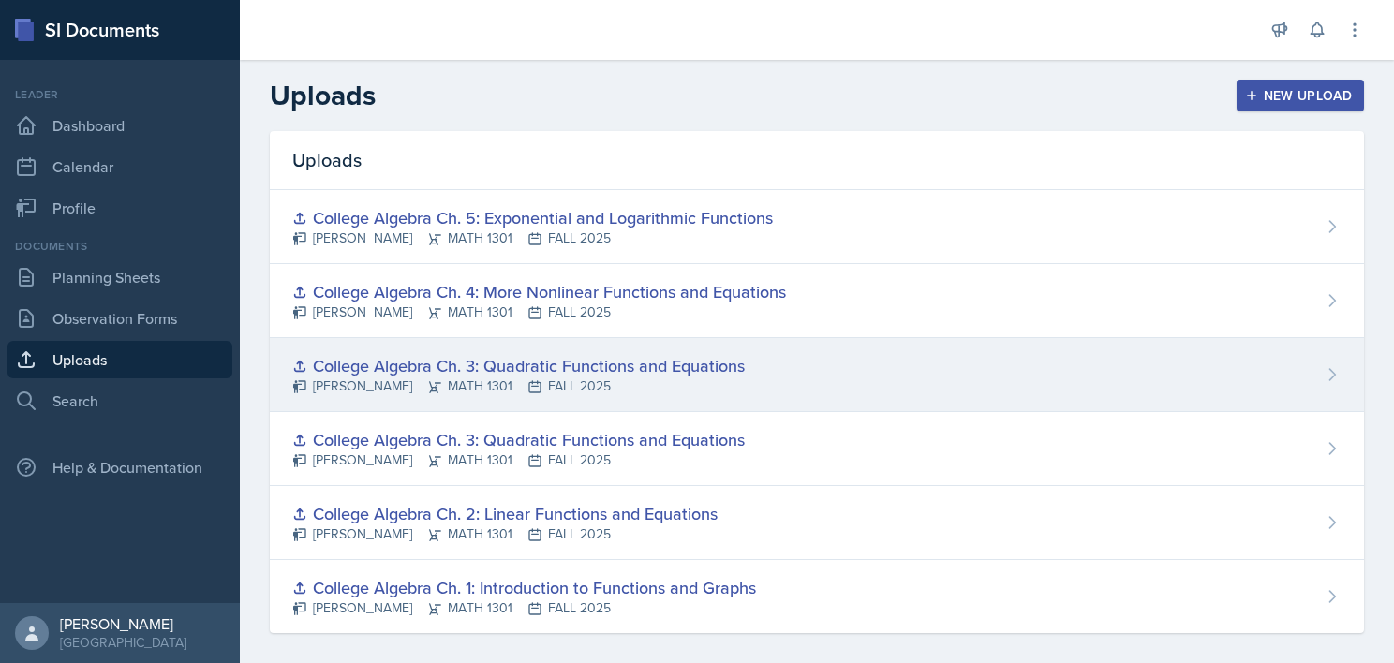
scroll to position [14, 0]
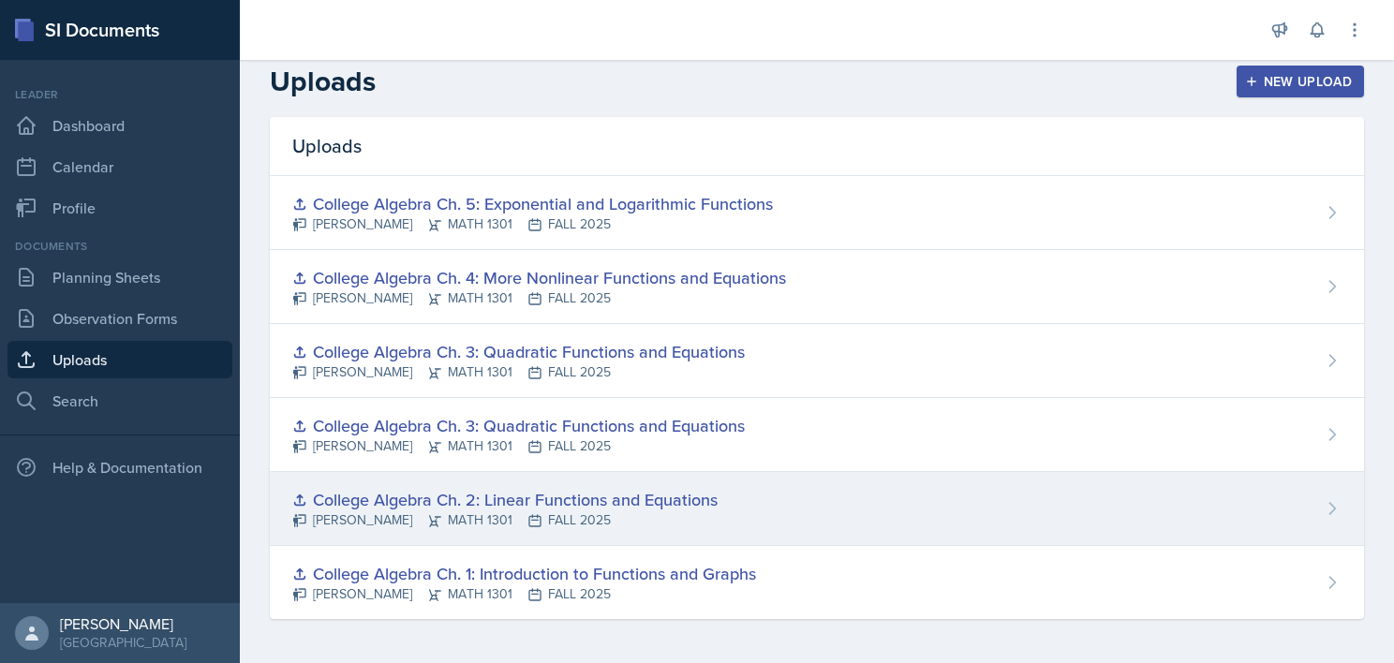
click at [589, 501] on div "College Algebra Ch. 2: Linear Functions and Equations" at bounding box center [504, 499] width 425 height 25
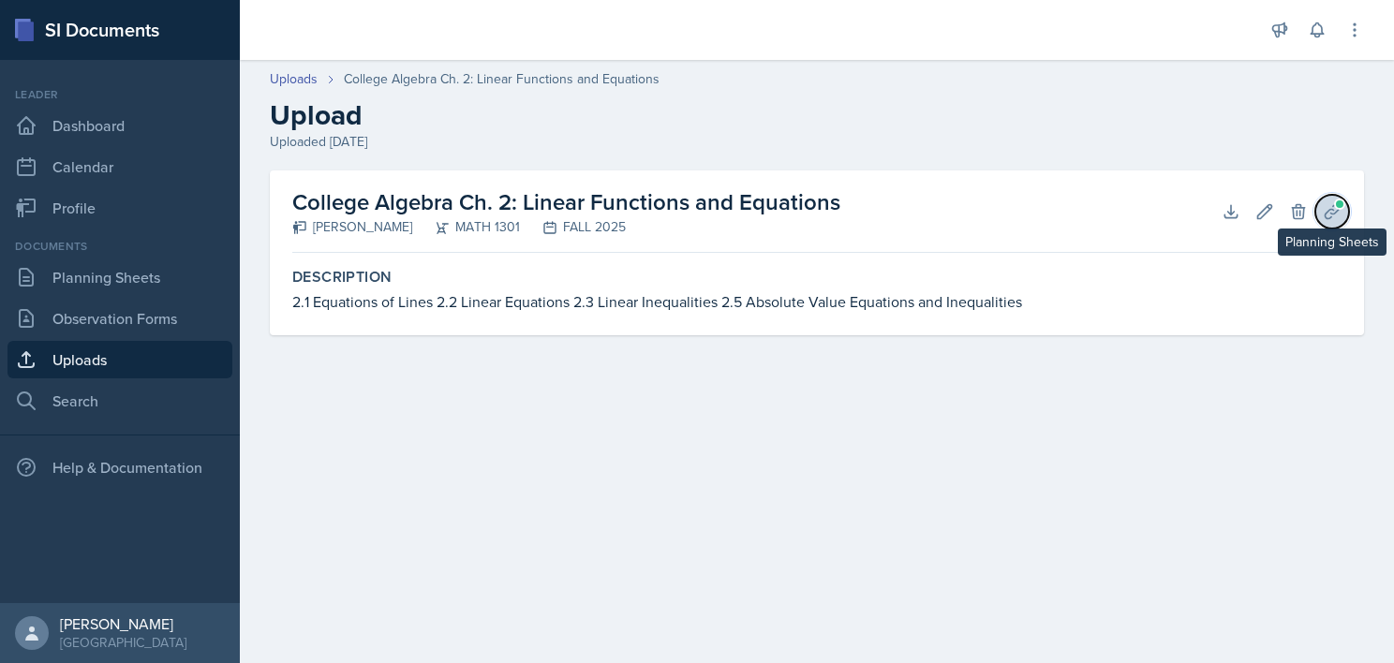
click at [1323, 204] on icon at bounding box center [1331, 211] width 19 height 19
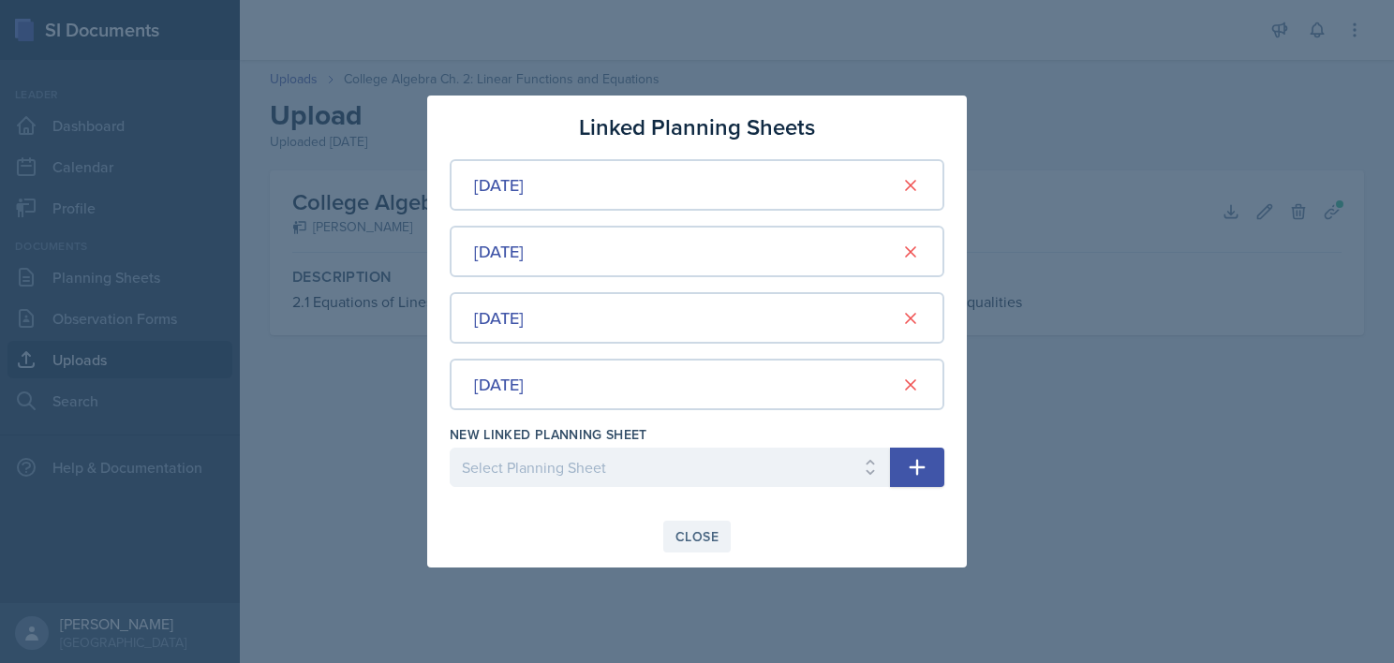
click at [686, 536] on div "Close" at bounding box center [696, 536] width 43 height 15
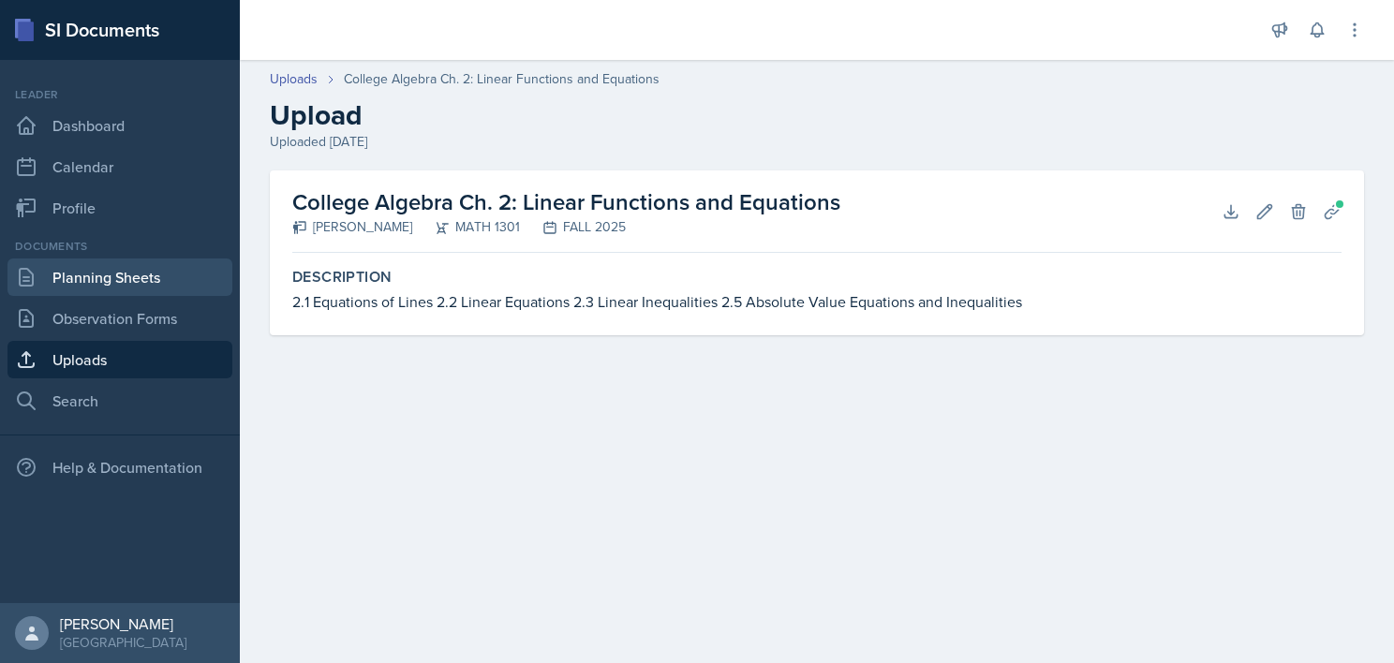
click at [119, 293] on link "Planning Sheets" at bounding box center [119, 276] width 225 height 37
